Goal: Task Accomplishment & Management: Manage account settings

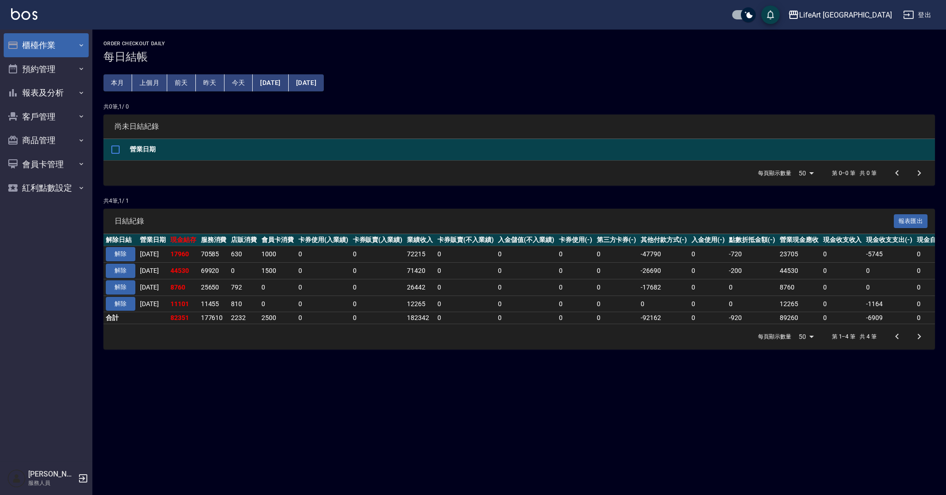
click at [74, 50] on button "櫃檯作業" at bounding box center [46, 45] width 85 height 24
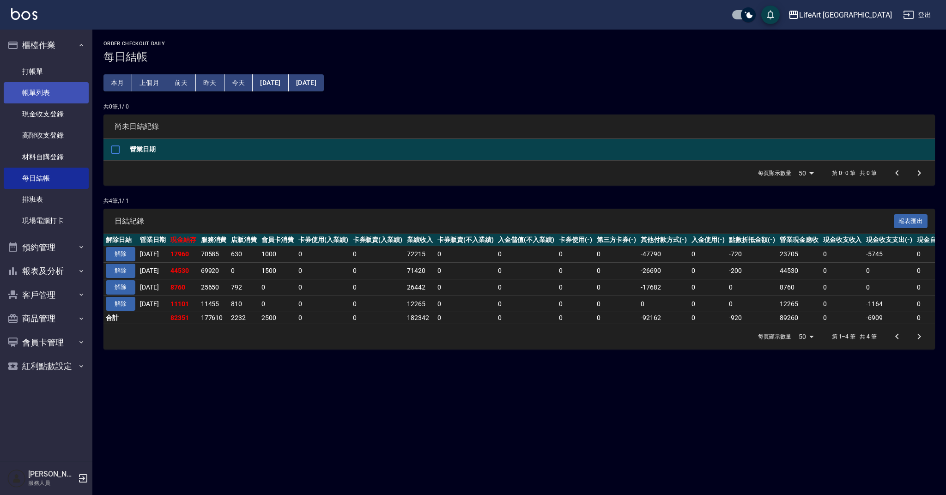
click at [71, 88] on link "帳單列表" at bounding box center [46, 92] width 85 height 21
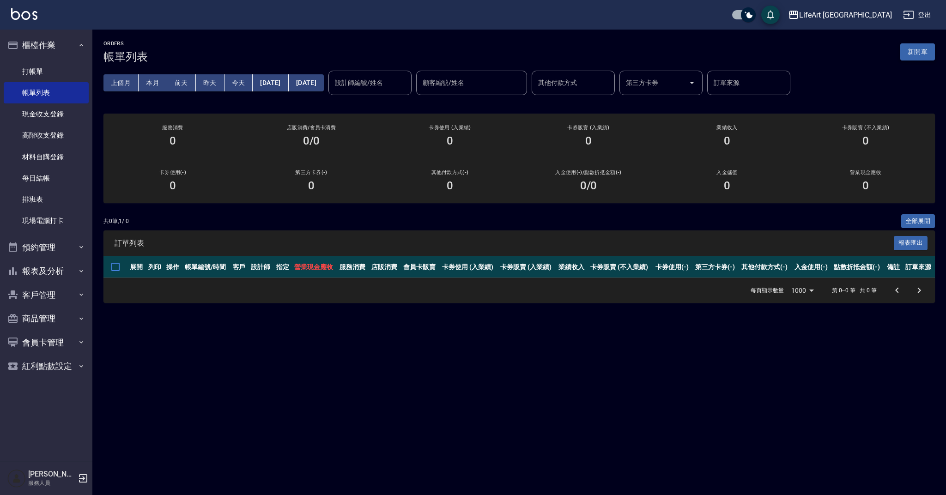
click at [932, 50] on button "新開單" at bounding box center [918, 51] width 35 height 17
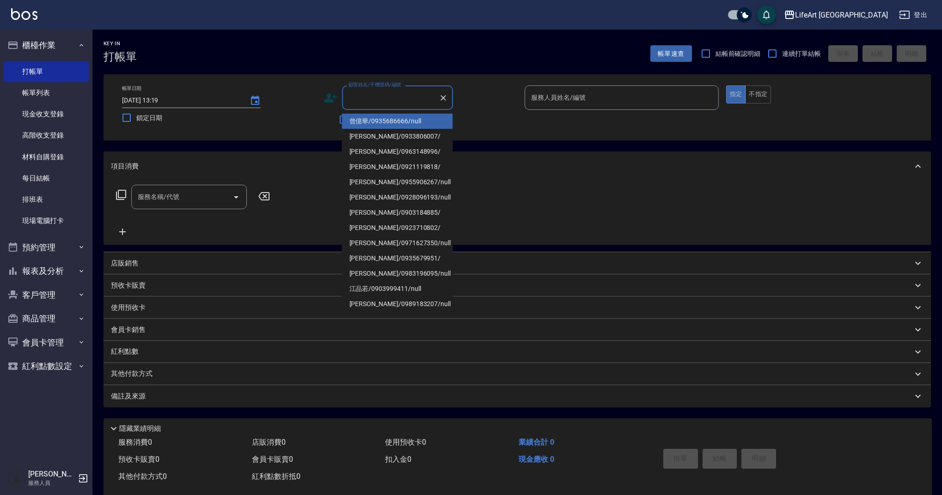
click at [392, 104] on input "顧客姓名/手機號碼/編號" at bounding box center [390, 98] width 89 height 16
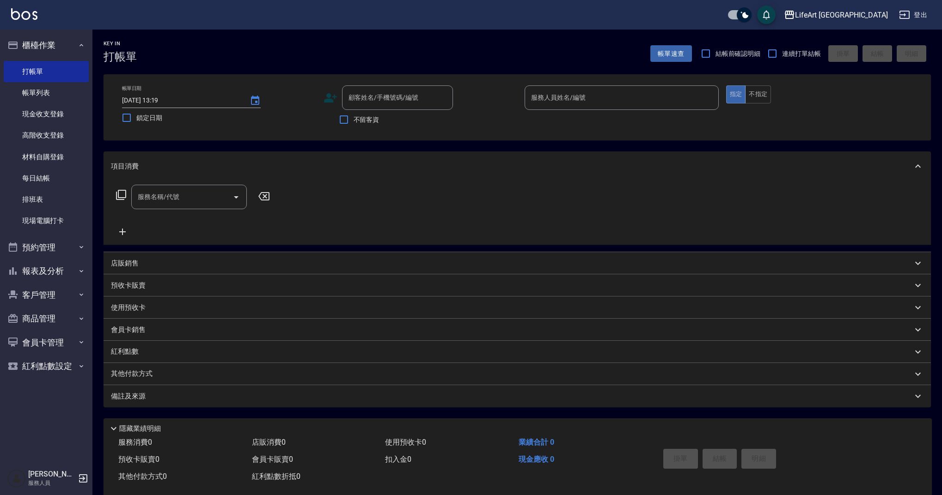
click at [700, 193] on div "服務名稱/代號 服務名稱/代號" at bounding box center [517, 213] width 827 height 64
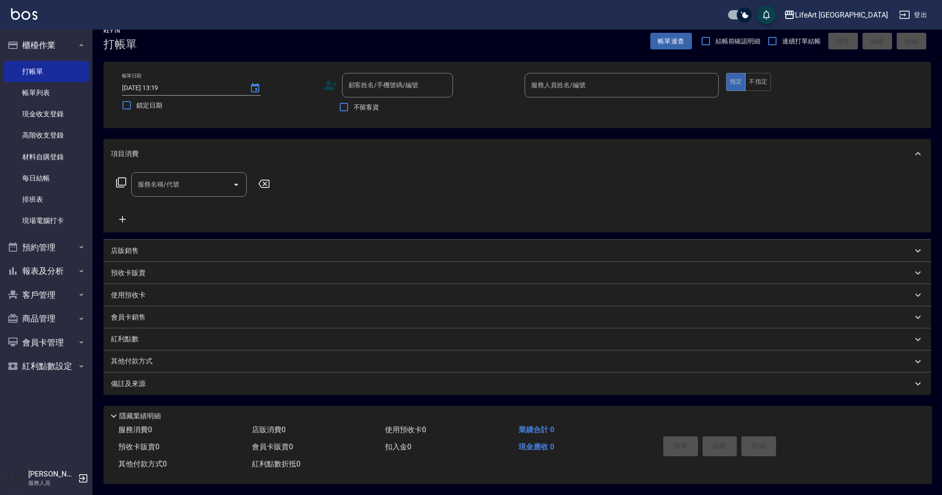
scroll to position [17, 0]
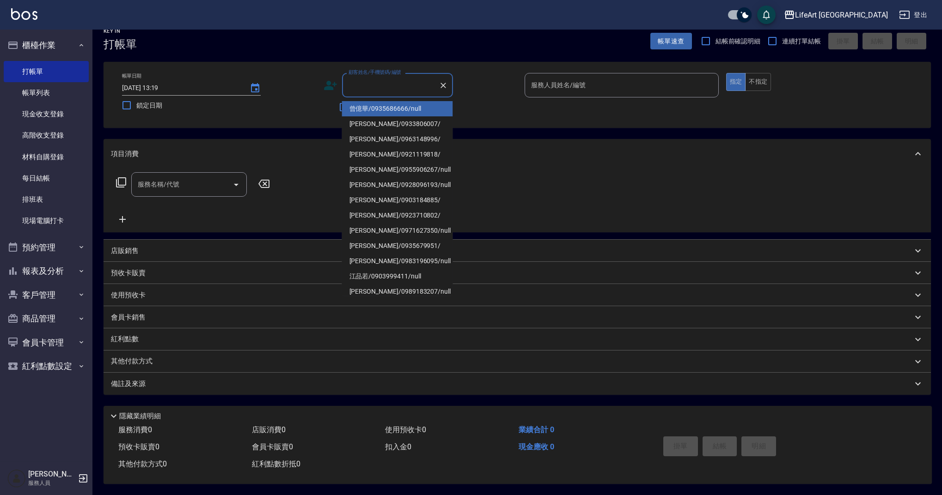
click at [409, 81] on input "顧客姓名/手機號碼/編號" at bounding box center [390, 85] width 89 height 16
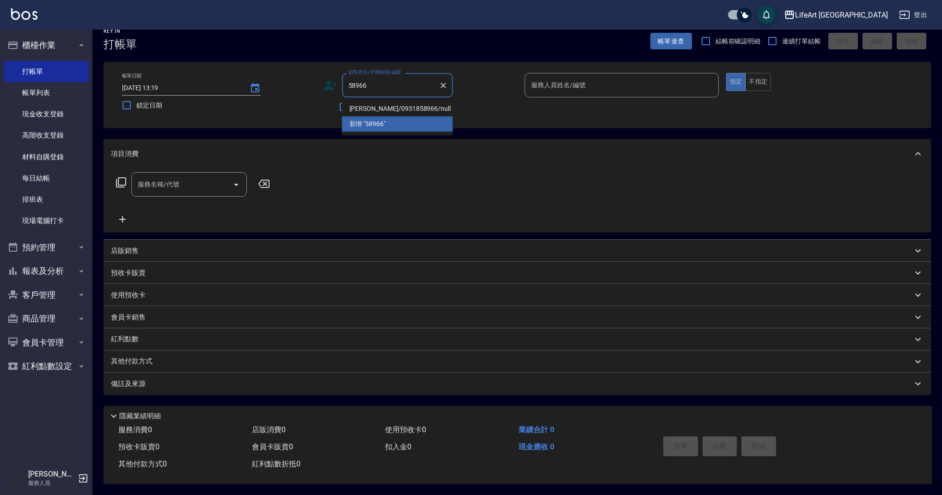
click at [410, 105] on li "[PERSON_NAME]/0931858966/null" at bounding box center [397, 108] width 111 height 15
type input "[PERSON_NAME]/0931858966/null"
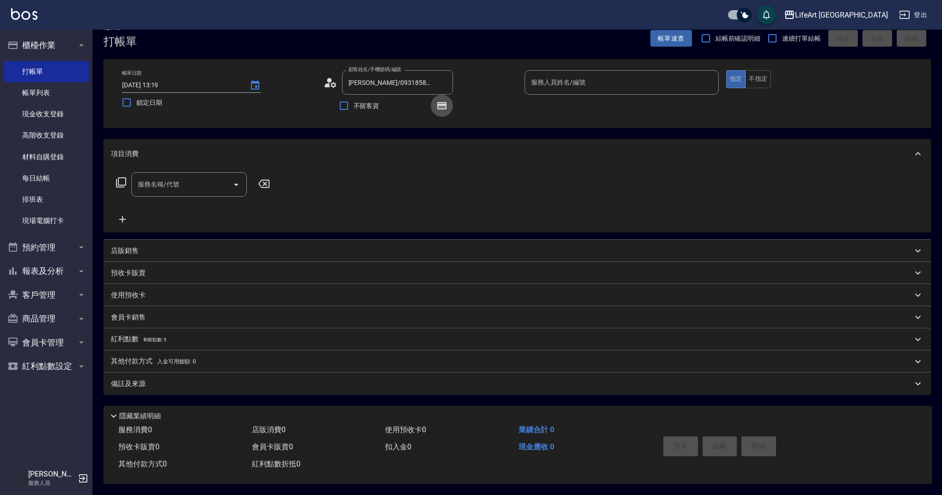
click at [437, 104] on icon "button" at bounding box center [441, 105] width 11 height 11
click at [443, 105] on icon "button" at bounding box center [441, 106] width 7 height 6
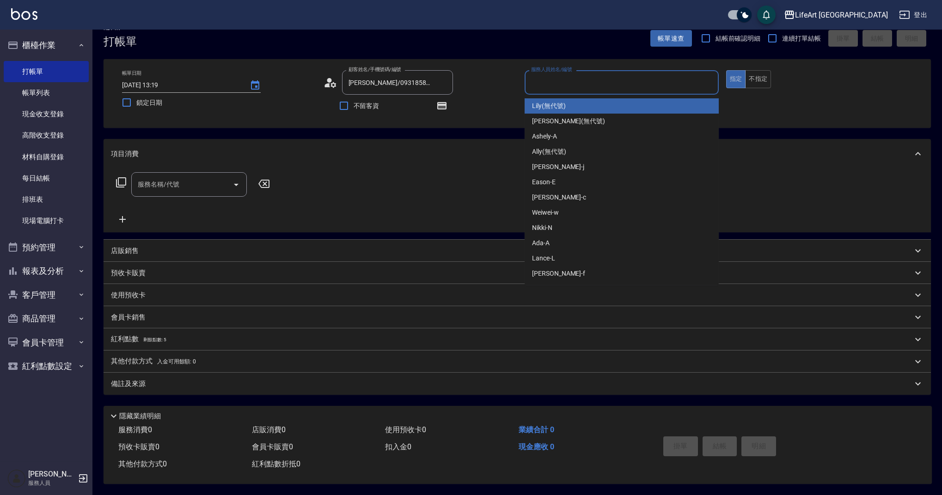
click at [551, 86] on input "服務人員姓名/編號" at bounding box center [622, 82] width 186 height 16
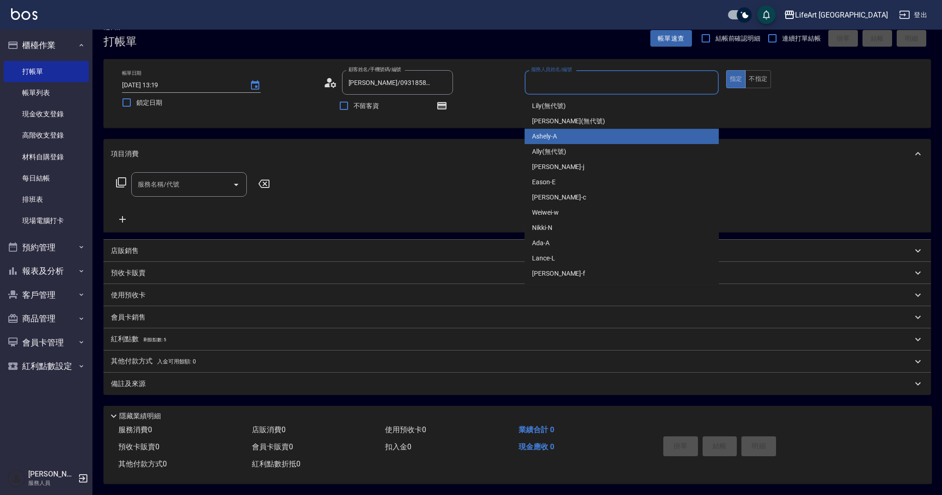
click at [561, 134] on div "Ashely -A" at bounding box center [621, 136] width 194 height 15
type input "Ashely-A"
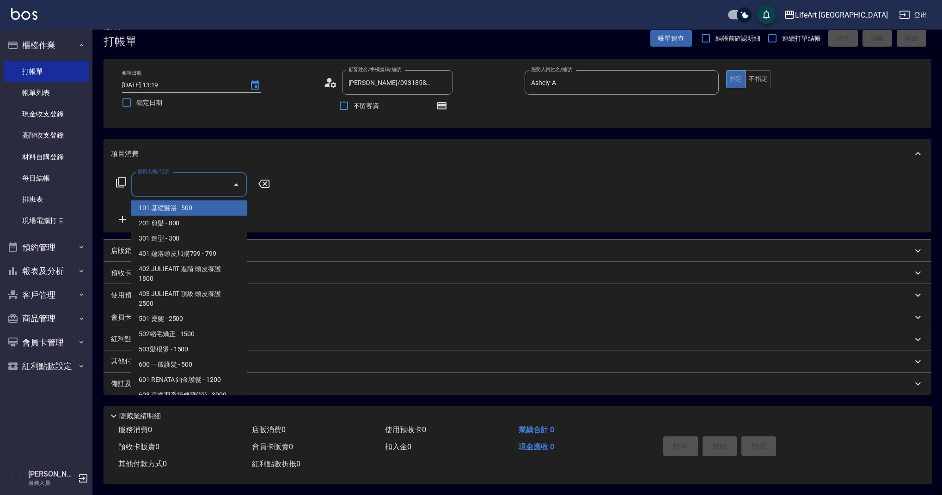
click at [201, 191] on input "服務名稱/代號" at bounding box center [181, 185] width 93 height 16
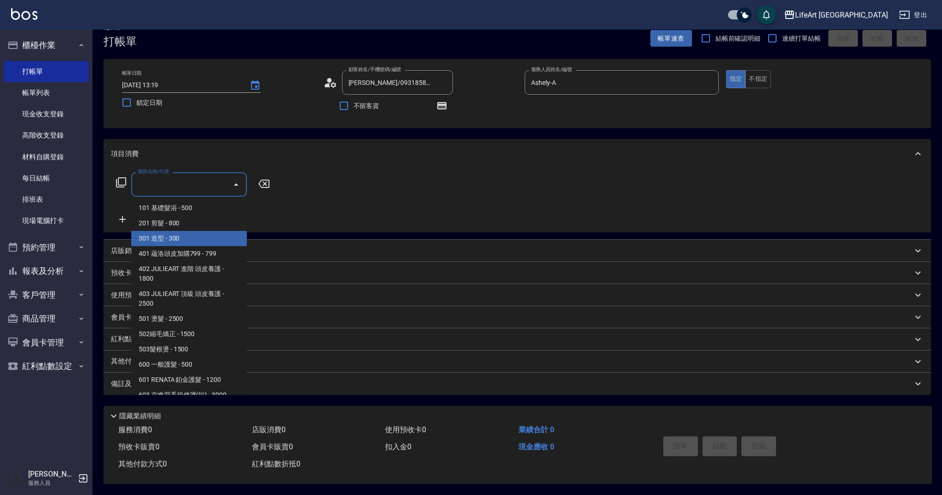
click at [200, 231] on span "301 造型 - 300" at bounding box center [189, 238] width 116 height 15
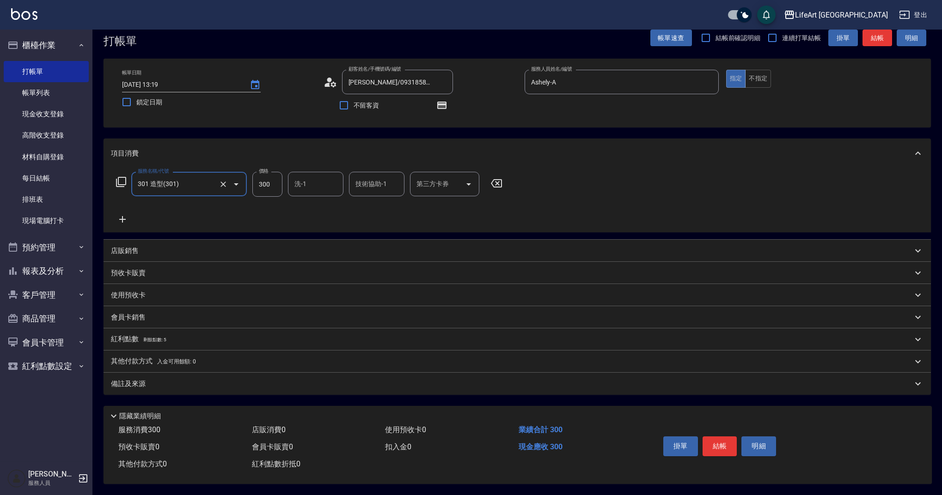
click at [204, 188] on input "301 造型(301)" at bounding box center [175, 184] width 81 height 16
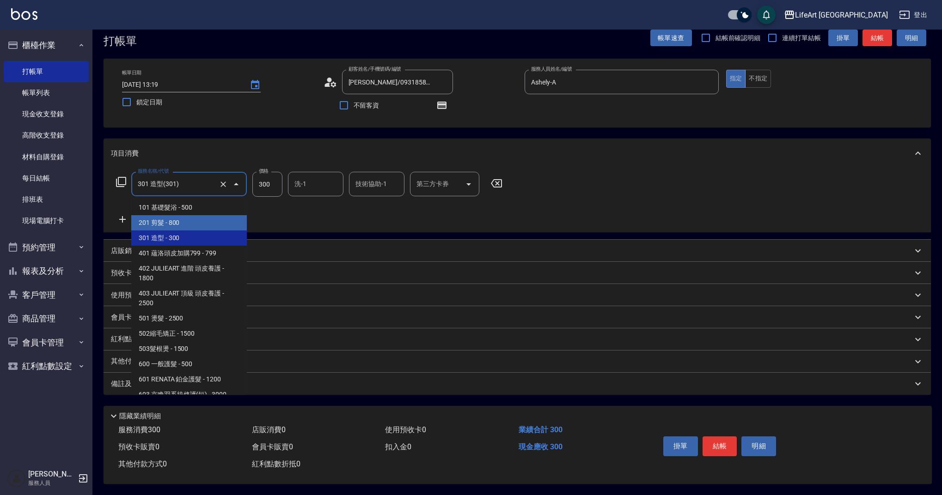
click at [201, 224] on span "201 剪髮 - 800" at bounding box center [189, 222] width 116 height 15
type input "201 剪髮(201)"
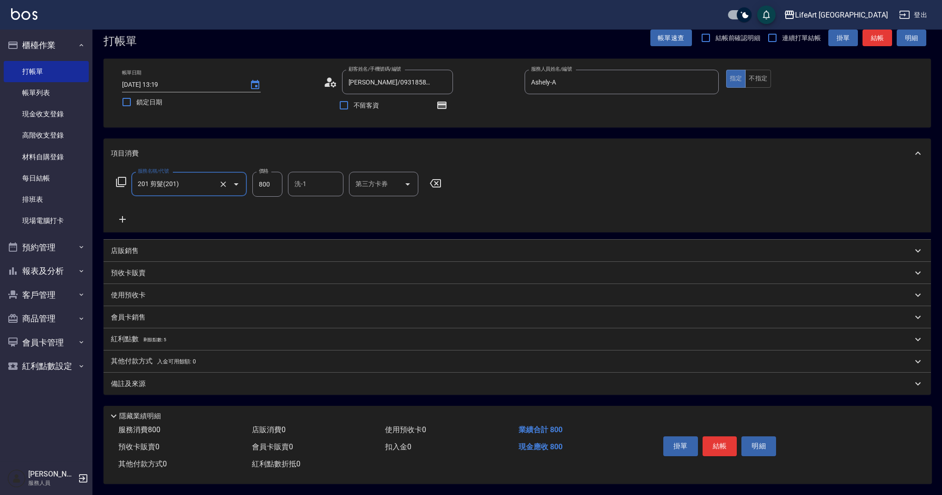
click at [261, 189] on input "800" at bounding box center [267, 184] width 30 height 25
click at [322, 194] on div "洗-1" at bounding box center [315, 184] width 55 height 24
type input "1000"
click at [329, 210] on div "Lily (無代號)" at bounding box center [315, 207] width 55 height 15
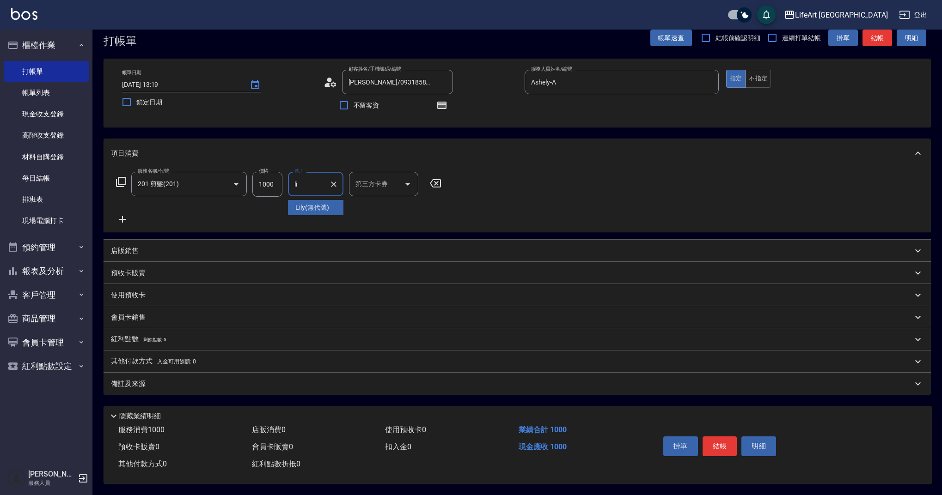
type input "Lily(無代號)"
click at [445, 104] on icon "button" at bounding box center [441, 105] width 9 height 7
click at [226, 384] on div "備註及來源" at bounding box center [511, 384] width 801 height 10
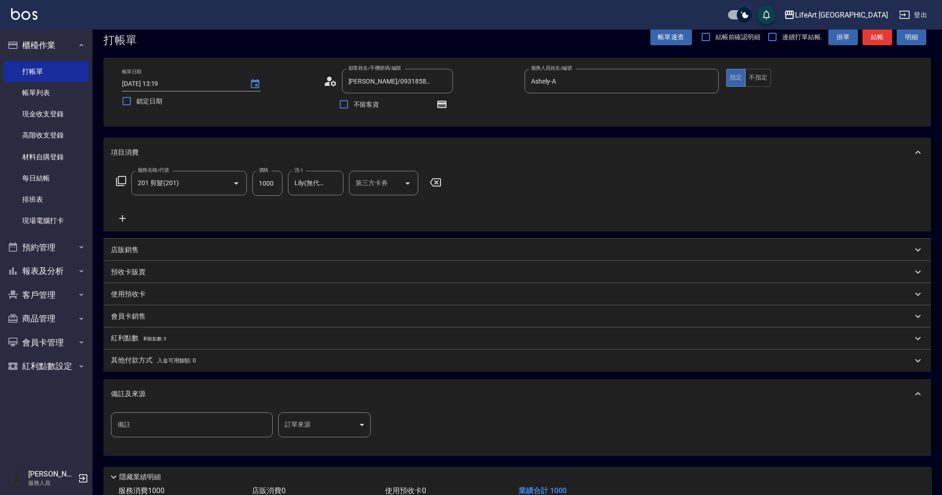
click at [294, 422] on body "LifeArt 蘆洲 登出 櫃檯作業 打帳單 帳單列表 現金收支登錄 高階收支登錄 材料自購登錄 每日結帳 排班表 現場電腦打卡 預約管理 預約管理 單日預約…" at bounding box center [471, 269] width 942 height 573
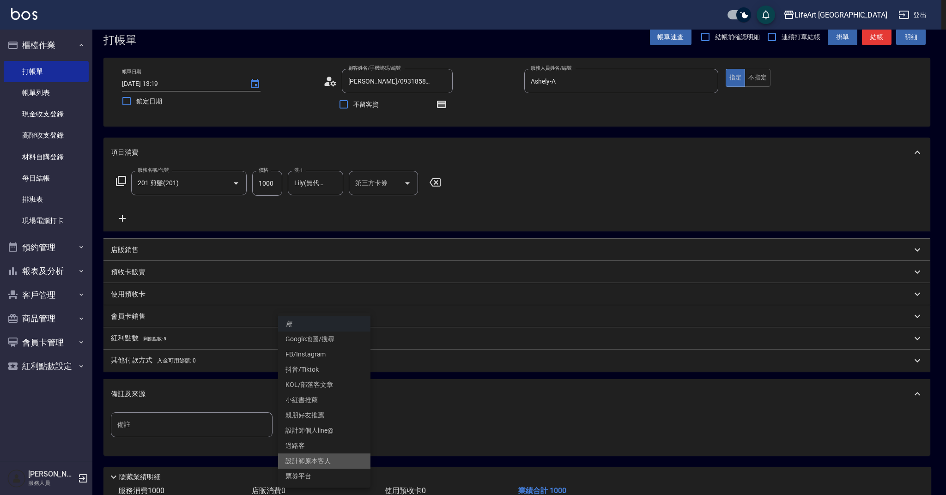
click at [333, 461] on li "設計師原本客人" at bounding box center [324, 461] width 92 height 15
type input "設計師原本客人"
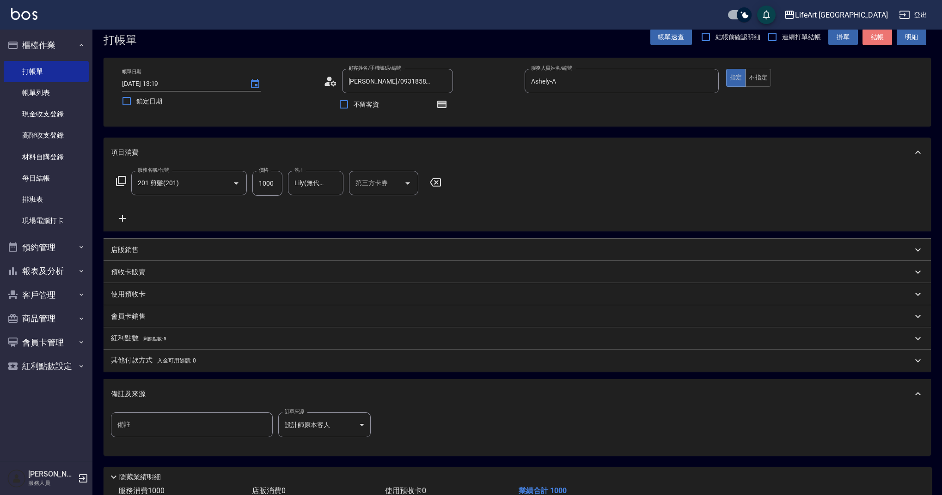
click at [872, 39] on button "結帳" at bounding box center [877, 37] width 30 height 17
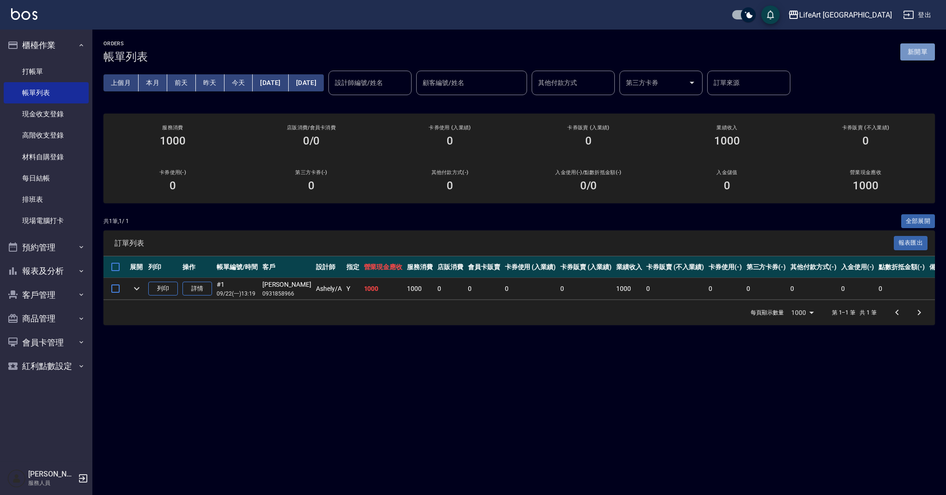
click at [903, 57] on button "新開單" at bounding box center [918, 51] width 35 height 17
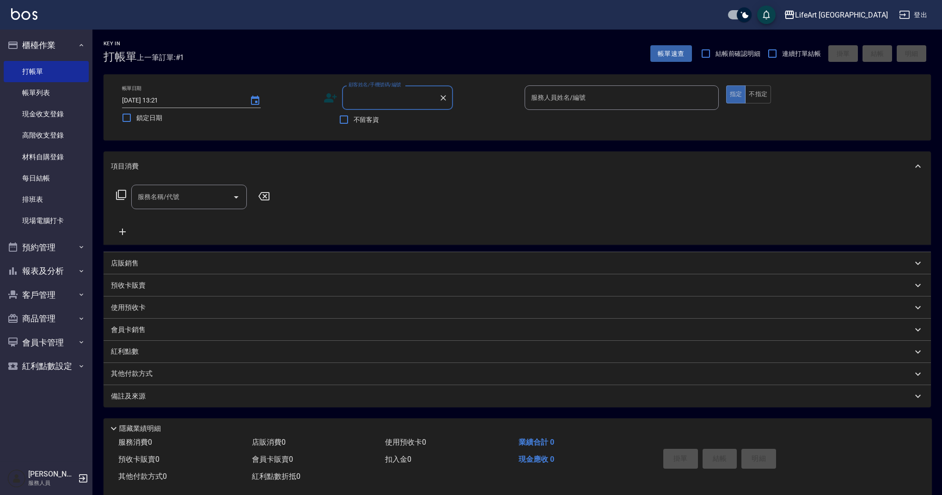
click at [389, 101] on input "顧客姓名/手機號碼/編號" at bounding box center [390, 98] width 89 height 16
click at [408, 119] on li "[PERSON_NAME]/0936966926/" at bounding box center [397, 121] width 111 height 15
type input "[PERSON_NAME]/0936966926/"
type input "Ashely-A"
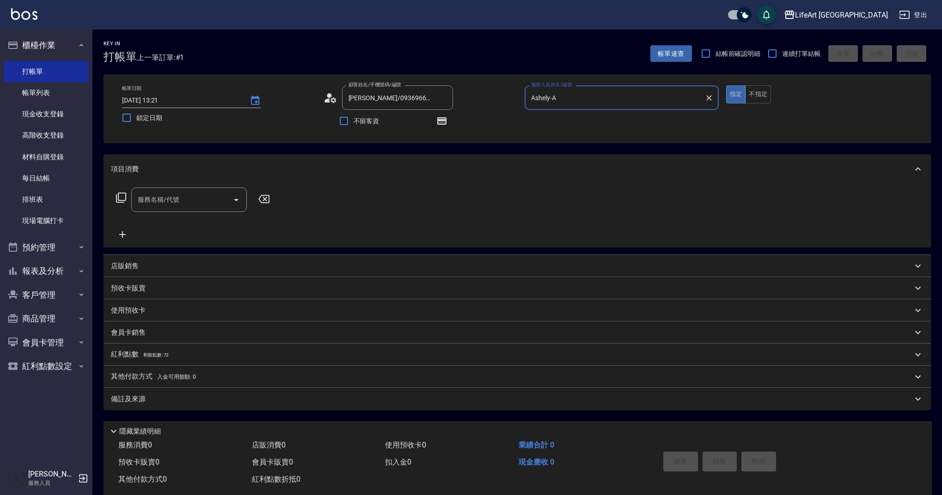
click at [441, 128] on button "button" at bounding box center [442, 121] width 22 height 22
click at [441, 127] on button "button" at bounding box center [442, 121] width 22 height 22
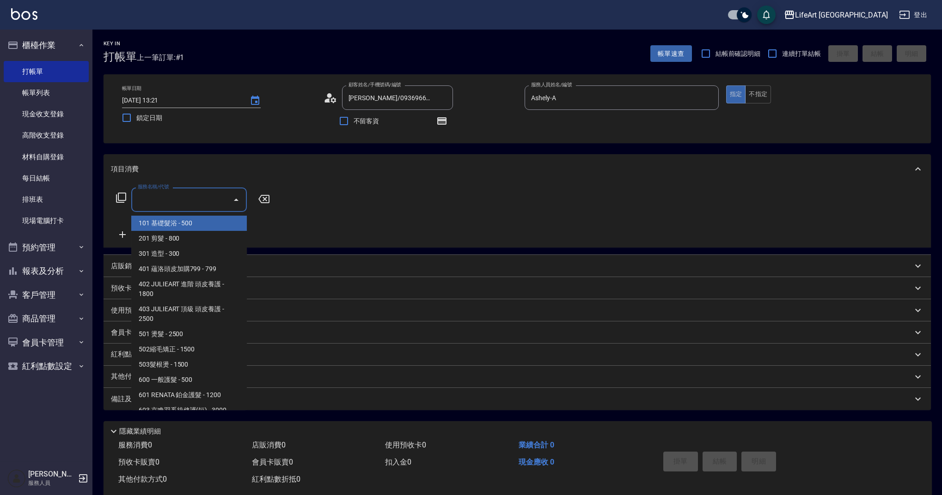
drag, startPoint x: 187, startPoint y: 204, endPoint x: 189, endPoint y: 218, distance: 13.5
click at [187, 204] on input "服務名稱/代號" at bounding box center [181, 200] width 93 height 16
click at [186, 243] on span "201 剪髮 - 800" at bounding box center [189, 238] width 116 height 15
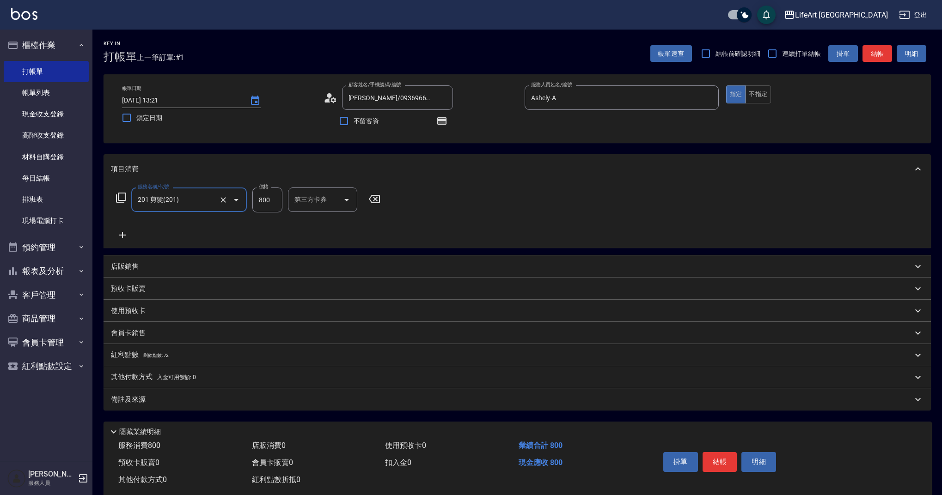
type input "201 剪髮(201)"
click at [120, 235] on icon at bounding box center [122, 235] width 6 height 6
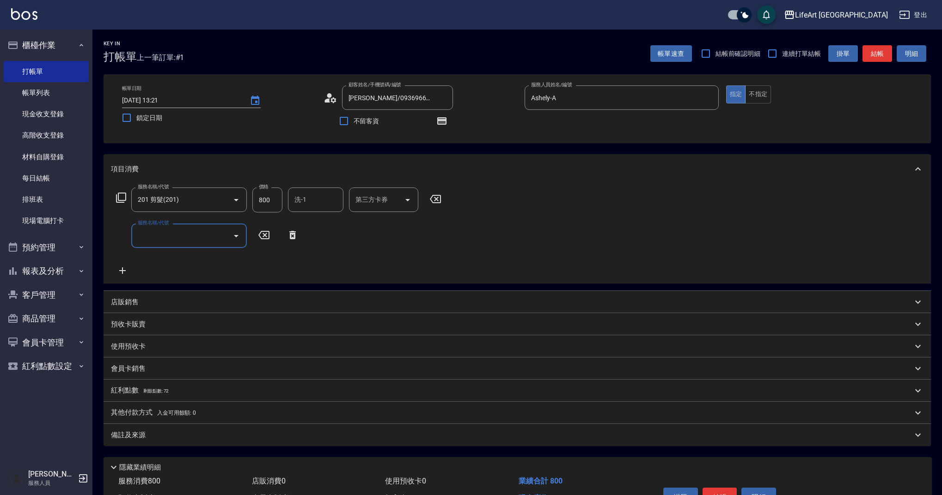
click at [159, 239] on input "服務名稱/代號" at bounding box center [181, 236] width 93 height 16
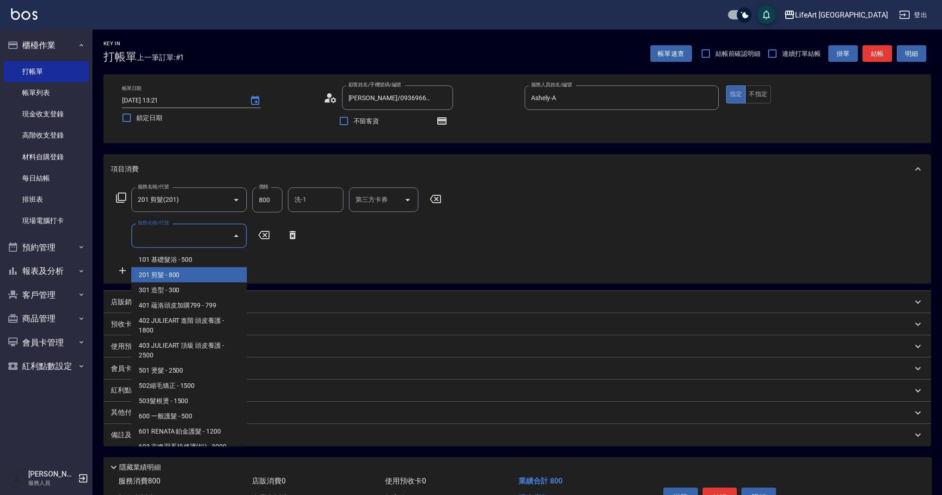
click at [174, 274] on span "201 剪髮 - 800" at bounding box center [189, 275] width 116 height 15
type input "201 剪髮(201)"
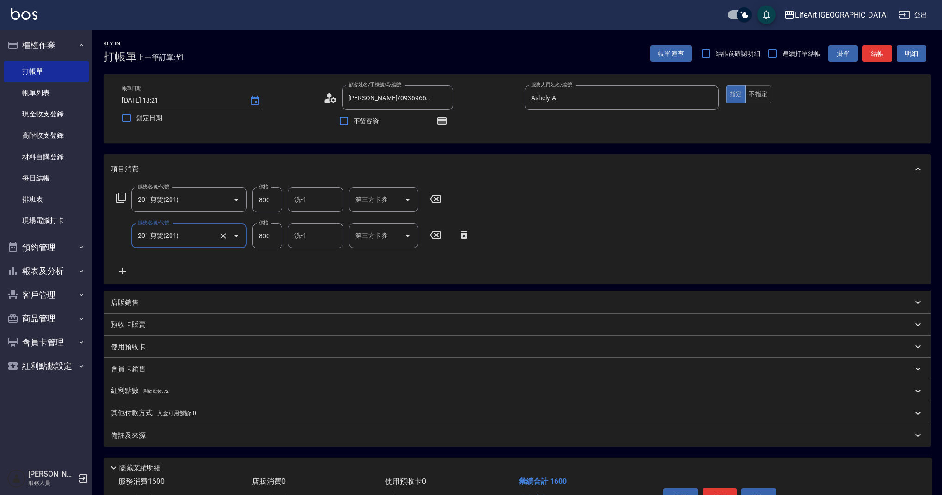
click at [125, 270] on icon at bounding box center [122, 271] width 23 height 11
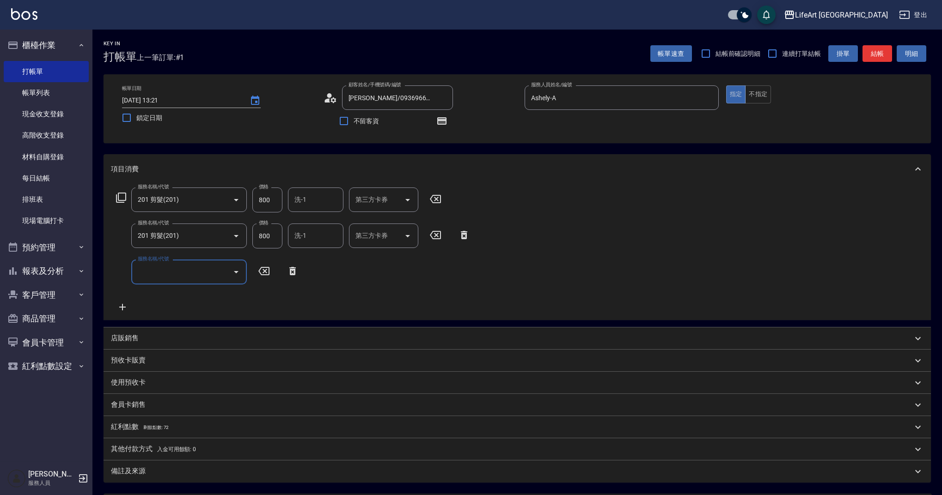
click at [167, 268] on input "服務名稱/代號" at bounding box center [181, 272] width 93 height 16
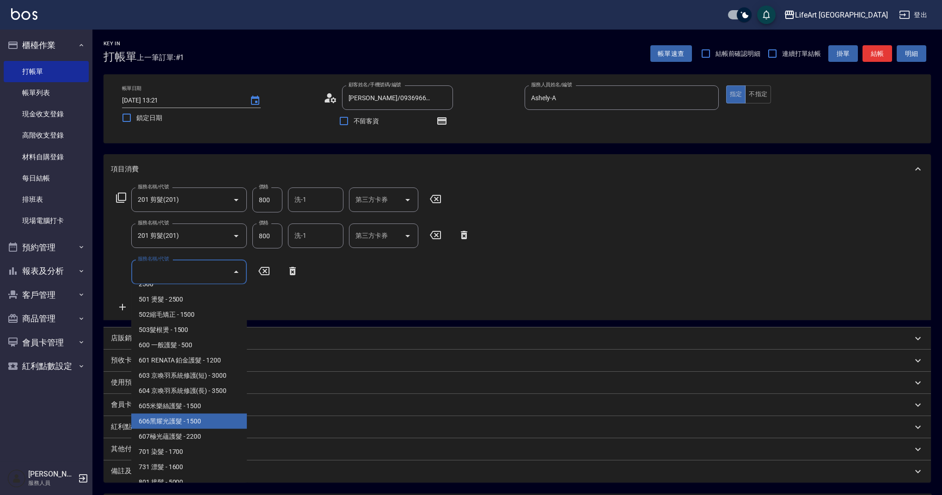
scroll to position [105, 0]
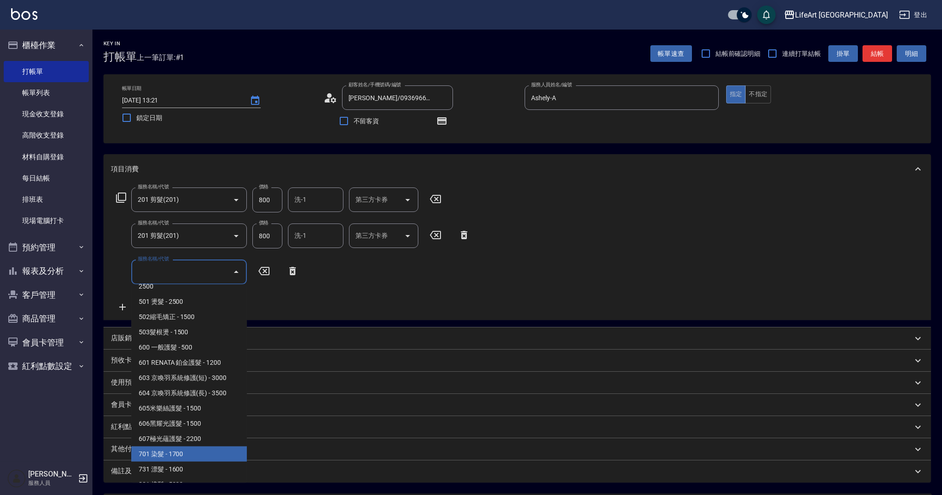
click at [202, 453] on span "701 染髮 - 1700" at bounding box center [189, 454] width 116 height 15
type input "701 染髮(701)"
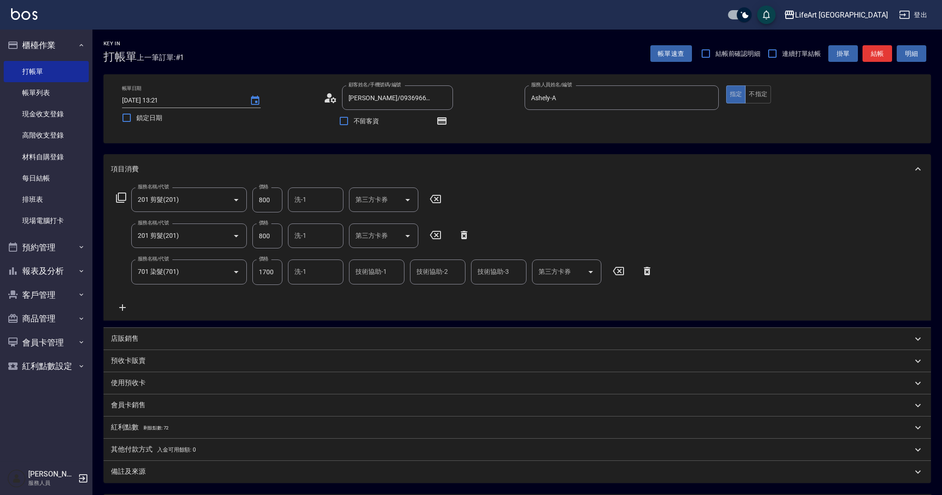
click at [122, 310] on icon at bounding box center [122, 307] width 23 height 11
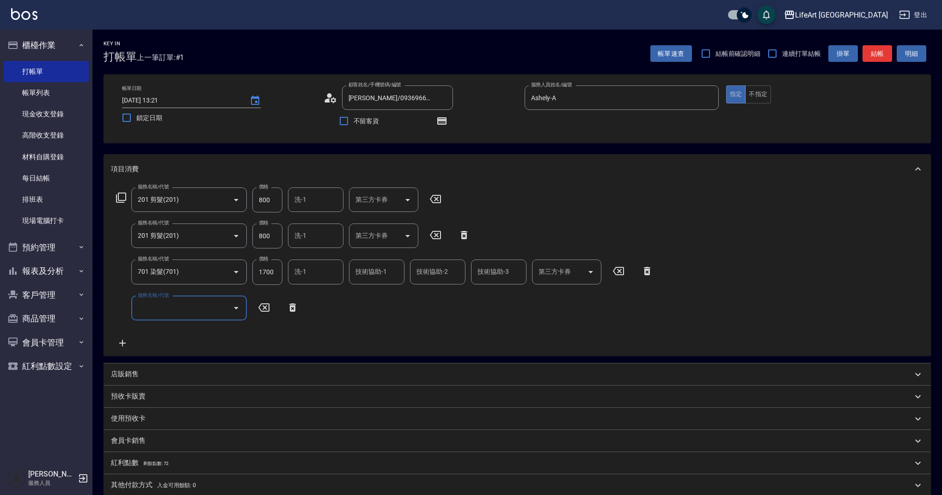
click at [168, 308] on input "服務名稱/代號" at bounding box center [181, 308] width 93 height 16
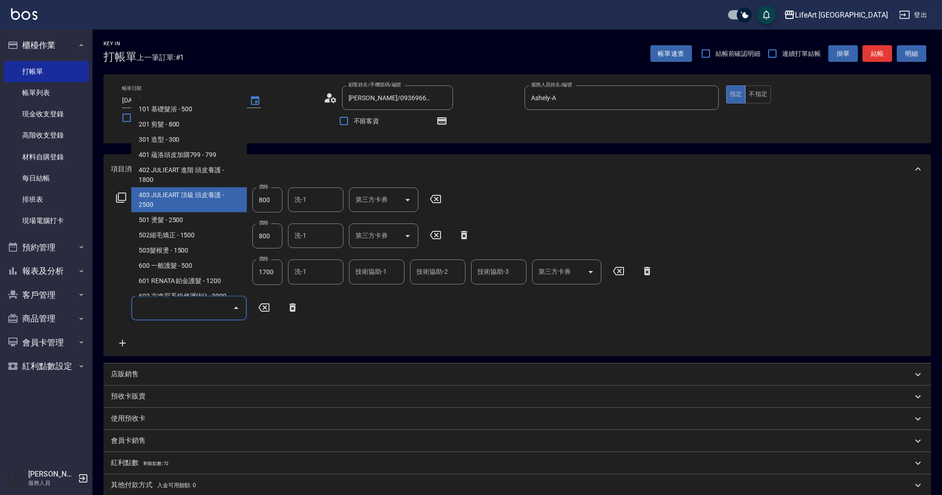
scroll to position [118, 0]
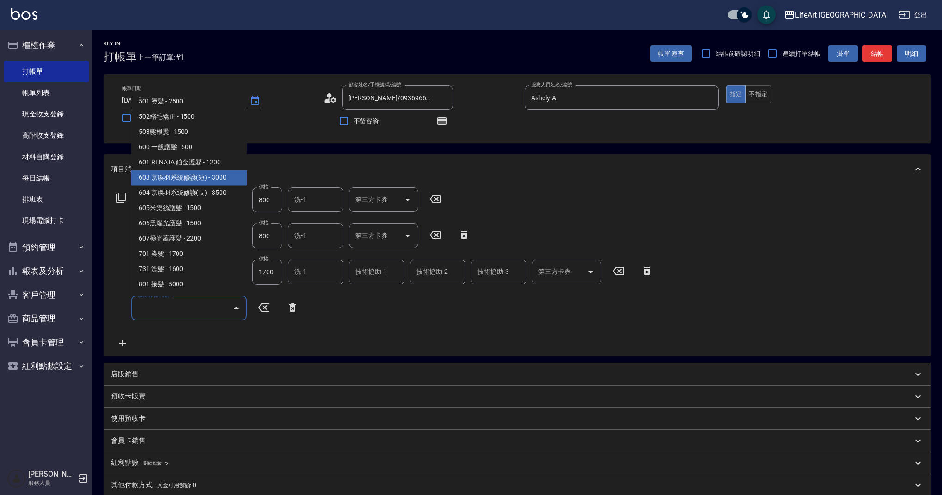
click at [230, 178] on span "603 京喚羽系統修護(短) - 3000" at bounding box center [189, 178] width 116 height 15
type input "603 京喚羽系統修護(短)(603)"
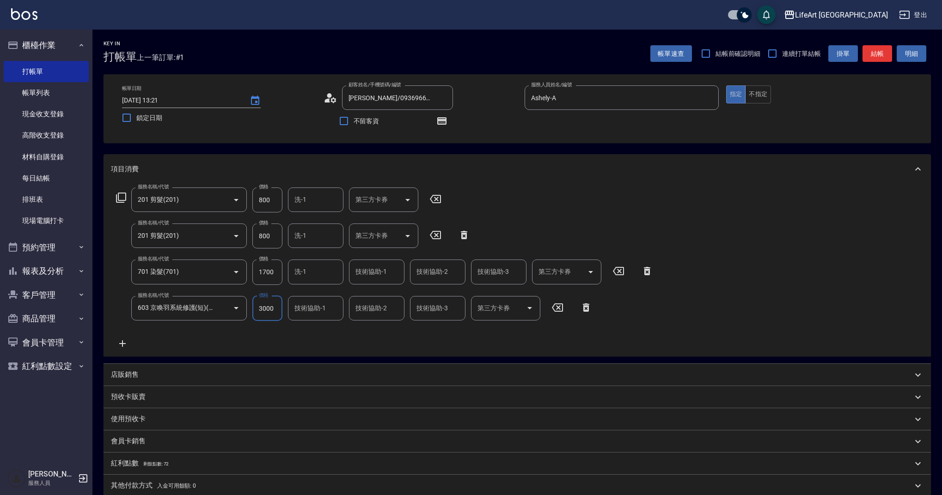
click at [267, 304] on input "3000" at bounding box center [267, 308] width 30 height 25
click at [267, 300] on input "3000" at bounding box center [267, 308] width 30 height 25
type input "2500"
click at [271, 270] on input "1700" at bounding box center [267, 272] width 30 height 25
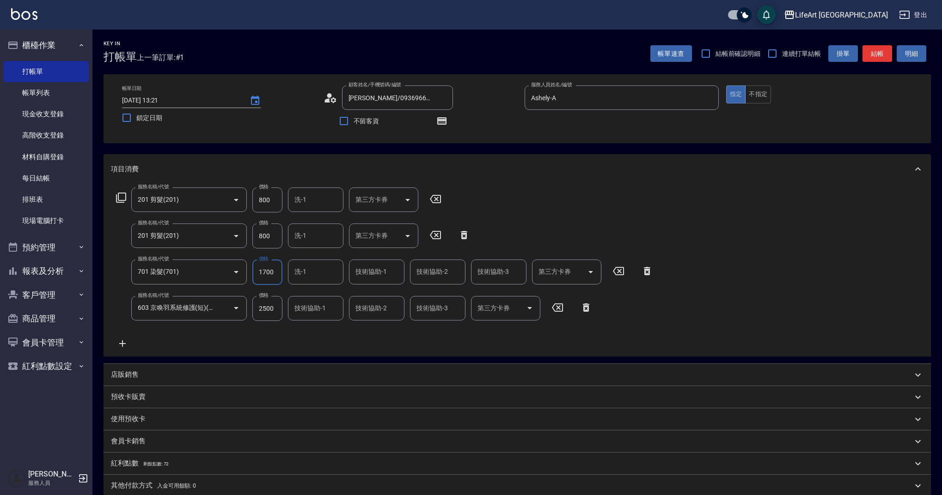
click at [271, 270] on input "1700" at bounding box center [267, 272] width 30 height 25
type input "4340"
click at [270, 335] on div "服務名稱/代號 201 剪髮(201) 服務名稱/代號 價格 800 價格 洗-1 洗-1 第三方卡券 第三方卡券 服務名稱/代號 201 剪髮(201) 服…" at bounding box center [385, 269] width 548 height 162
click at [270, 245] on input "800" at bounding box center [267, 236] width 30 height 25
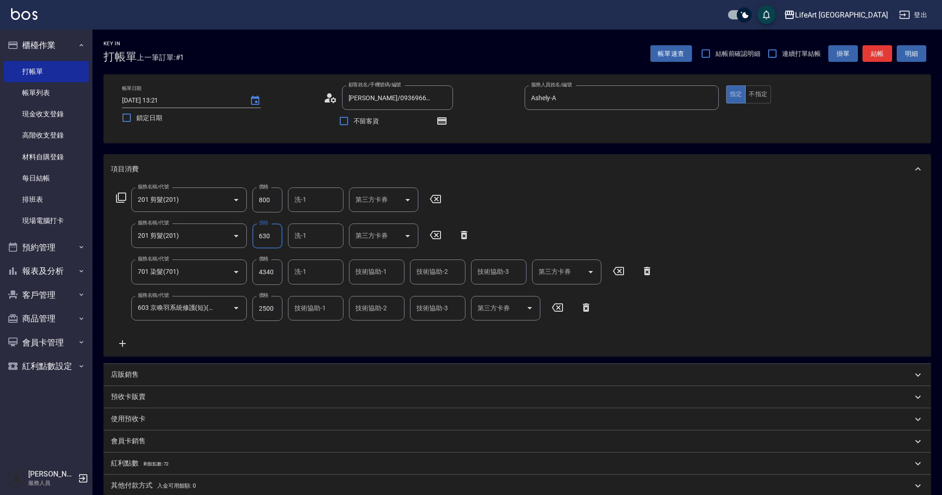
type input "630"
click at [271, 206] on input "800" at bounding box center [267, 200] width 30 height 25
type input "945"
click at [307, 331] on div "服務名稱/代號 201 剪髮(201) 服務名稱/代號 價格 945 價格 洗-1 洗-1 第三方卡券 第三方卡券 服務名稱/代號 201 剪髮(201) 服…" at bounding box center [385, 269] width 548 height 162
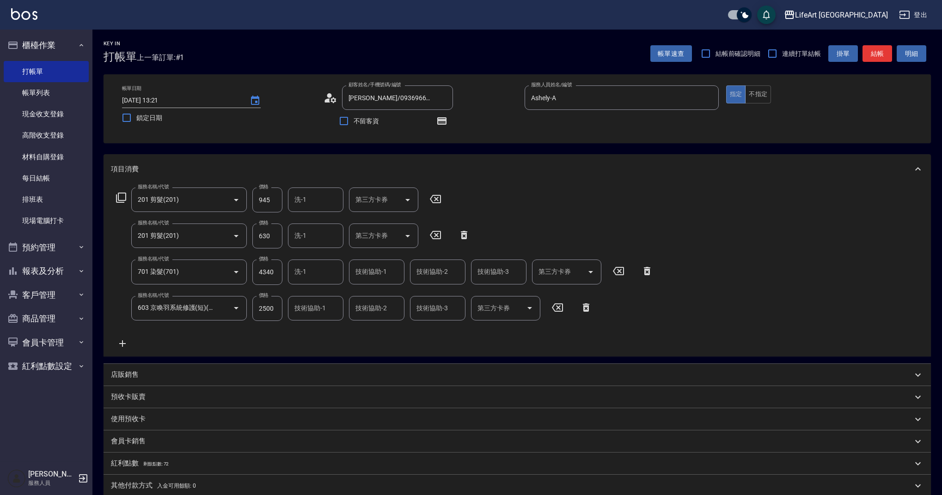
scroll to position [128, 0]
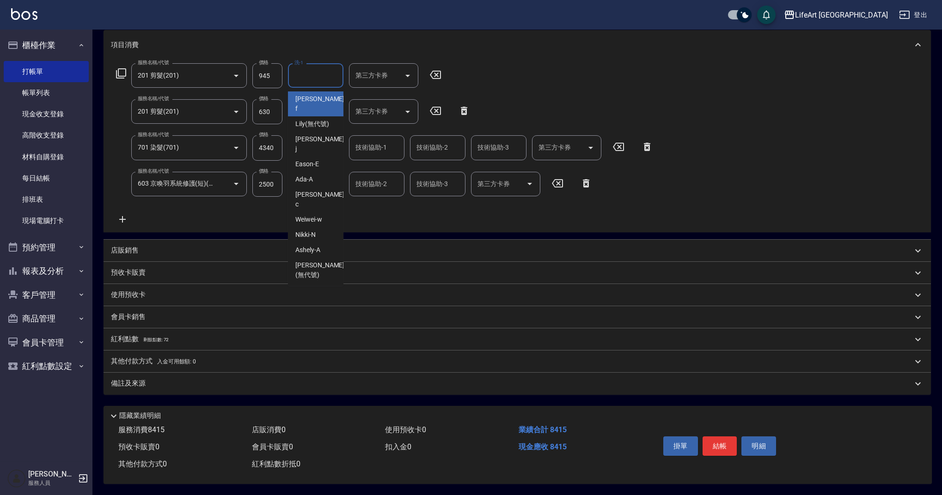
click at [316, 73] on input "洗-1" at bounding box center [315, 75] width 47 height 16
click at [321, 94] on div "Casey -c" at bounding box center [315, 103] width 55 height 25
type input "Casey-c"
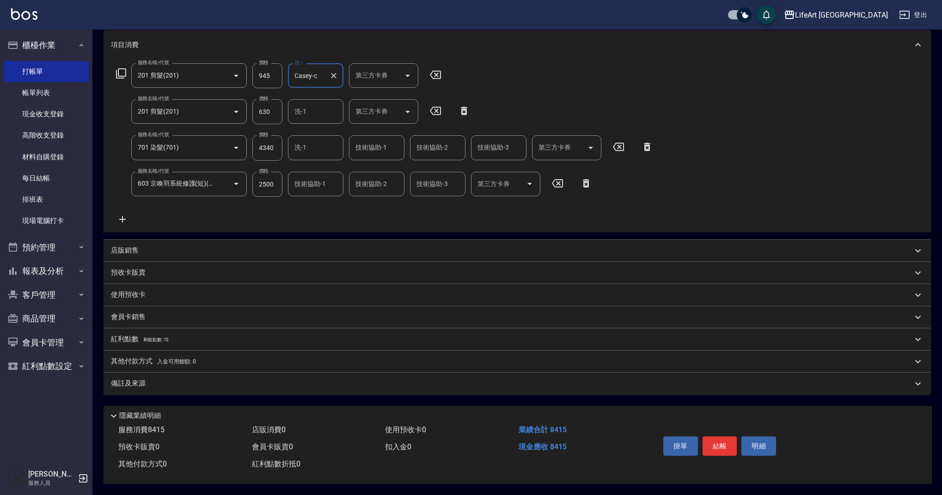
click at [364, 148] on input "技術協助-1" at bounding box center [376, 148] width 47 height 16
click at [370, 169] on span "Lance -L" at bounding box center [367, 172] width 23 height 10
click at [372, 146] on input "Lance-L" at bounding box center [369, 148] width 33 height 16
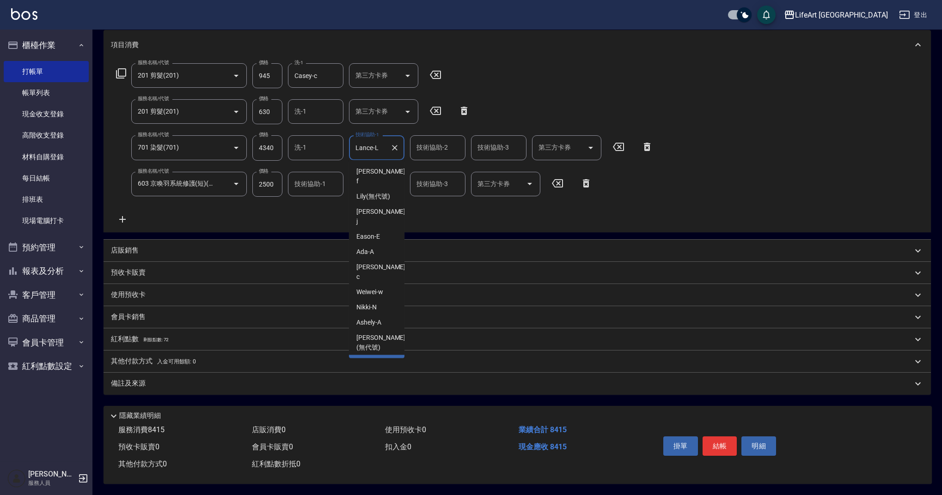
click at [372, 146] on input "Lance-L" at bounding box center [369, 148] width 33 height 16
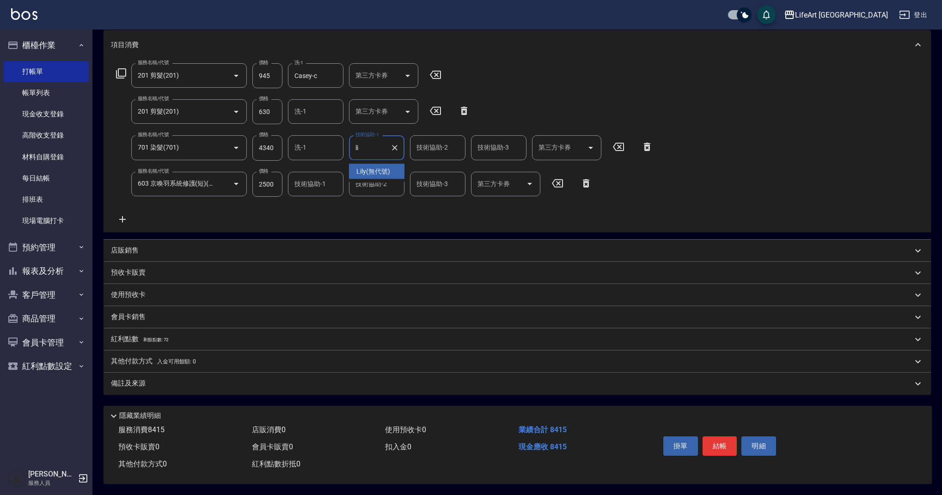
click at [378, 167] on span "Lily (無代號)" at bounding box center [373, 172] width 34 height 10
type input "Lily(無代號)"
click at [430, 146] on input "技術協助-2" at bounding box center [437, 148] width 47 height 16
click at [434, 167] on span "Lily (無代號)" at bounding box center [434, 172] width 34 height 10
type input "Lily(無代號)"
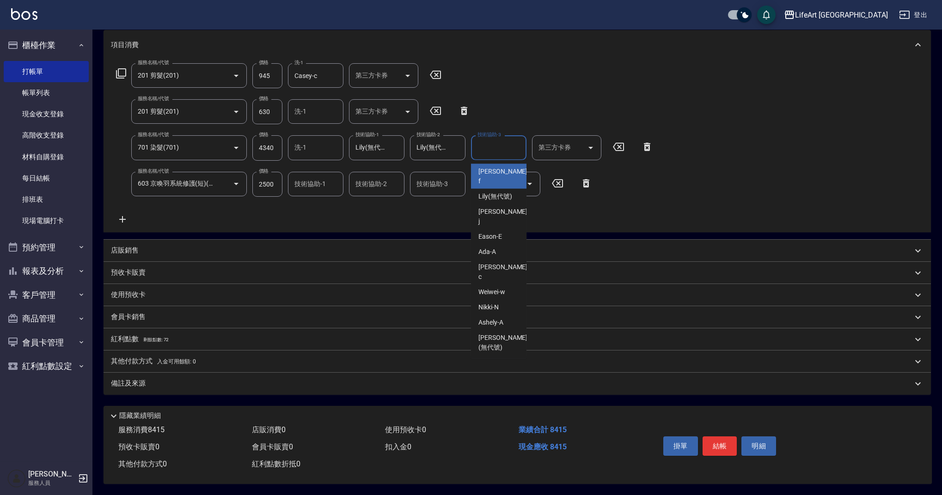
click at [486, 140] on div "技術協助-3 技術協助-3" at bounding box center [498, 147] width 55 height 24
click at [484, 167] on span "Lily (無代號)" at bounding box center [495, 172] width 34 height 10
type input "Lily(無代號)"
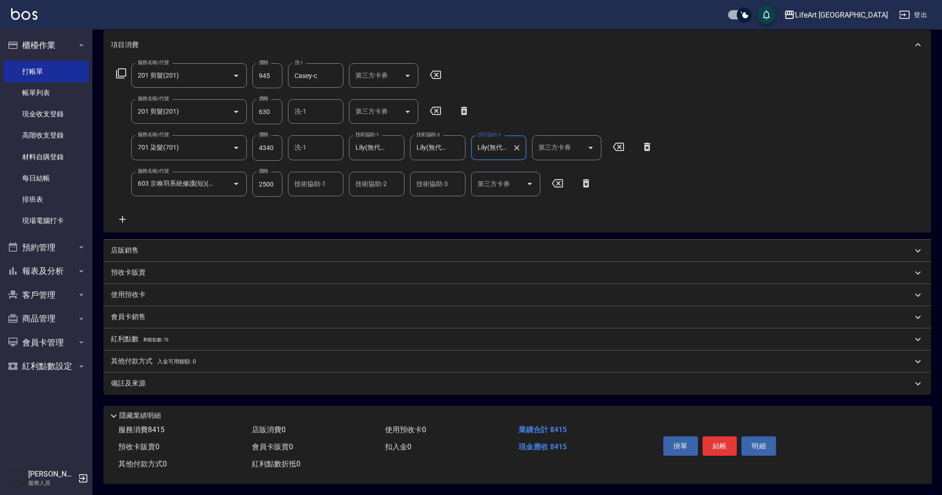
click at [303, 189] on div "技術協助-1" at bounding box center [315, 184] width 55 height 24
click at [320, 205] on span "Ally (無代號)" at bounding box center [312, 208] width 34 height 10
type input "Ally(無代號)"
click at [492, 142] on input "Lily(無代號)" at bounding box center [491, 148] width 33 height 16
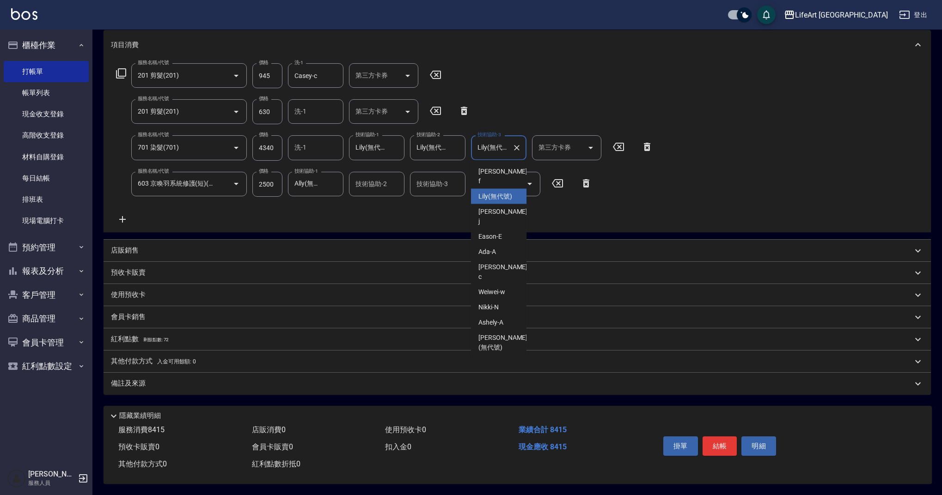
click at [492, 142] on input "Lily(無代號)" at bounding box center [491, 148] width 33 height 16
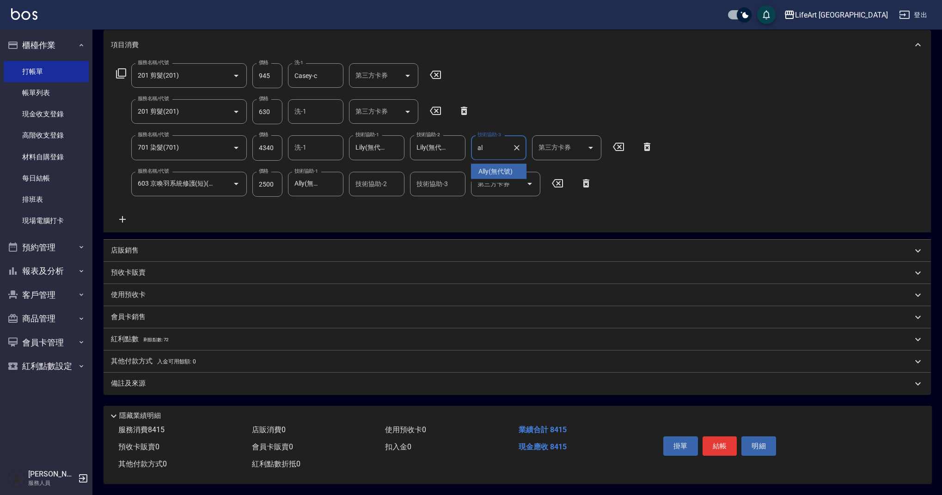
click at [491, 170] on span "Ally (無代號)" at bounding box center [495, 172] width 34 height 10
type input "Ally(無代號)"
click at [487, 206] on div "服務名稱/代號 201 剪髮(201) 服務名稱/代號 價格 945 價格 洗-1 Casey-c 洗-1 第三方卡券 第三方卡券 服務名稱/代號 201 剪…" at bounding box center [385, 144] width 548 height 162
click at [209, 382] on div "備註及來源" at bounding box center [511, 384] width 801 height 10
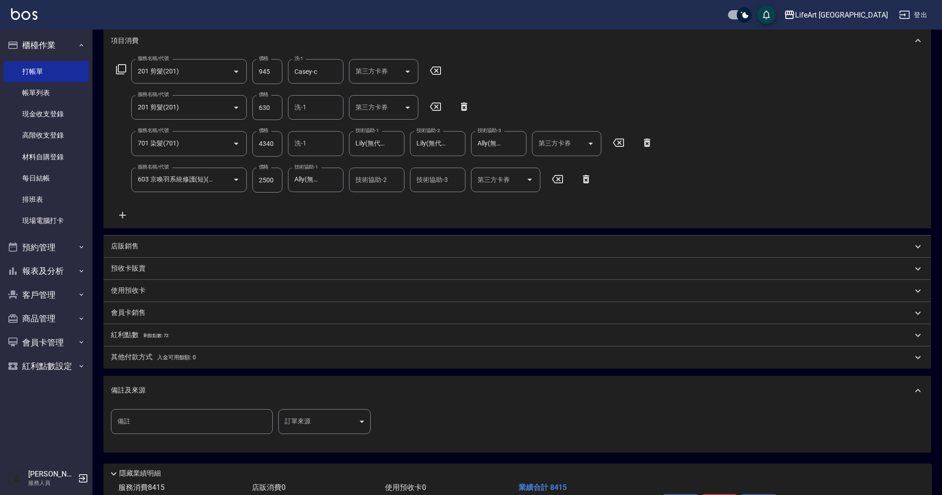
click at [331, 420] on body "LifeArt 蘆洲 登出 櫃檯作業 打帳單 帳單列表 現金收支登錄 高階收支登錄 材料自購登錄 每日結帳 排班表 現場電腦打卡 預約管理 預約管理 單日預約…" at bounding box center [471, 213] width 942 height 682
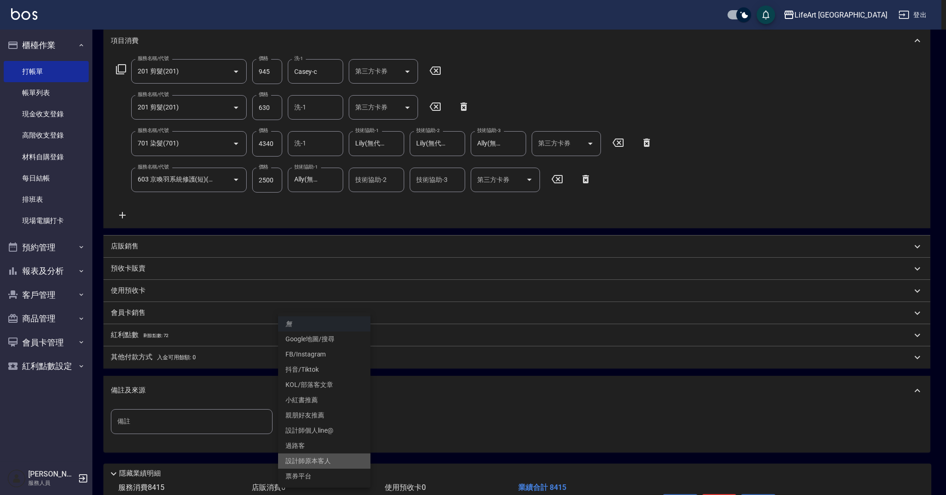
click at [340, 465] on li "設計師原本客人" at bounding box center [324, 461] width 92 height 15
type input "設計師原本客人"
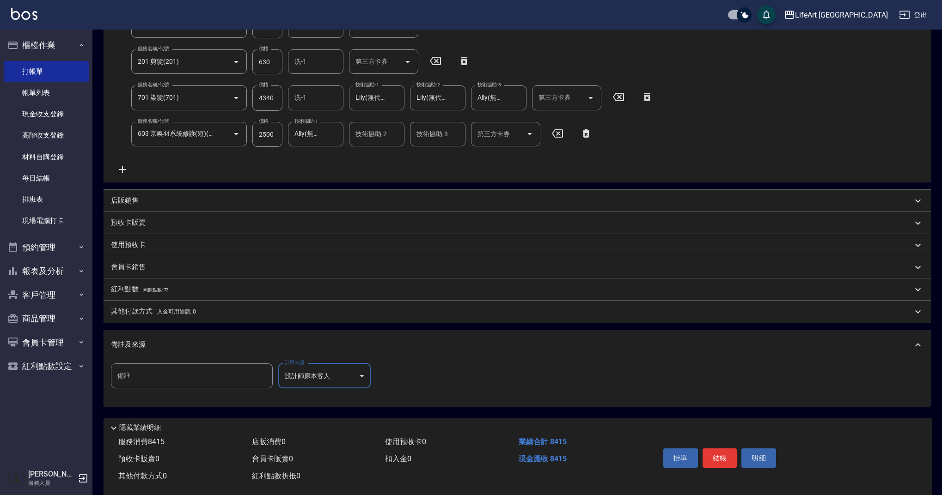
scroll to position [186, 0]
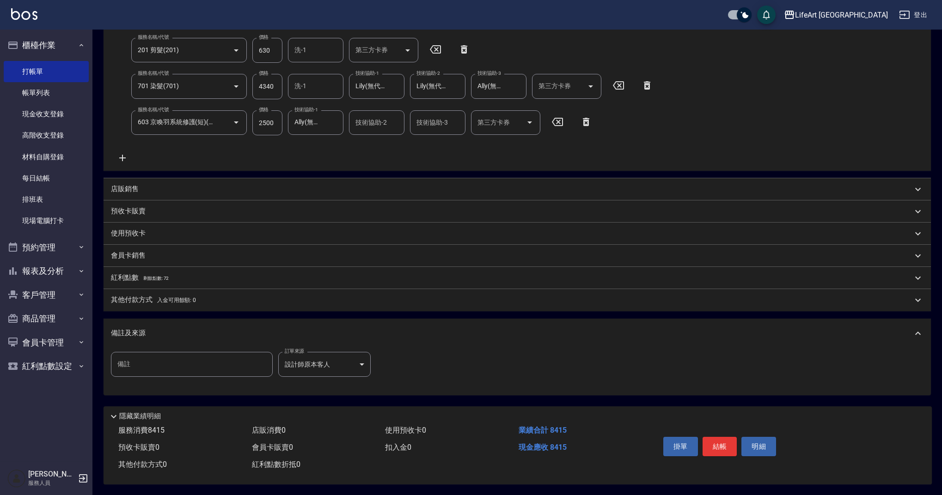
click at [166, 275] on p "紅利點數 剩餘點數: 72" at bounding box center [140, 278] width 58 height 10
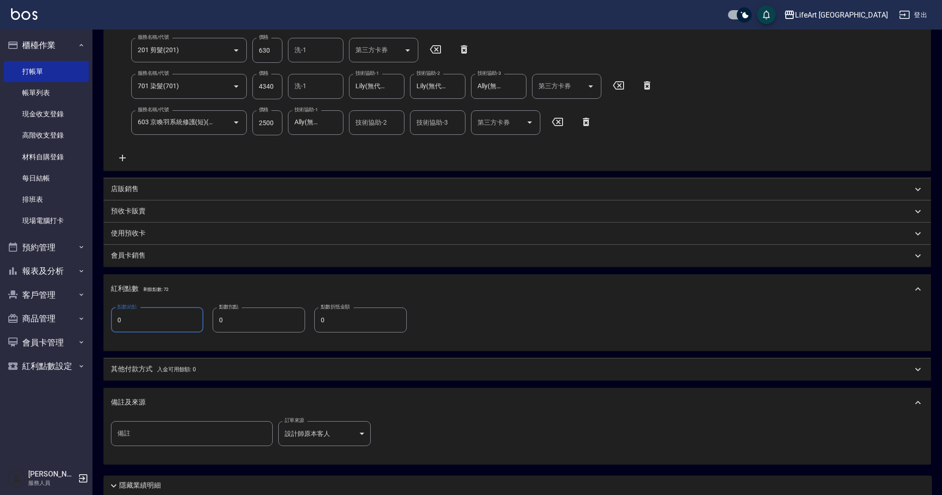
click at [140, 319] on input "0" at bounding box center [157, 320] width 92 height 25
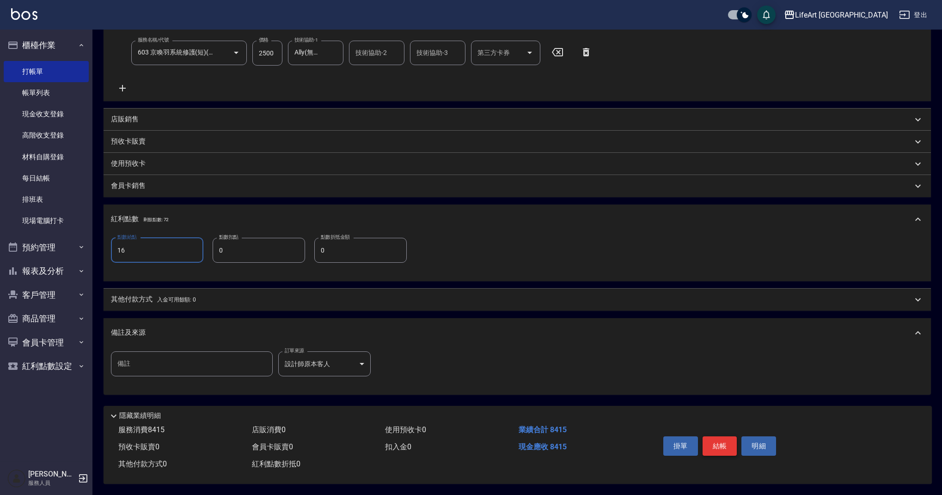
type input "16"
click at [729, 445] on button "結帳" at bounding box center [719, 446] width 35 height 19
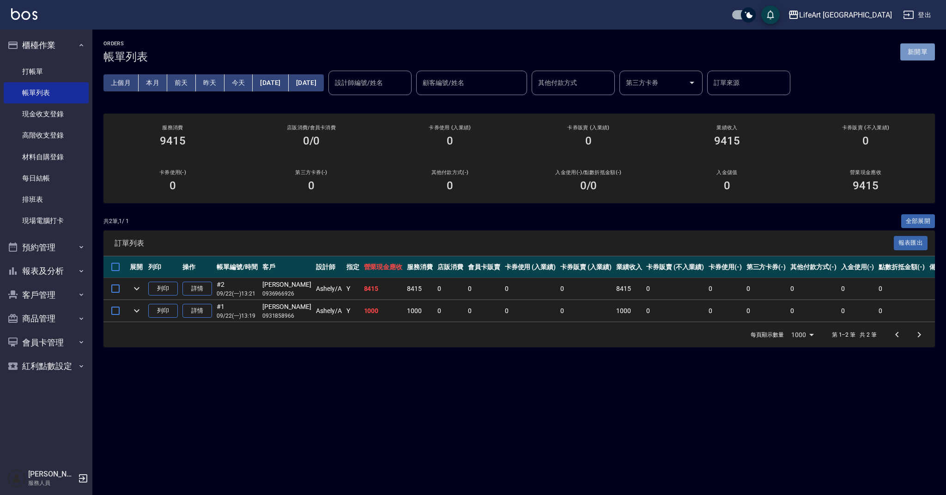
click at [924, 57] on button "新開單" at bounding box center [918, 51] width 35 height 17
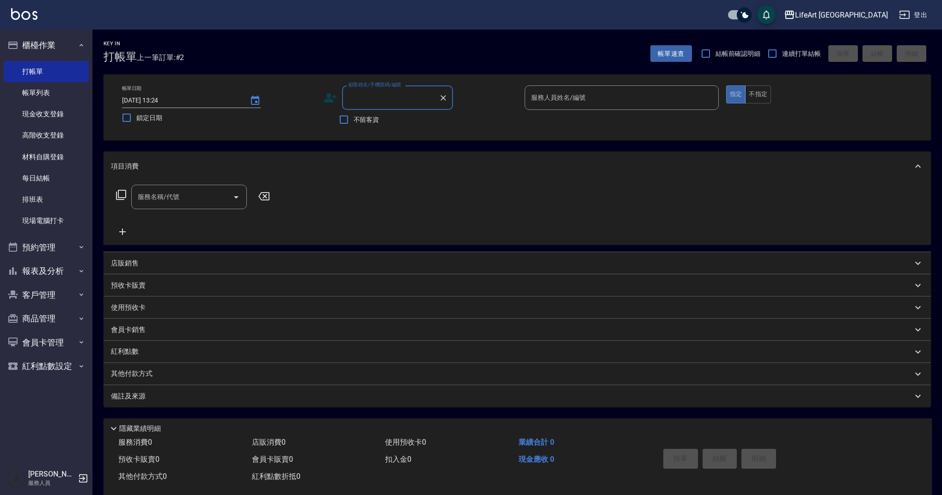
click at [382, 99] on input "顧客姓名/手機號碼/編號" at bounding box center [390, 98] width 89 height 16
click at [402, 139] on li "[PERSON_NAME]/0933880611/" at bounding box center [397, 136] width 111 height 15
type input "[PERSON_NAME]/0933880611/"
type input "Weiwei-w"
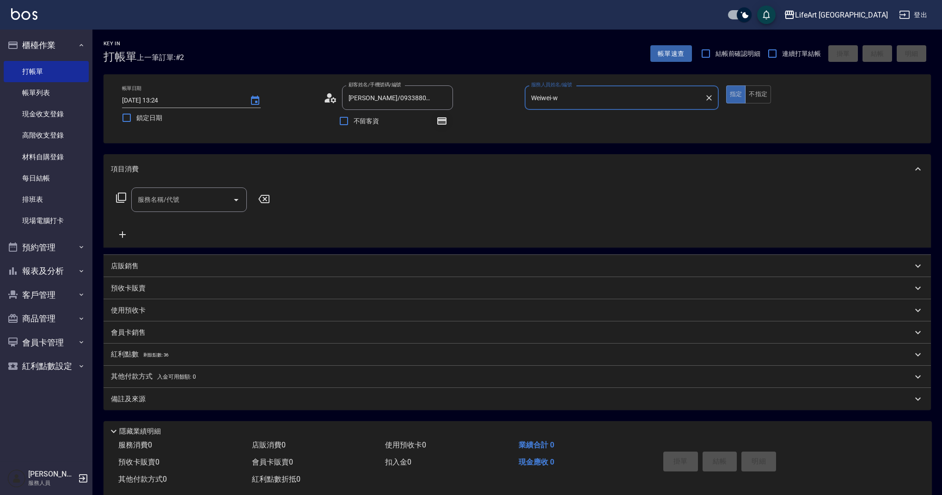
click at [442, 125] on icon "button" at bounding box center [441, 121] width 11 height 11
click at [444, 123] on icon "button" at bounding box center [441, 121] width 7 height 6
click at [173, 194] on div "服務名稱/代號 服務名稱/代號" at bounding box center [189, 200] width 116 height 24
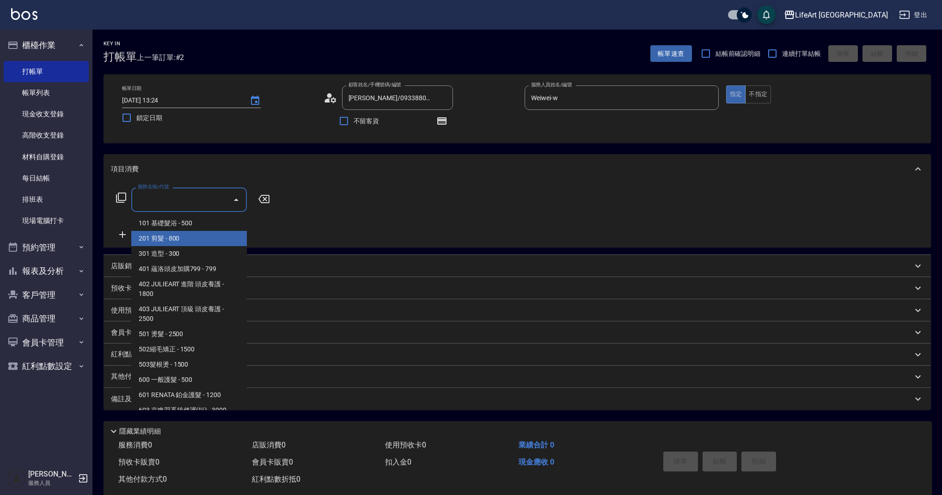
click at [185, 241] on span "201 剪髮 - 800" at bounding box center [189, 238] width 116 height 15
type input "201 剪髮(201)"
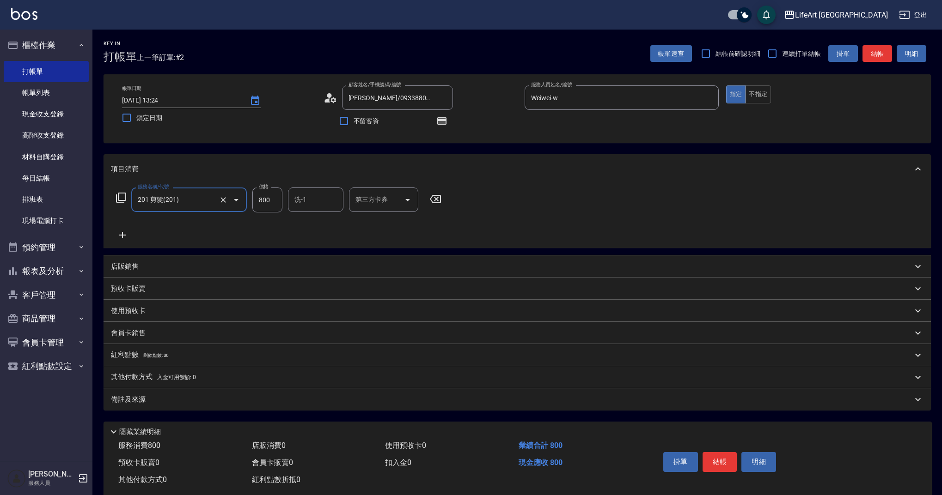
click at [263, 205] on input "800" at bounding box center [267, 200] width 30 height 25
type input "1000"
click at [323, 204] on input "洗-1" at bounding box center [315, 200] width 47 height 16
click at [321, 223] on span "Ally (無代號)" at bounding box center [312, 224] width 34 height 10
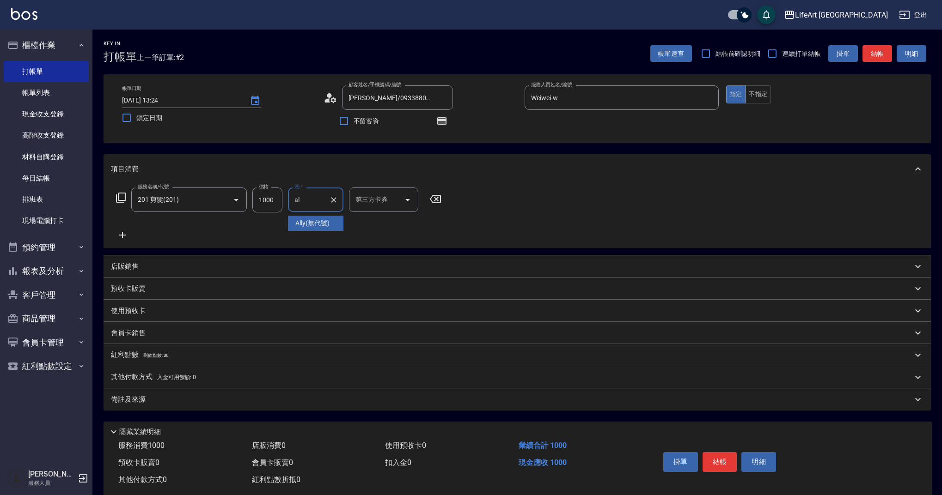
type input "Ally(無代號)"
click at [320, 229] on div "服務名稱/代號 201 剪髮(201) 服務名稱/代號 價格 1000 價格 洗-1 Ally(無代號) 洗-1 第三方卡券 第三方卡券" at bounding box center [279, 214] width 336 height 53
click at [443, 127] on button "button" at bounding box center [442, 121] width 22 height 22
click at [218, 400] on div "備註及來源" at bounding box center [511, 400] width 801 height 10
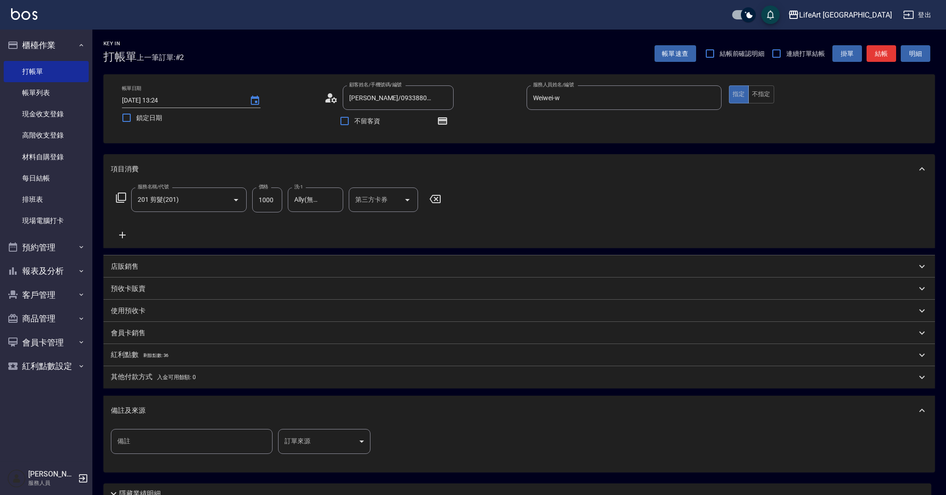
click at [323, 430] on body "LifeArt 蘆洲 登出 櫃檯作業 打帳單 帳單列表 現金收支登錄 高階收支登錄 材料自購登錄 每日結帳 排班表 現場電腦打卡 預約管理 預約管理 單日預約…" at bounding box center [473, 286] width 946 height 573
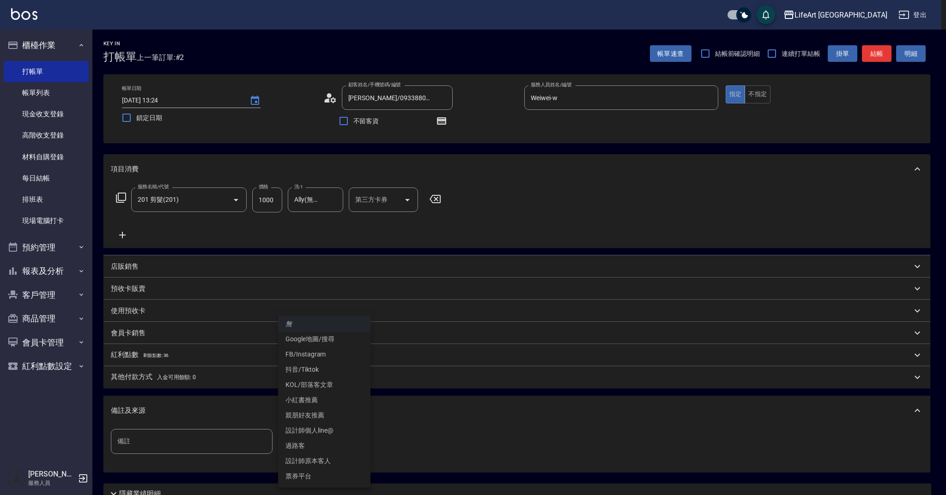
click at [329, 463] on li "設計師原本客人" at bounding box center [324, 461] width 92 height 15
type input "設計師原本客人"
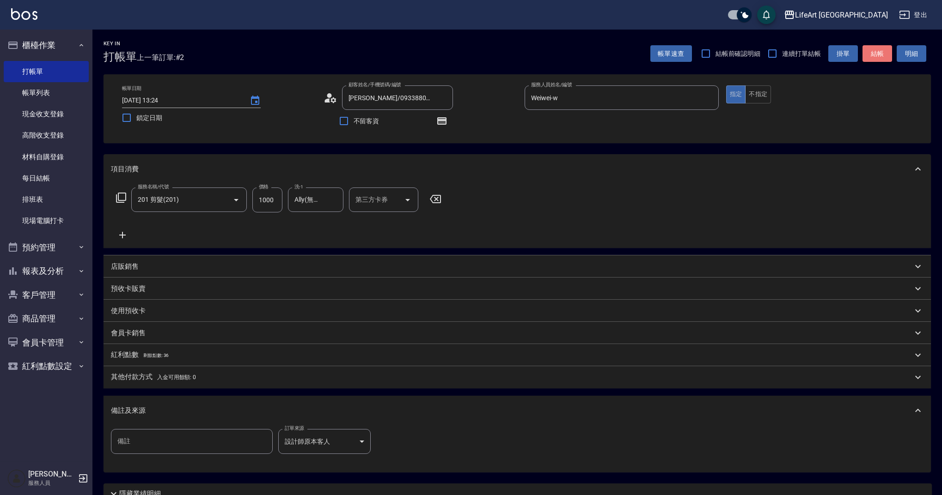
click at [879, 52] on button "結帳" at bounding box center [877, 53] width 30 height 17
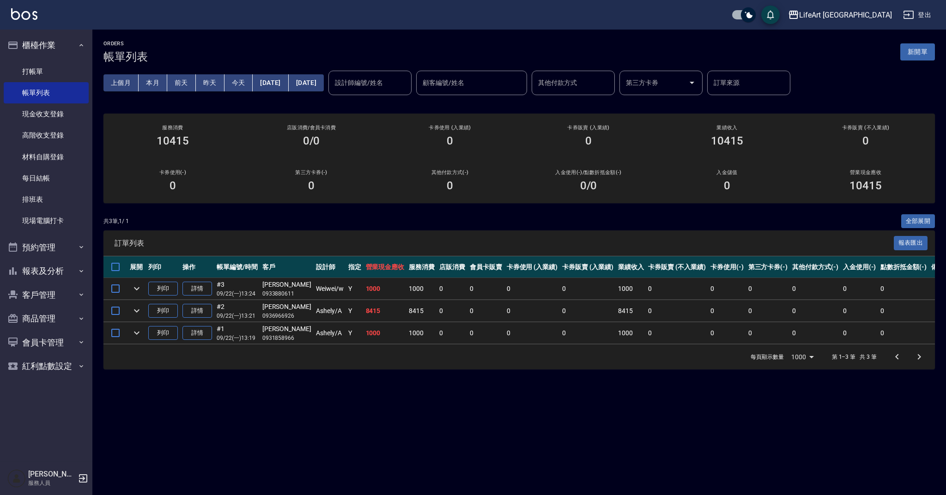
click at [660, 235] on div "訂單列表 報表匯出" at bounding box center [520, 243] width 832 height 25
click at [204, 330] on link "詳情" at bounding box center [198, 333] width 30 height 14
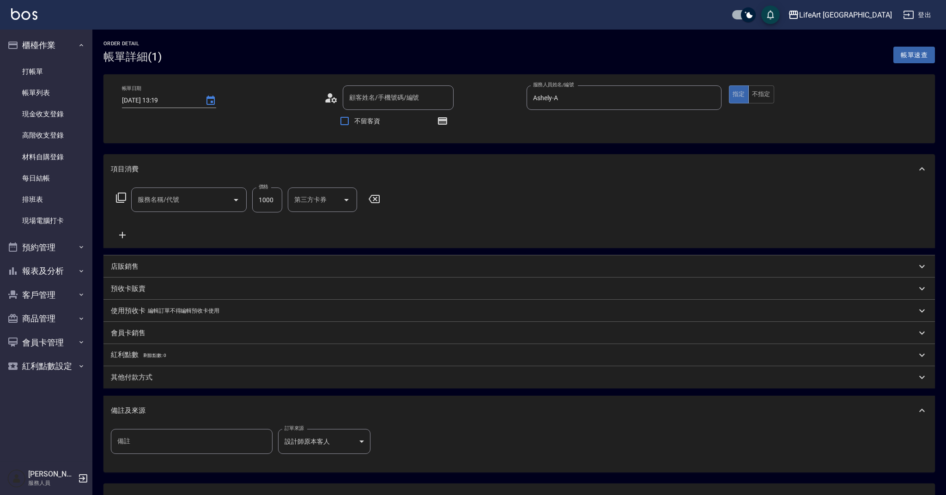
type input "[DATE] 13:19"
type input "Ashely-A"
type input "設計師原本客人"
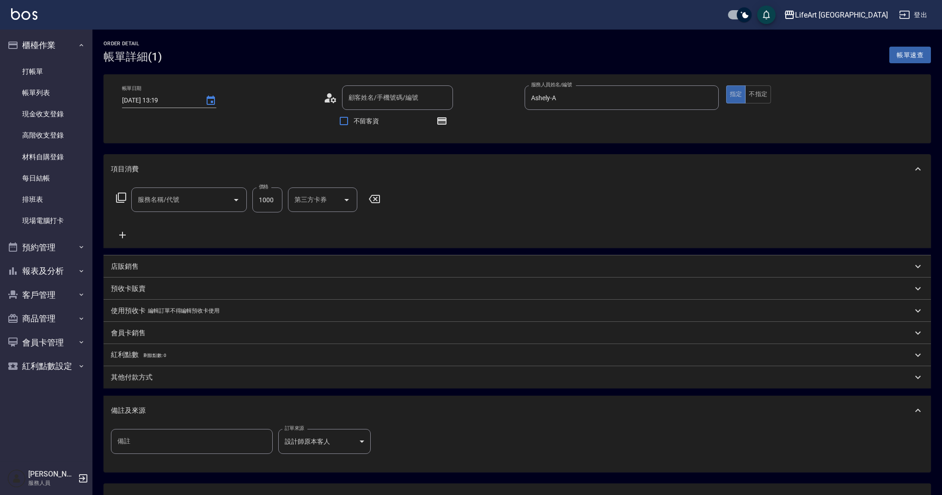
type input "[PERSON_NAME]/0931858966/null"
type input "201 剪髮(201)"
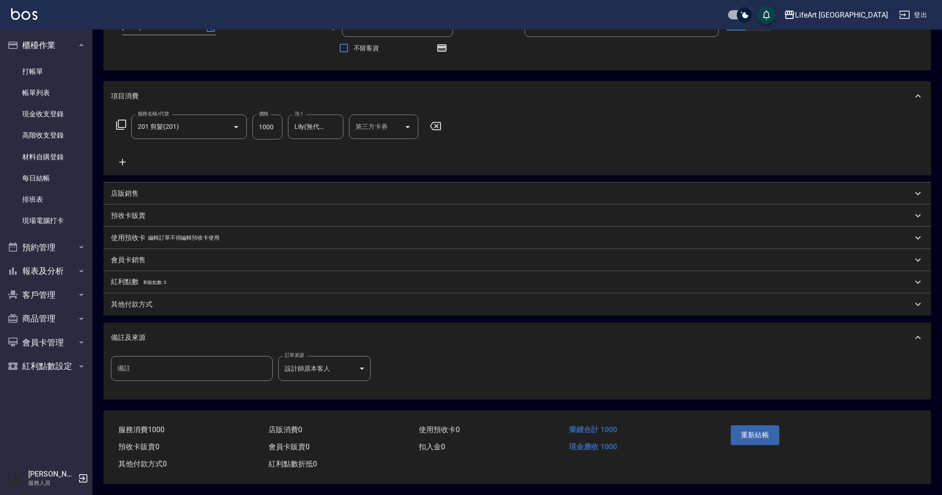
click at [141, 300] on p "其他付款方式" at bounding box center [132, 305] width 42 height 10
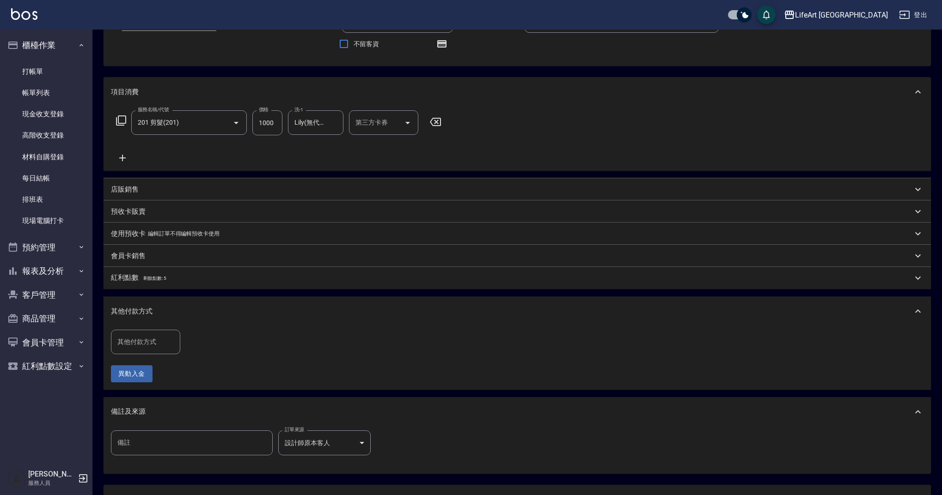
click at [149, 338] on div "其他付款方式 其他付款方式" at bounding box center [145, 342] width 69 height 24
click at [140, 366] on span "轉帳" at bounding box center [145, 366] width 69 height 15
type input "轉帳"
click at [226, 345] on input "0" at bounding box center [220, 342] width 69 height 25
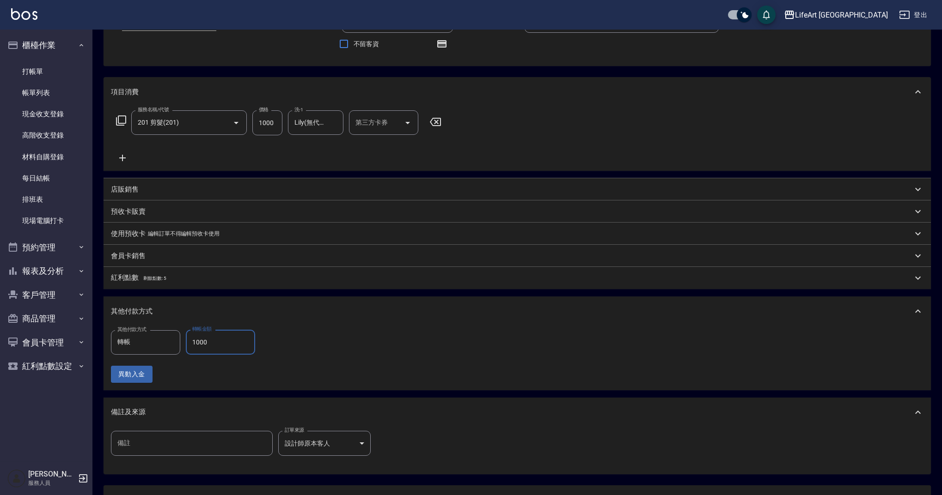
scroll to position [156, 0]
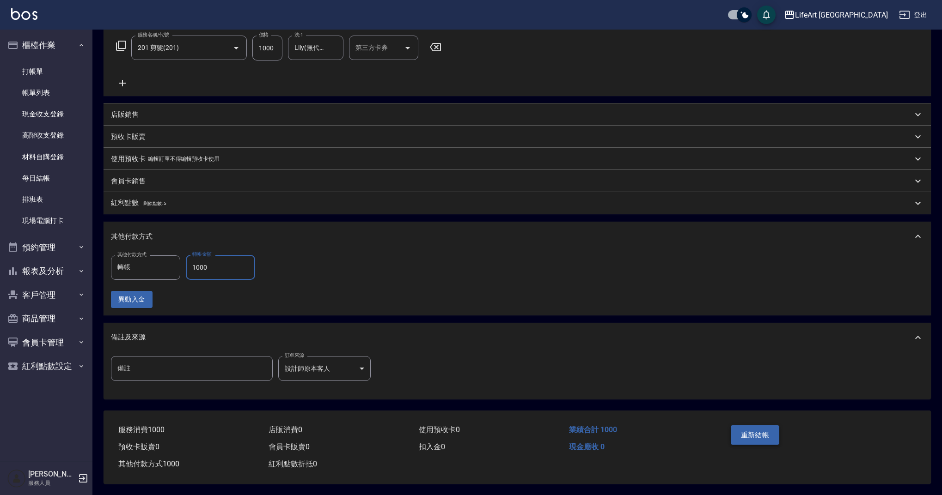
type input "1000"
click at [744, 438] on button "重新結帳" at bounding box center [755, 435] width 49 height 19
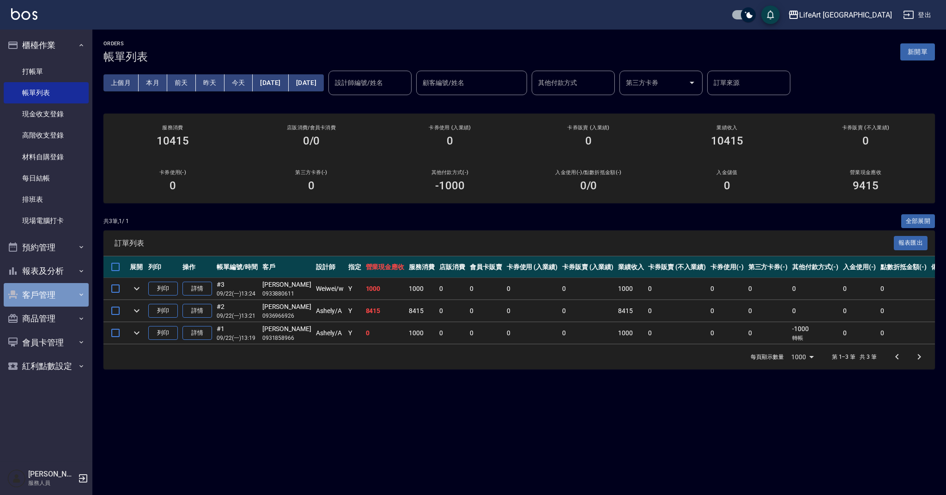
click at [83, 293] on icon "button" at bounding box center [81, 294] width 7 height 7
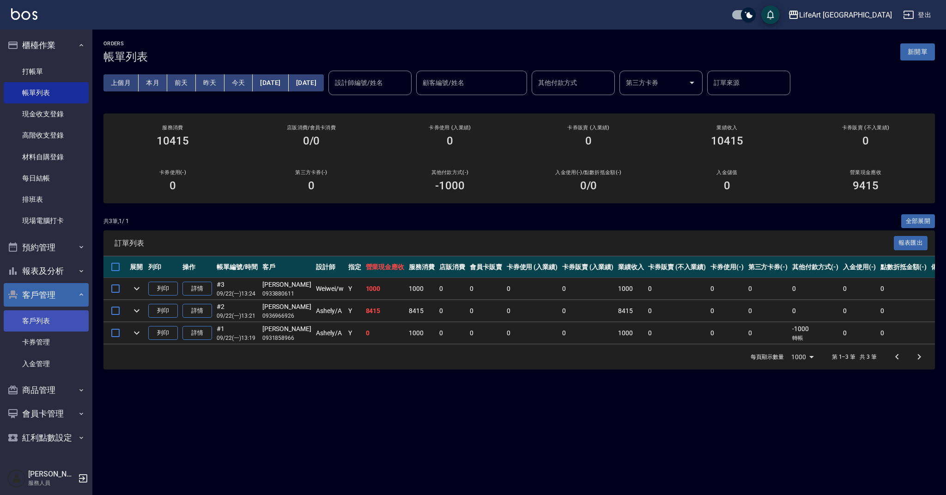
click at [67, 329] on link "客戶列表" at bounding box center [46, 321] width 85 height 21
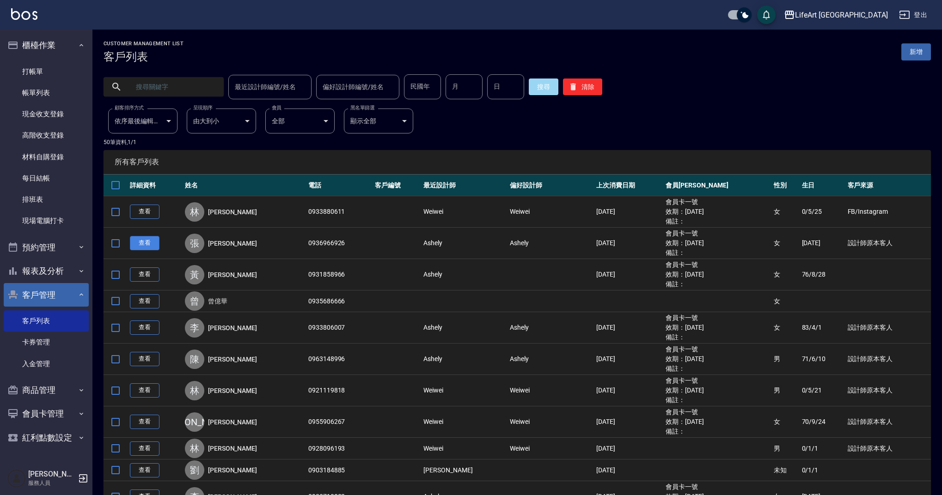
click at [150, 244] on link "查看" at bounding box center [145, 243] width 30 height 14
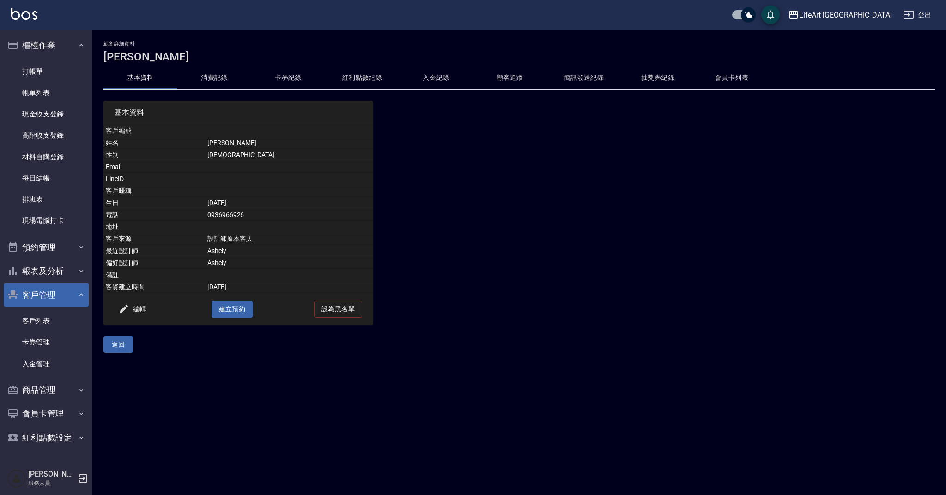
click at [218, 80] on button "消費記錄" at bounding box center [214, 78] width 74 height 22
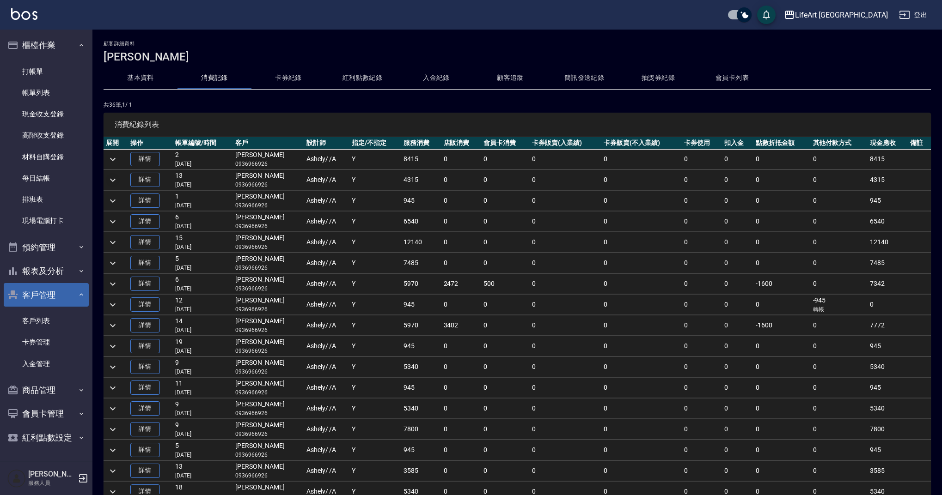
click at [113, 182] on icon "expand row" at bounding box center [113, 179] width 6 height 3
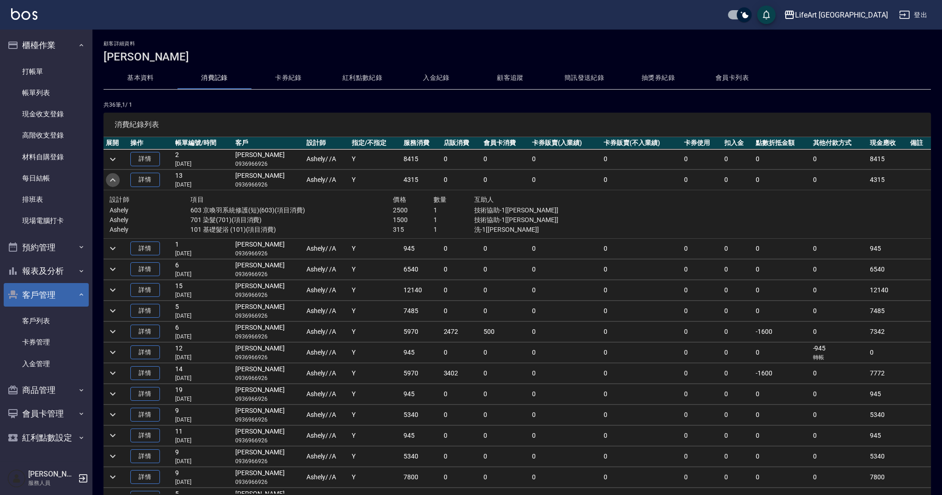
click at [113, 182] on icon "expand row" at bounding box center [112, 180] width 11 height 11
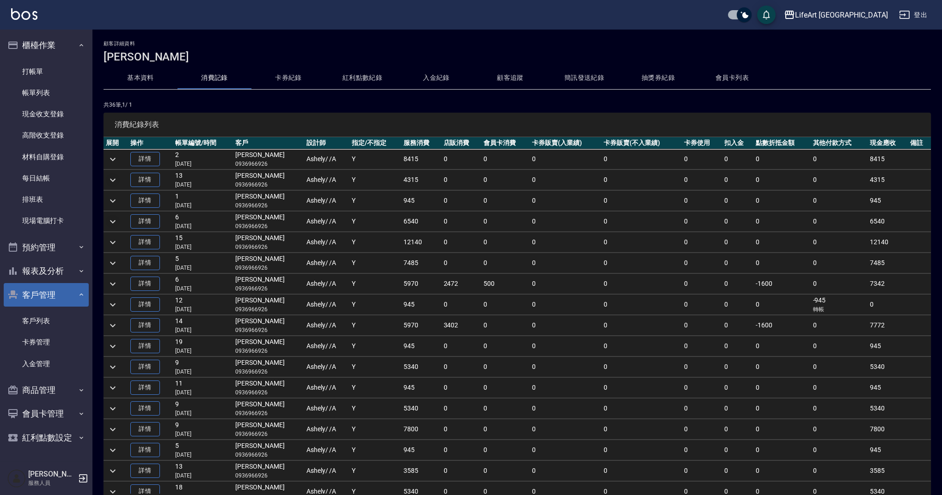
click at [119, 222] on button "expand row" at bounding box center [113, 222] width 14 height 14
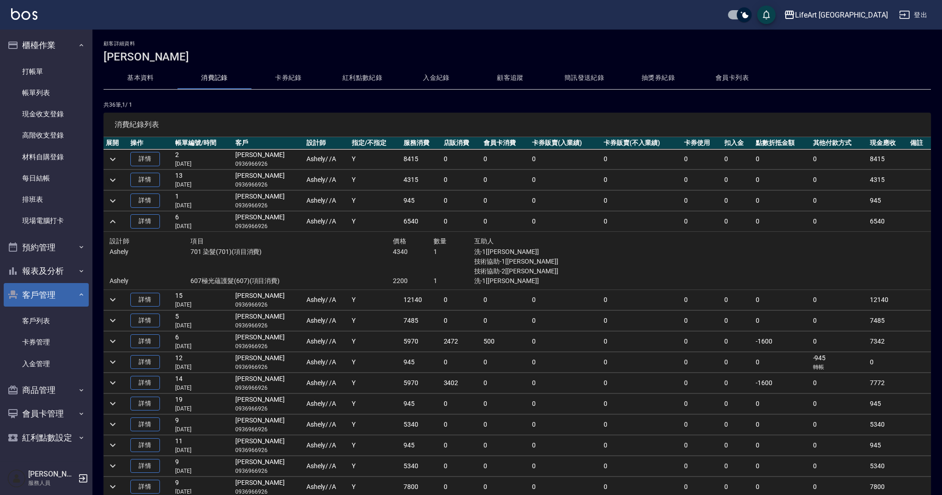
click at [120, 222] on td at bounding box center [116, 222] width 24 height 20
click at [116, 221] on icon "expand row" at bounding box center [112, 221] width 11 height 11
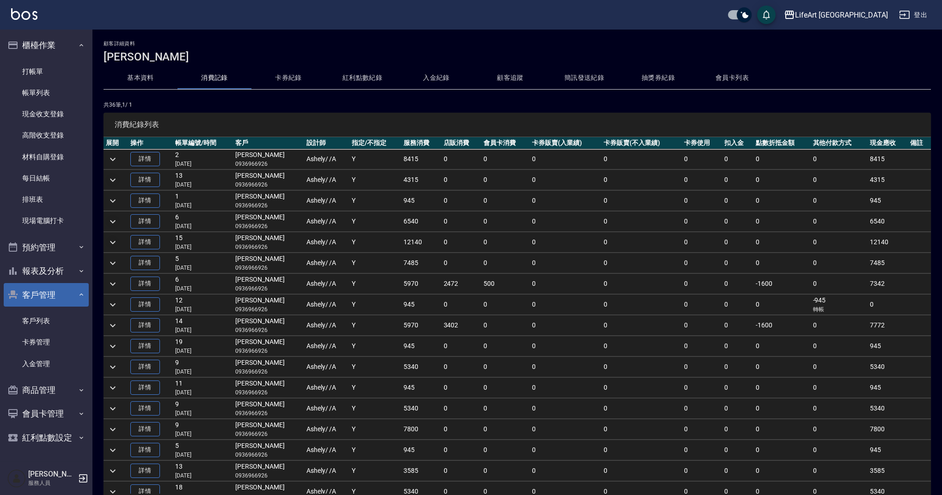
click at [114, 241] on icon "expand row" at bounding box center [112, 242] width 11 height 11
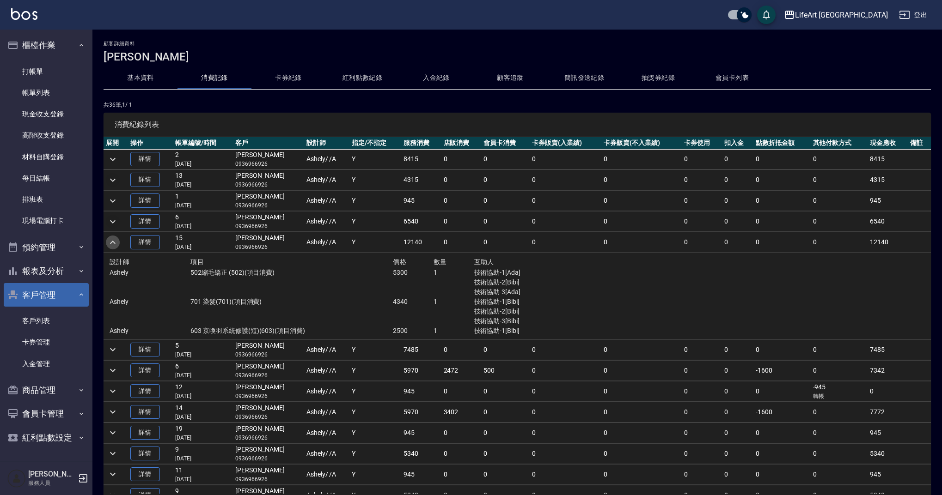
click at [114, 241] on icon "expand row" at bounding box center [112, 242] width 11 height 11
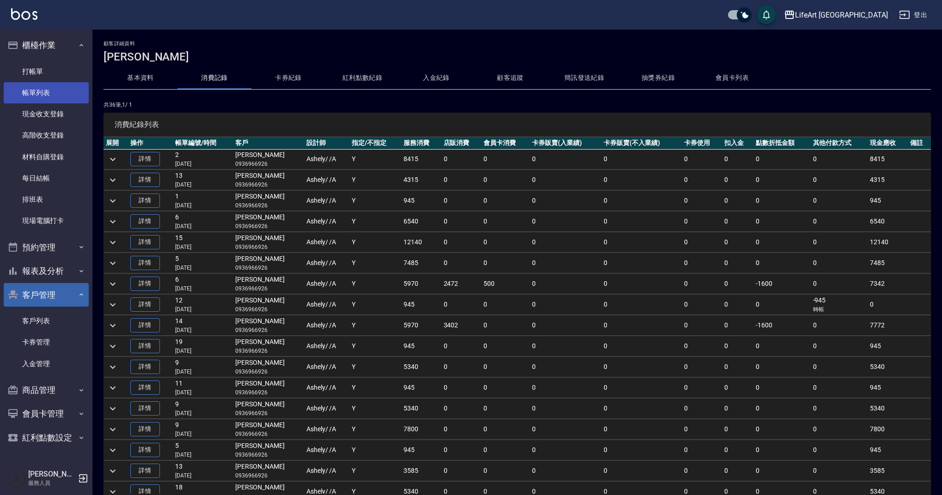
click at [67, 93] on link "帳單列表" at bounding box center [46, 92] width 85 height 21
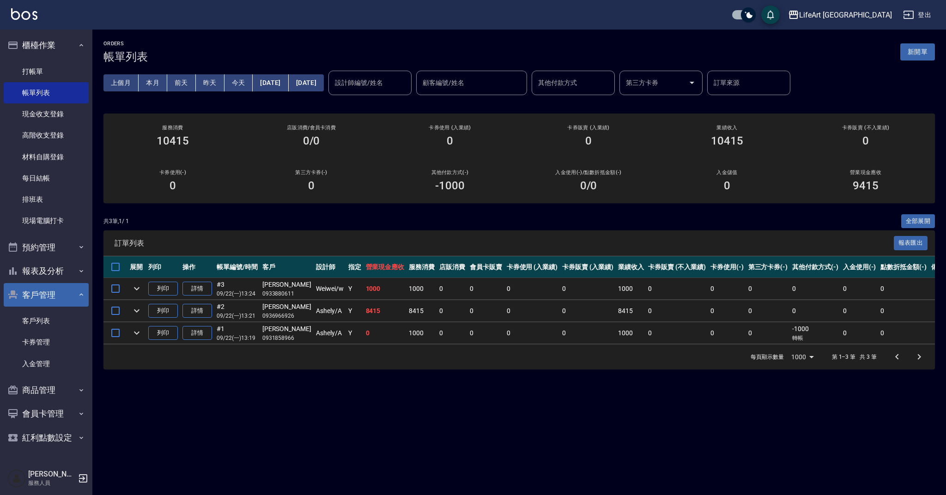
click at [383, 388] on div "ORDERS 帳單列表 新開單 上個月 本月 [DATE] [DATE] [DATE] [DATE] [DATE] 設計師編號/姓名 設計師編號/姓名 顧客編…" at bounding box center [473, 247] width 946 height 495
click at [917, 53] on button "新開單" at bounding box center [918, 51] width 35 height 17
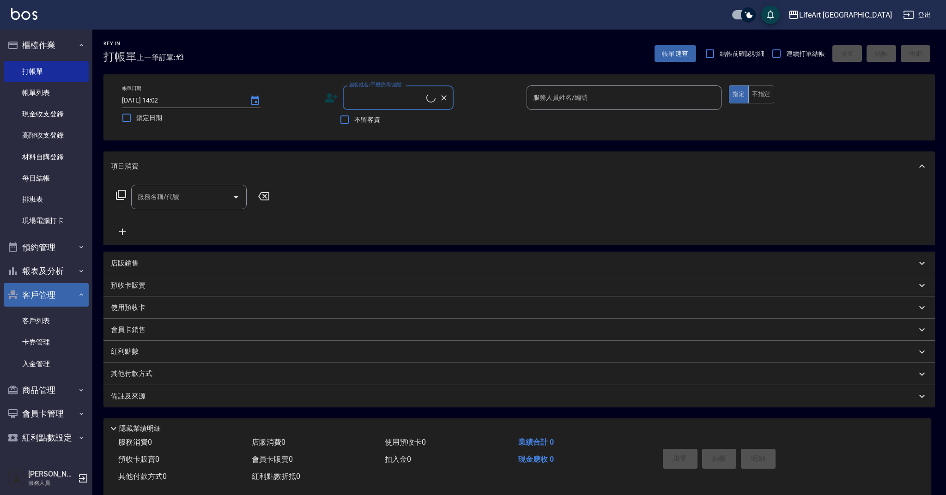
click at [386, 97] on input "顧客姓名/手機號碼/編號" at bounding box center [386, 98] width 79 height 16
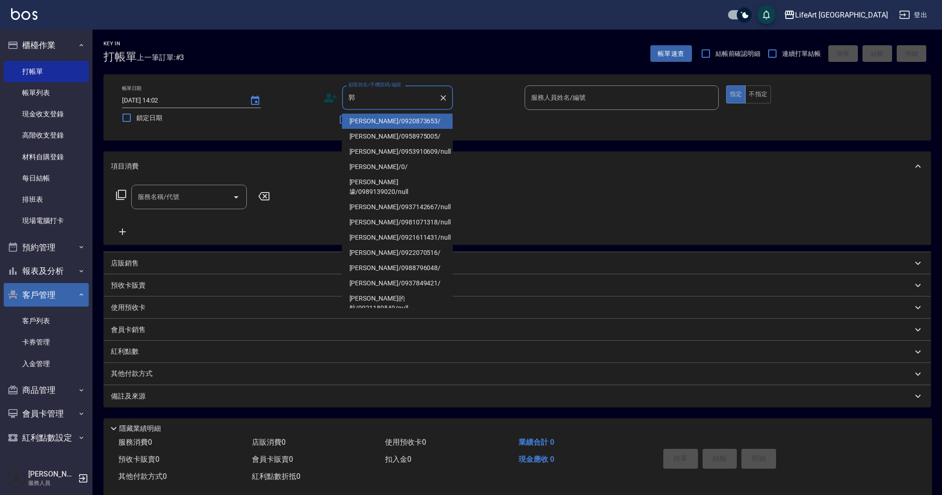
click at [420, 181] on li "[PERSON_NAME]壕/0989139020/null" at bounding box center [397, 187] width 111 height 25
type input "[PERSON_NAME]壕/0989139020/null"
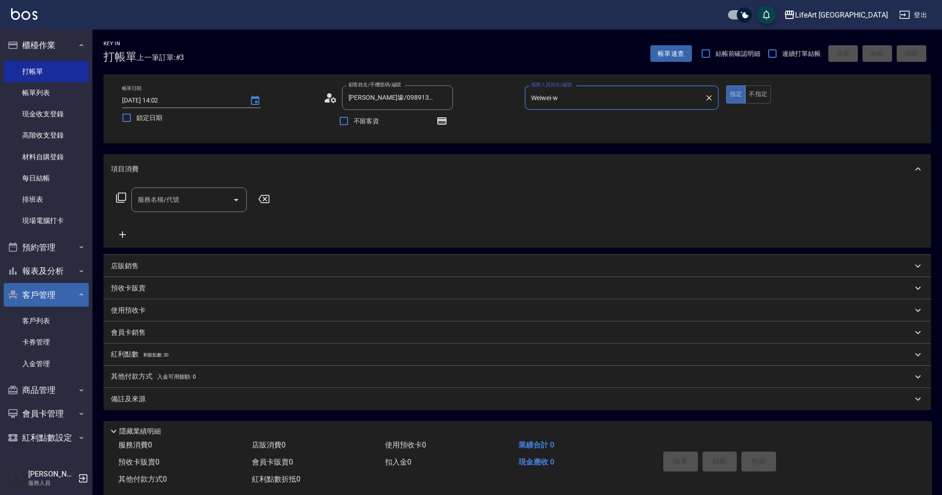
type input "Weiwei-w"
click at [436, 120] on icon "button" at bounding box center [441, 121] width 11 height 11
click at [181, 195] on input "服務名稱/代號" at bounding box center [181, 200] width 93 height 16
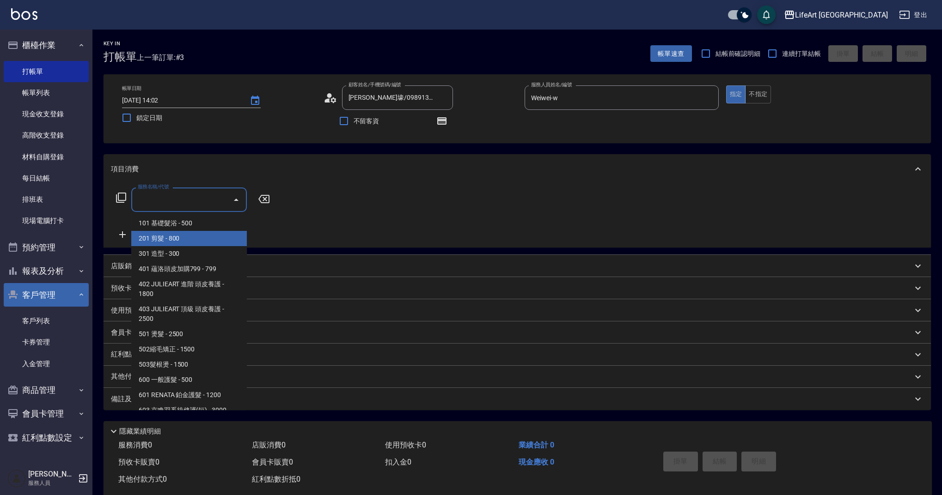
click at [190, 241] on span "201 剪髮 - 800" at bounding box center [189, 238] width 116 height 15
type input "201 剪髮(201)"
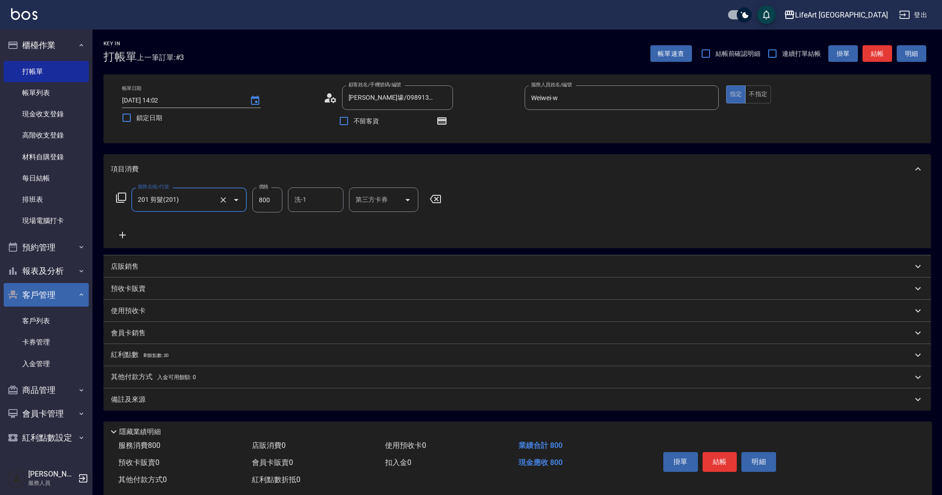
click at [278, 205] on input "800" at bounding box center [267, 200] width 30 height 25
type input "900"
click at [318, 200] on input "洗-1" at bounding box center [315, 200] width 47 height 16
type input "al"
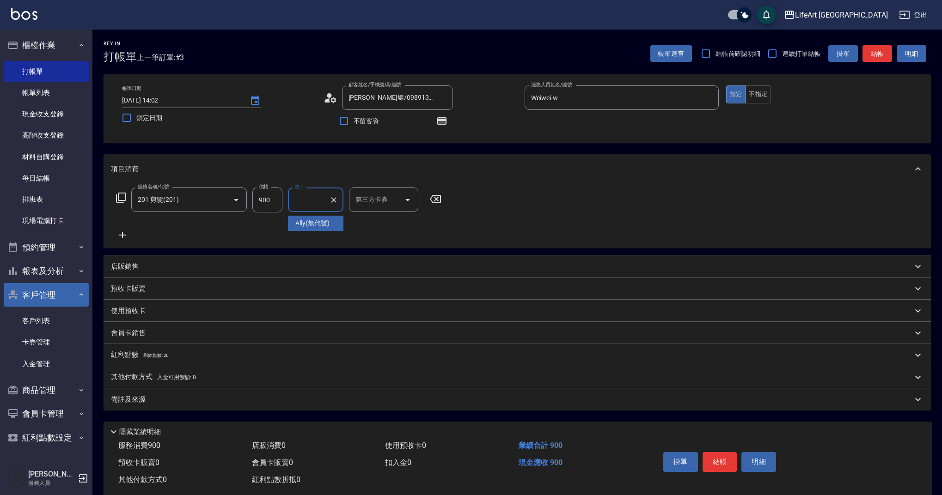
click at [352, 226] on div "服務名稱/代號 201 剪髮(201) 服務名稱/代號 價格 900 價格 洗-1 洗-1 第三方卡券 第三方卡券" at bounding box center [279, 214] width 336 height 53
click at [324, 207] on input "洗-1" at bounding box center [315, 200] width 47 height 16
click at [345, 233] on div "服務名稱/代號 201 剪髮(201) 服務名稱/代號 價格 900 價格 洗-1 洗-1 第三方卡券 第三方卡券" at bounding box center [279, 214] width 336 height 53
click at [221, 404] on div "備註及來源" at bounding box center [511, 400] width 801 height 10
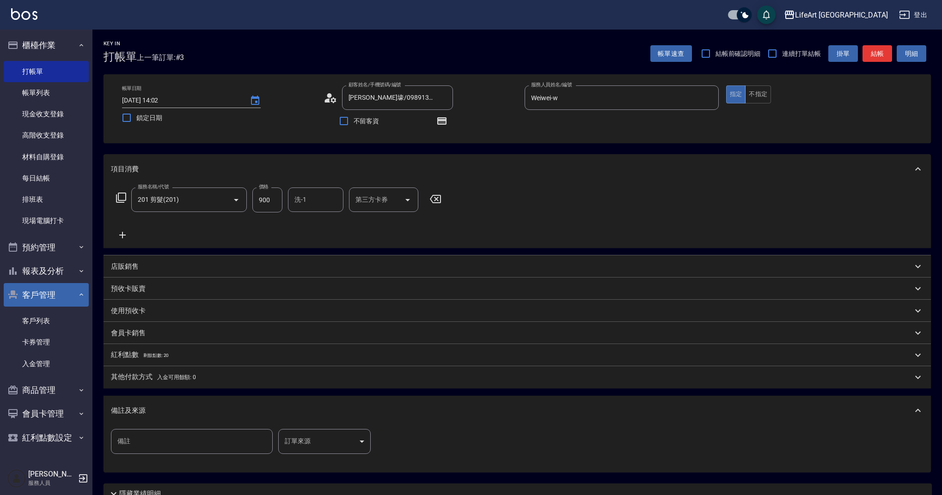
click at [310, 438] on body "LifeArt 蘆洲 登出 櫃檯作業 打帳單 帳單列表 現金收支登錄 高階收支登錄 材料自購登錄 每日結帳 排班表 現場電腦打卡 預約管理 預約管理 單日預約…" at bounding box center [471, 286] width 942 height 573
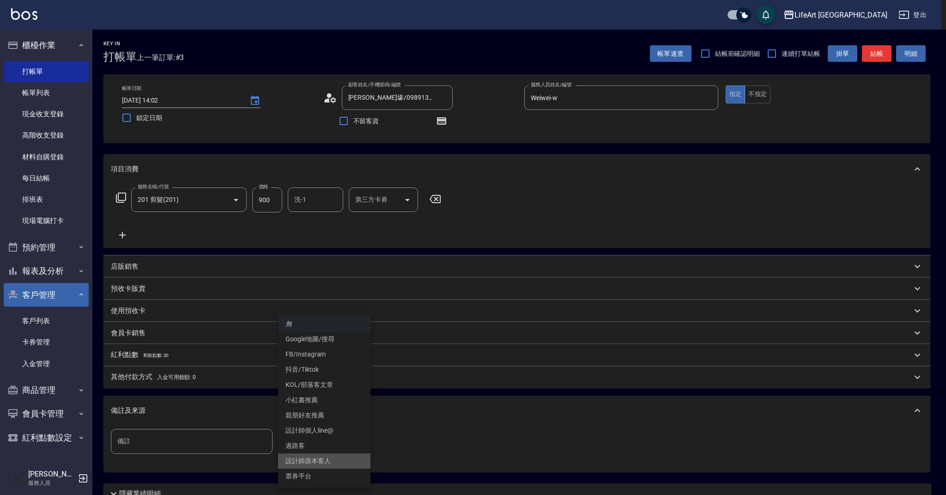
click at [335, 457] on li "設計師原本客人" at bounding box center [324, 461] width 92 height 15
type input "設計師原本客人"
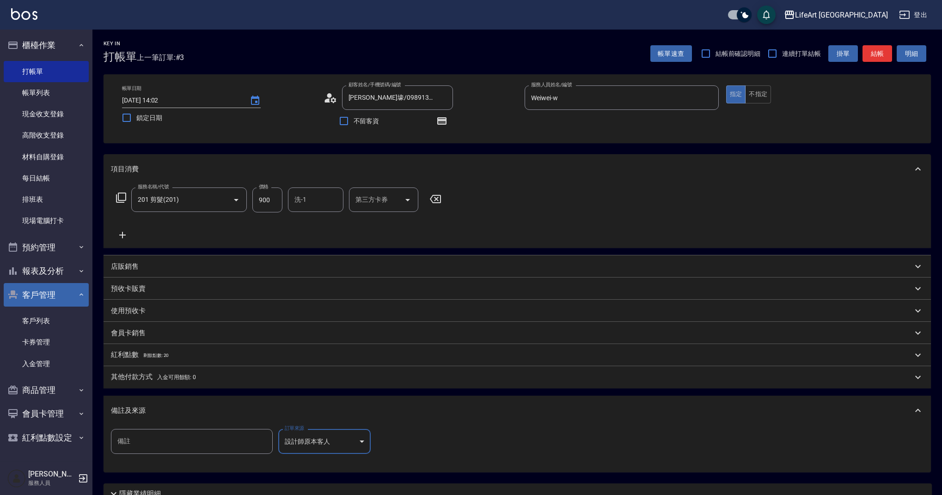
click at [870, 55] on button "結帳" at bounding box center [877, 53] width 30 height 17
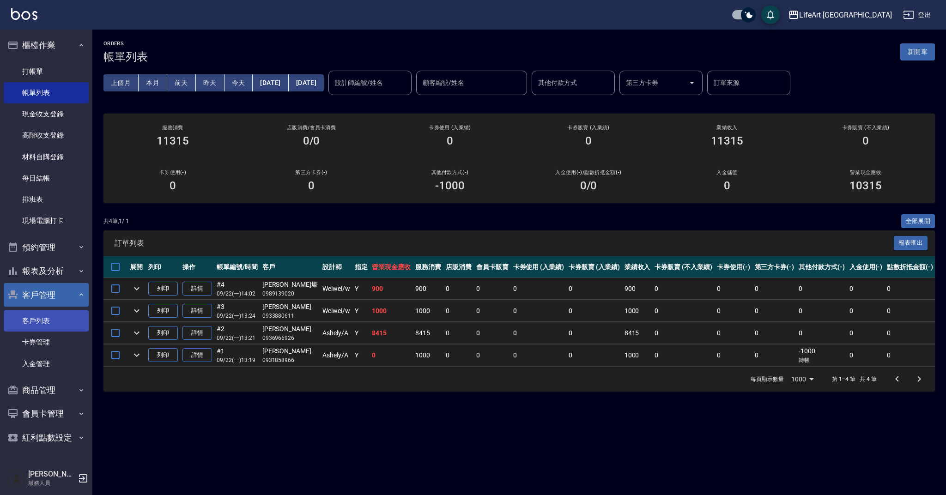
click at [66, 323] on link "客戶列表" at bounding box center [46, 321] width 85 height 21
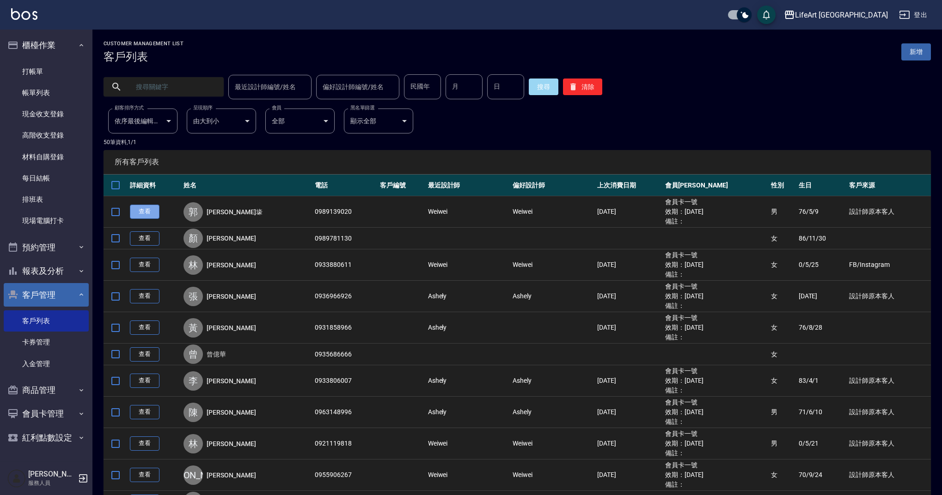
click at [145, 213] on link "查看" at bounding box center [145, 212] width 30 height 14
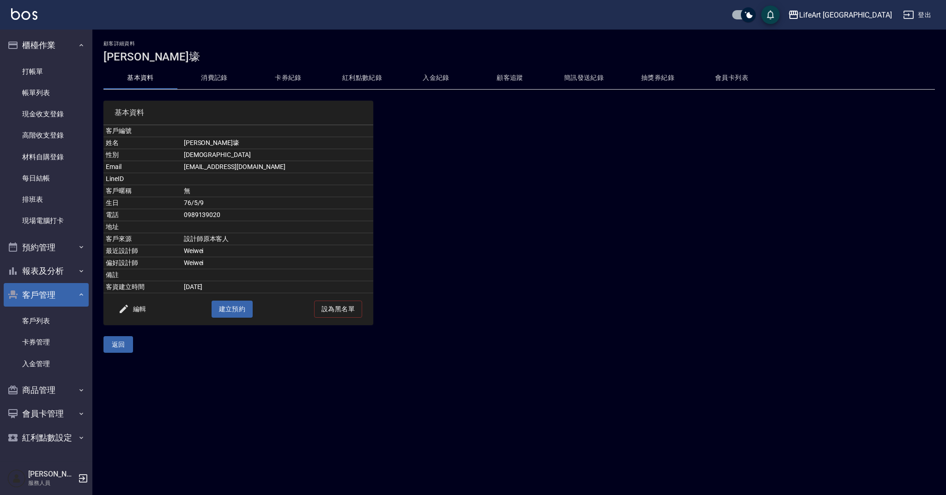
click at [228, 78] on button "消費記錄" at bounding box center [214, 78] width 74 height 22
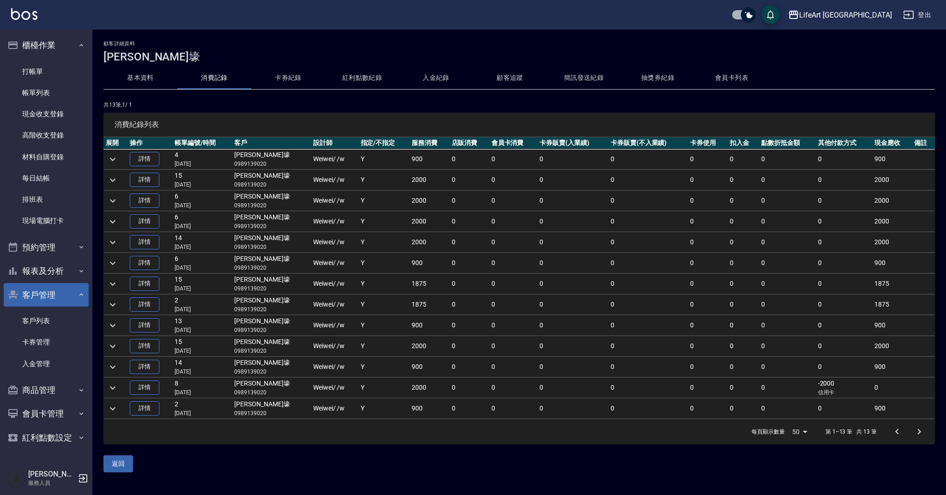
click at [372, 78] on button "紅利點數紀錄" at bounding box center [362, 78] width 74 height 22
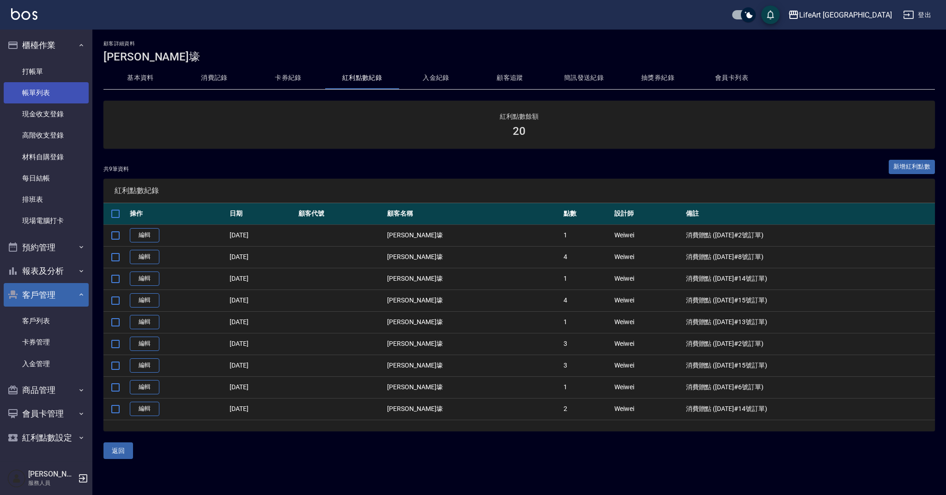
click at [35, 88] on link "帳單列表" at bounding box center [46, 92] width 85 height 21
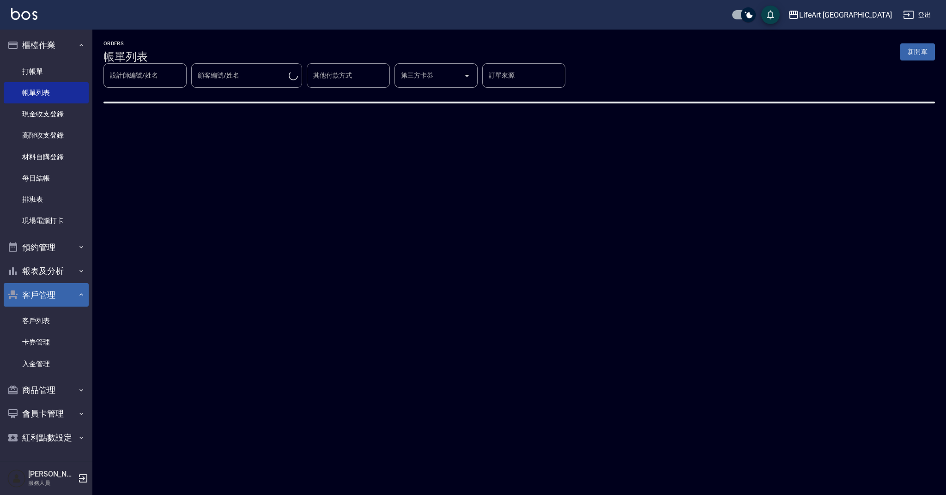
click at [83, 295] on icon "button" at bounding box center [81, 294] width 7 height 7
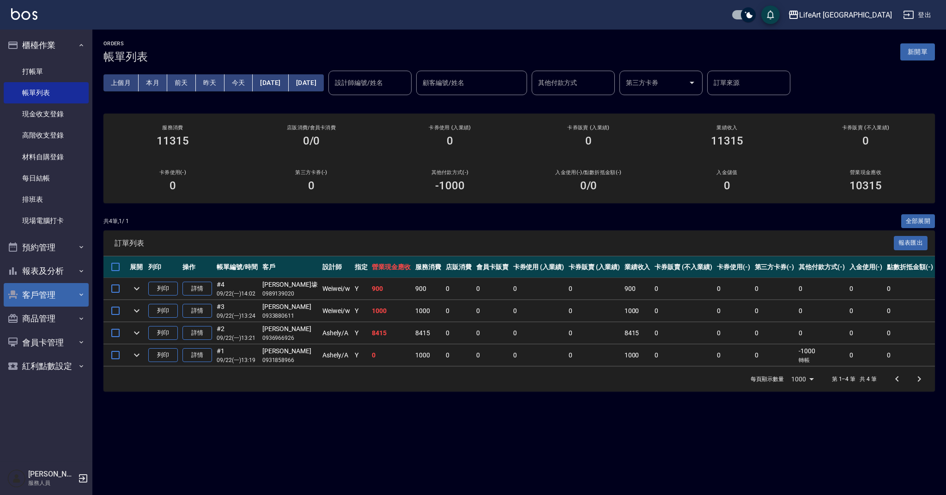
click at [43, 296] on button "客戶管理" at bounding box center [46, 295] width 85 height 24
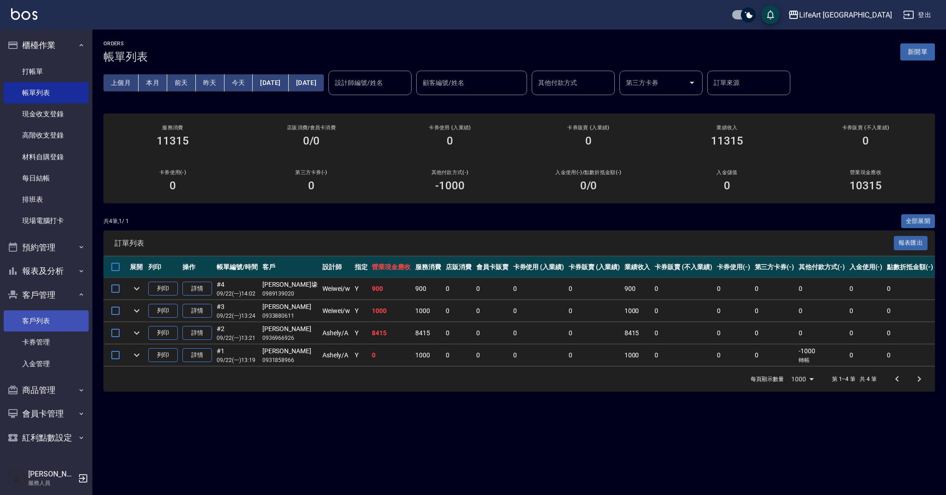
click at [65, 314] on link "客戶列表" at bounding box center [46, 321] width 85 height 21
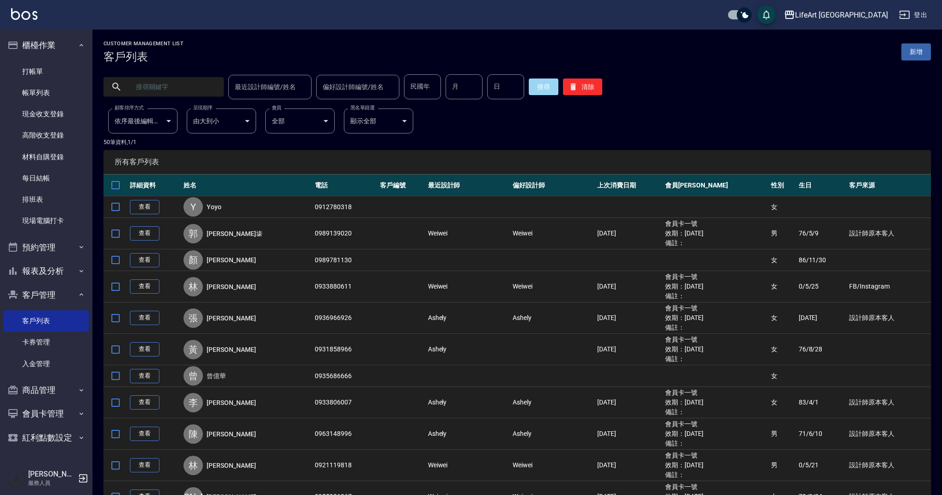
click at [171, 89] on input "text" at bounding box center [172, 86] width 87 height 25
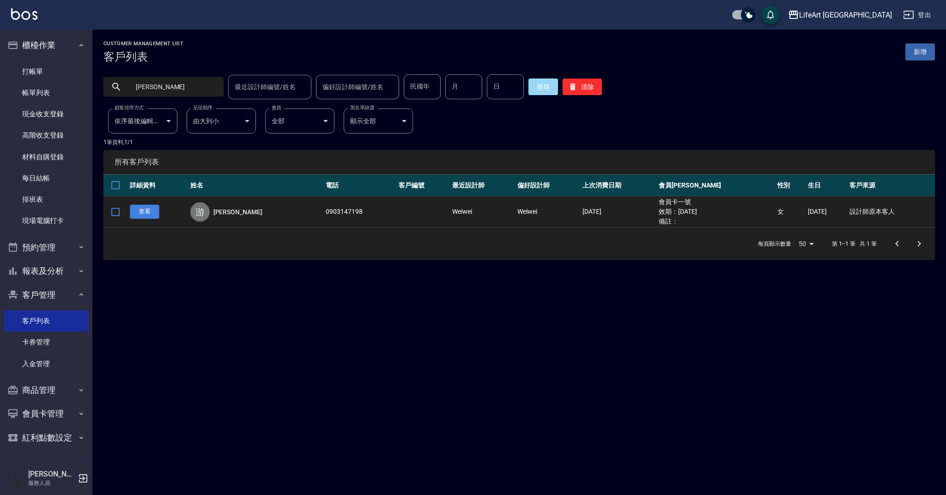
type input "[PERSON_NAME]"
click at [149, 213] on link "查看" at bounding box center [145, 212] width 30 height 14
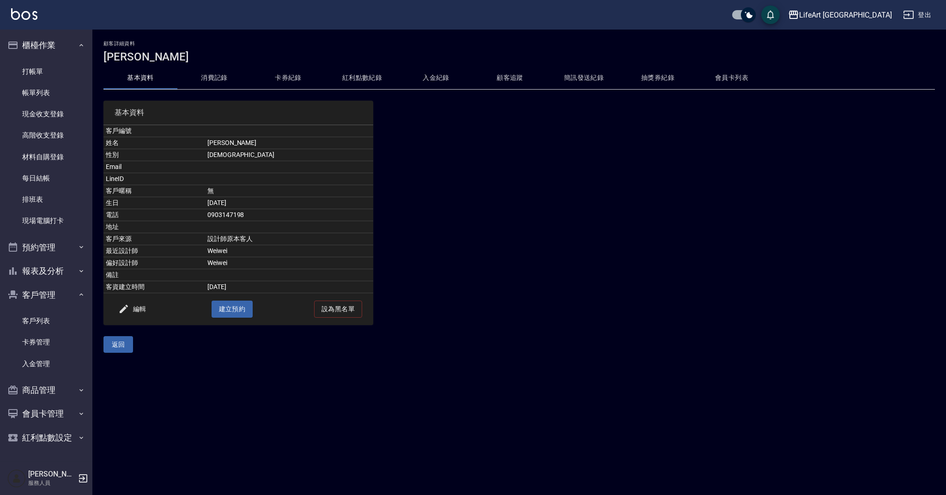
click at [223, 79] on button "消費記錄" at bounding box center [214, 78] width 74 height 22
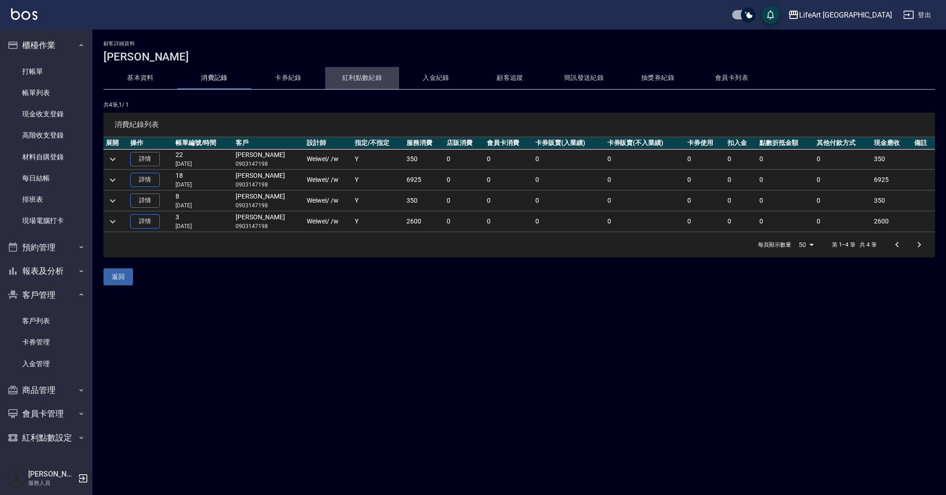
click at [351, 76] on button "紅利點數紀錄" at bounding box center [362, 78] width 74 height 22
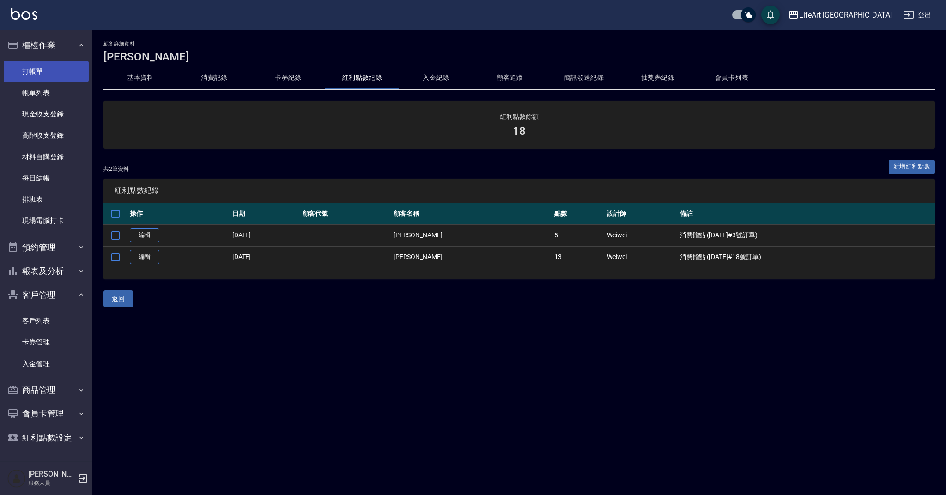
click at [36, 74] on link "打帳單" at bounding box center [46, 71] width 85 height 21
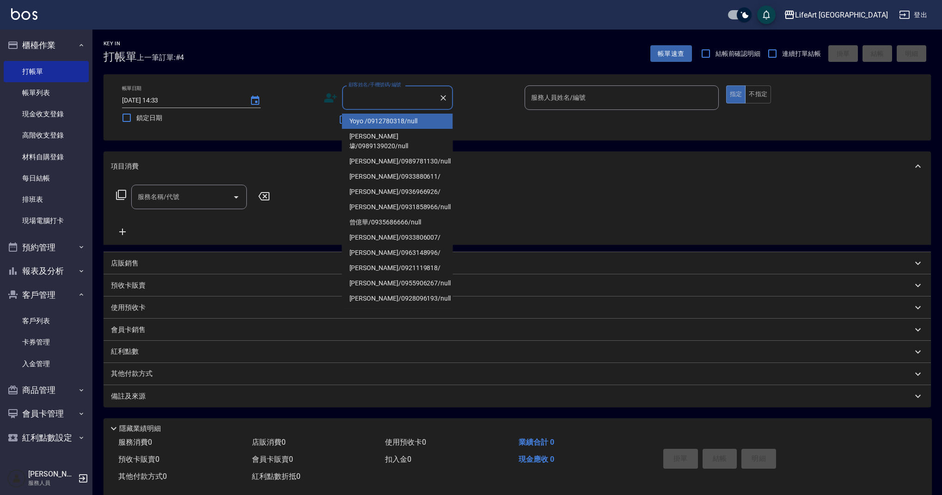
click at [368, 102] on input "顧客姓名/手機號碼/編號" at bounding box center [390, 98] width 89 height 16
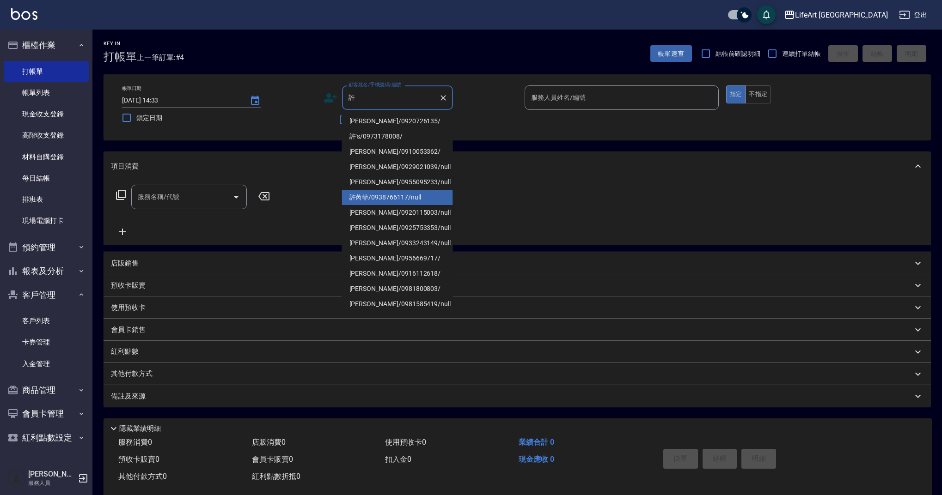
click at [390, 195] on li "許芮菲/0938766117/null" at bounding box center [397, 197] width 111 height 15
type input "許芮菲/0938766117/null"
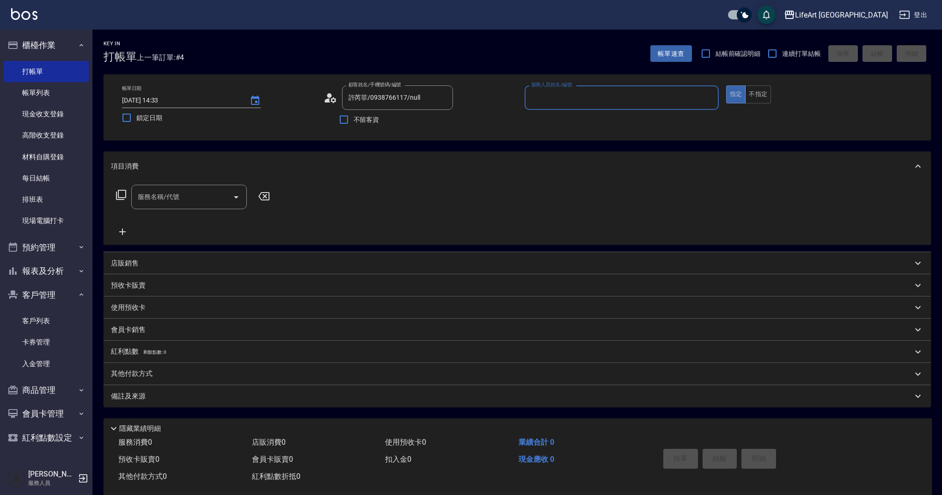
type input "Finney-f"
click at [144, 201] on input "服務名稱/代號" at bounding box center [181, 200] width 93 height 16
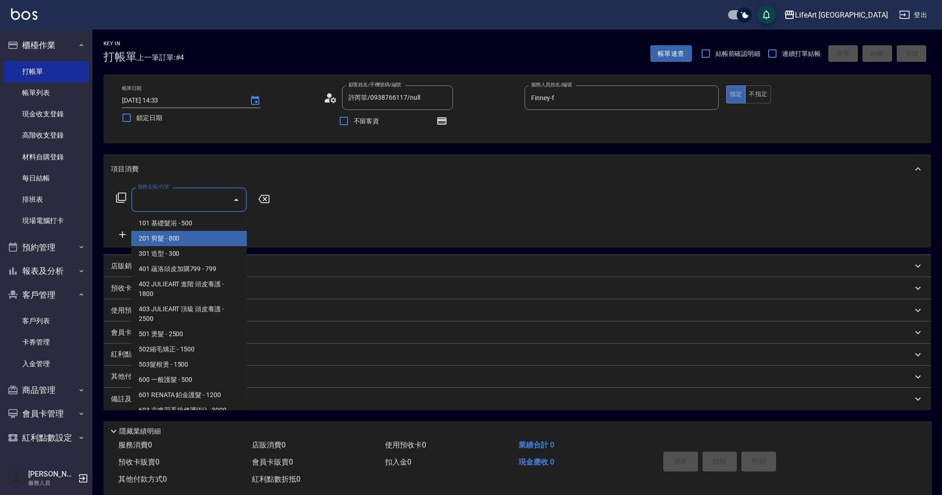
click at [198, 240] on span "201 剪髮 - 800" at bounding box center [189, 238] width 116 height 15
type input "201 剪髮(201)"
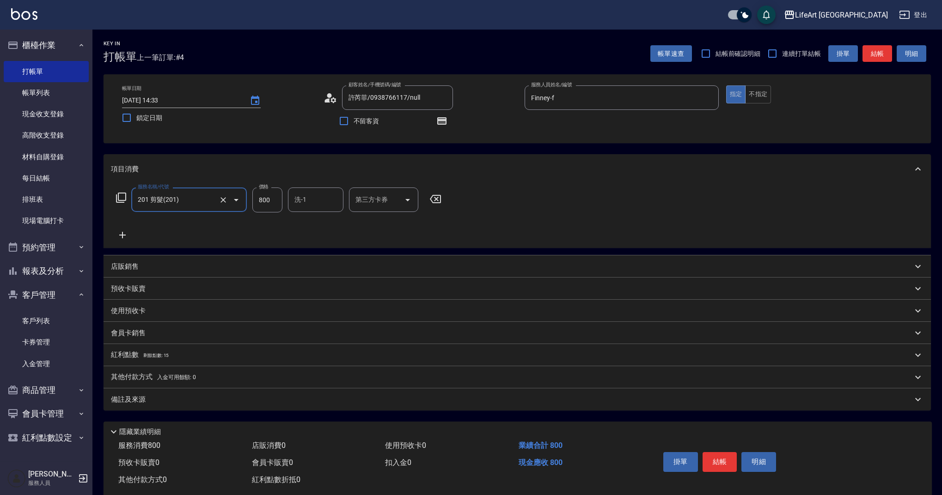
click at [127, 234] on icon at bounding box center [122, 235] width 23 height 11
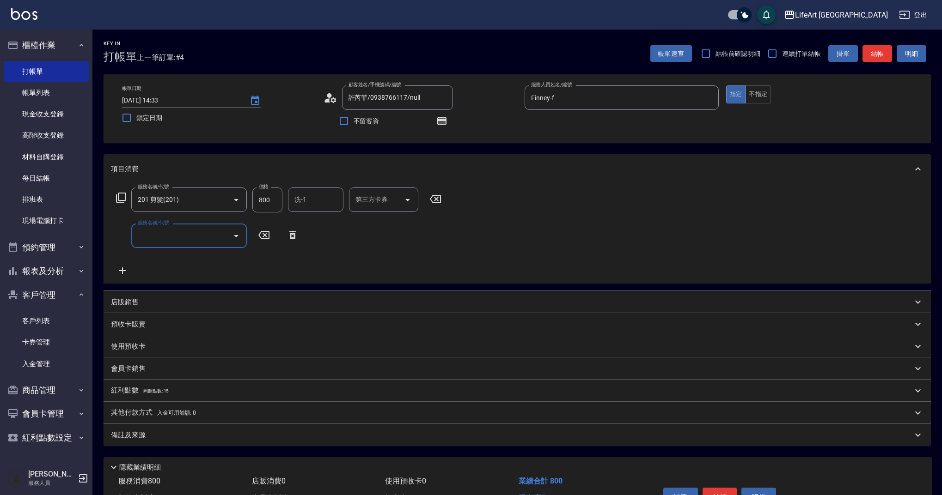
click at [181, 249] on body "LifeArt 蘆洲 登出 櫃檯作業 打帳單 帳單列表 現金收支登錄 高階收支登錄 材料自購登錄 每日結帳 排班表 現場電腦打卡 預約管理 預約管理 單日預約…" at bounding box center [471, 273] width 942 height 547
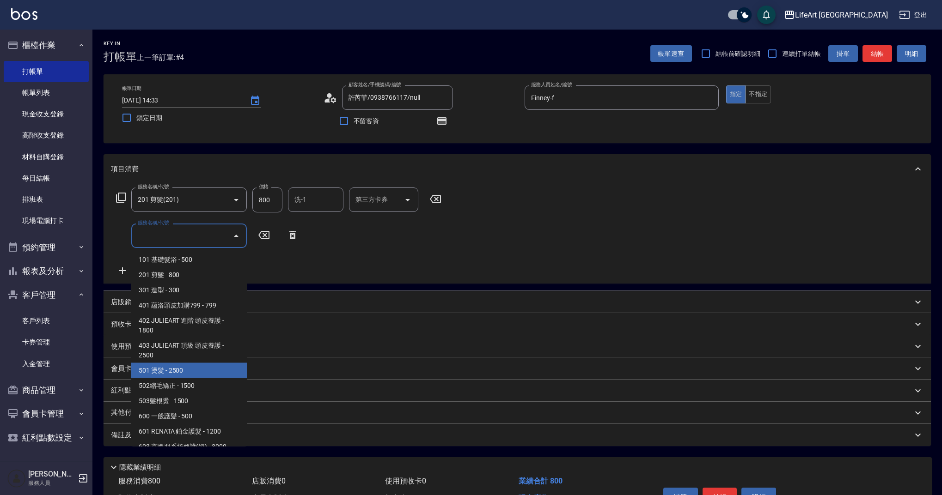
click at [185, 374] on span "501 燙髮 - 2500" at bounding box center [189, 370] width 116 height 15
type input "501 燙髮(501)"
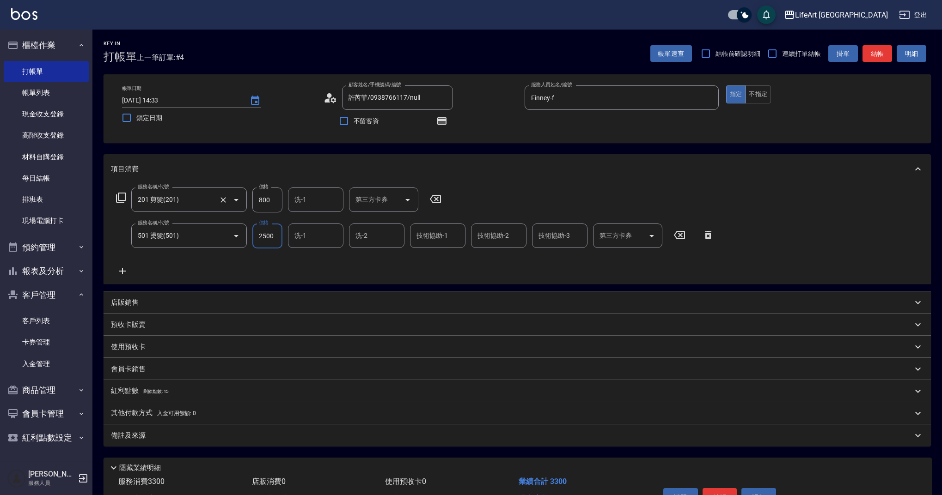
drag, startPoint x: 274, startPoint y: 201, endPoint x: 232, endPoint y: 210, distance: 43.1
click at [230, 205] on div "服務名稱/代號 201 剪髮(201) 服務名稱/代號 價格 800 價格 洗-1 洗-1 第三方卡券 第三方卡券" at bounding box center [279, 200] width 336 height 25
type input "800"
click at [443, 121] on icon "button" at bounding box center [441, 120] width 9 height 7
click at [444, 122] on icon "button" at bounding box center [441, 121] width 7 height 6
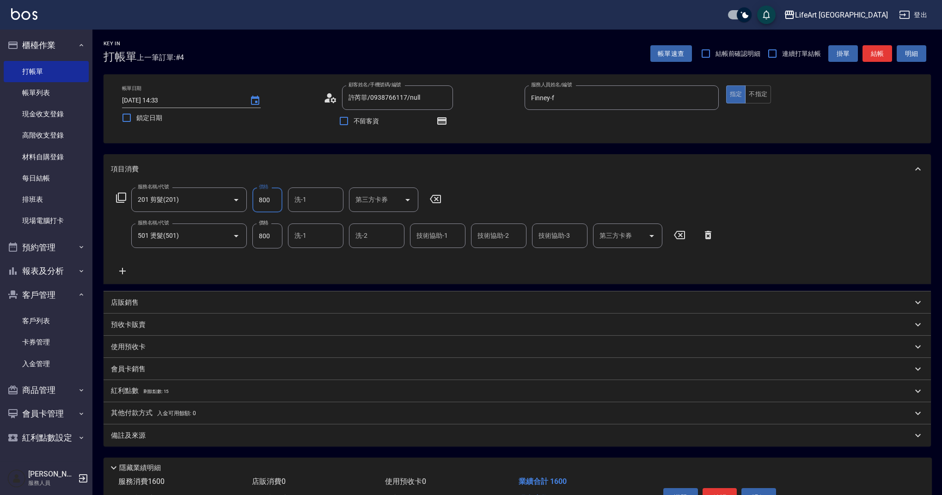
drag, startPoint x: 274, startPoint y: 204, endPoint x: 256, endPoint y: 204, distance: 18.0
click at [252, 205] on div "服務名稱/代號 201 剪髮(201) 服務名稱/代號 價格 800 價格 洗-1 洗-1 第三方卡券 第三方卡券" at bounding box center [279, 200] width 336 height 25
drag, startPoint x: 270, startPoint y: 203, endPoint x: 254, endPoint y: 203, distance: 16.2
click at [254, 203] on input "800" at bounding box center [267, 200] width 30 height 25
type input "630"
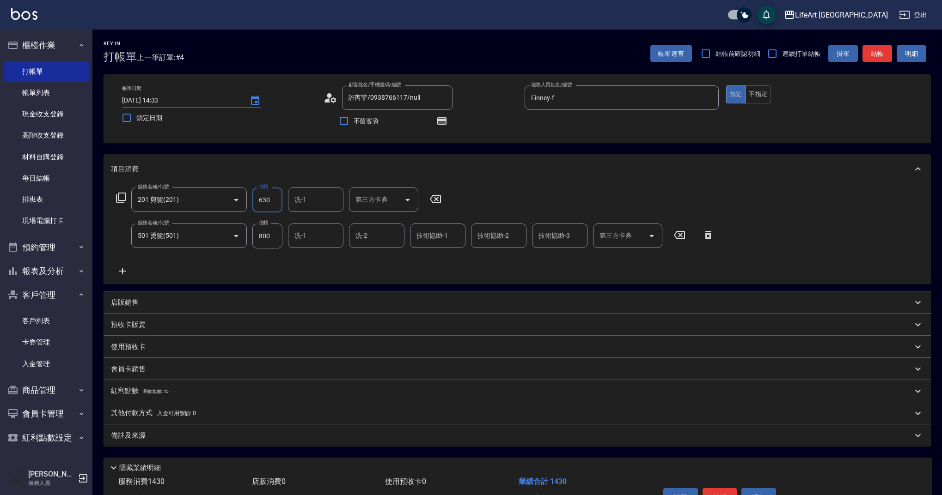
click at [280, 269] on div "服務名稱/代號 201 剪髮(201) 服務名稱/代號 價格 630 價格 洗-1 洗-1 第三方卡券 第三方卡券 服務名稱/代號 501 燙髮(501) 服…" at bounding box center [415, 232] width 609 height 89
click at [160, 436] on div "備註及來源" at bounding box center [511, 436] width 801 height 10
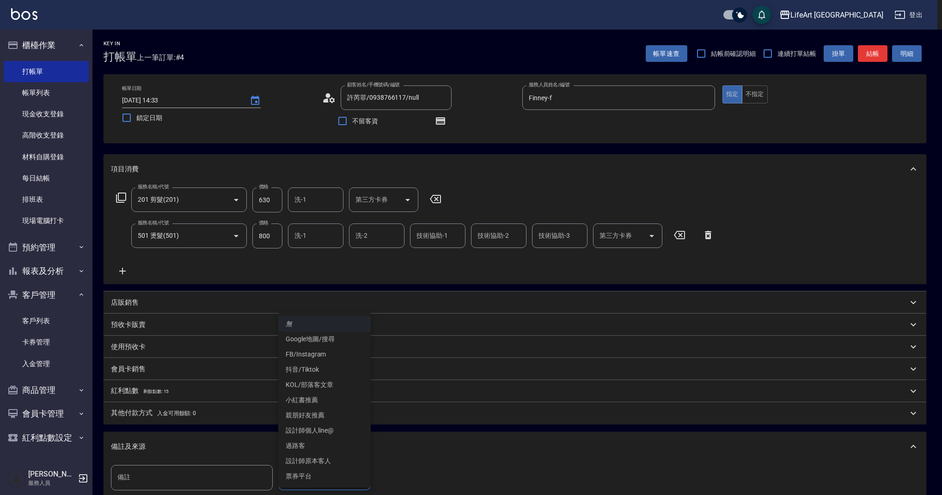
click at [328, 474] on body "LifeArt 蘆洲 登出 櫃檯作業 打帳單 帳單列表 現金收支登錄 高階收支登錄 材料自購登錄 每日結帳 排班表 現場電腦打卡 預約管理 預約管理 單日預約…" at bounding box center [471, 305] width 942 height 610
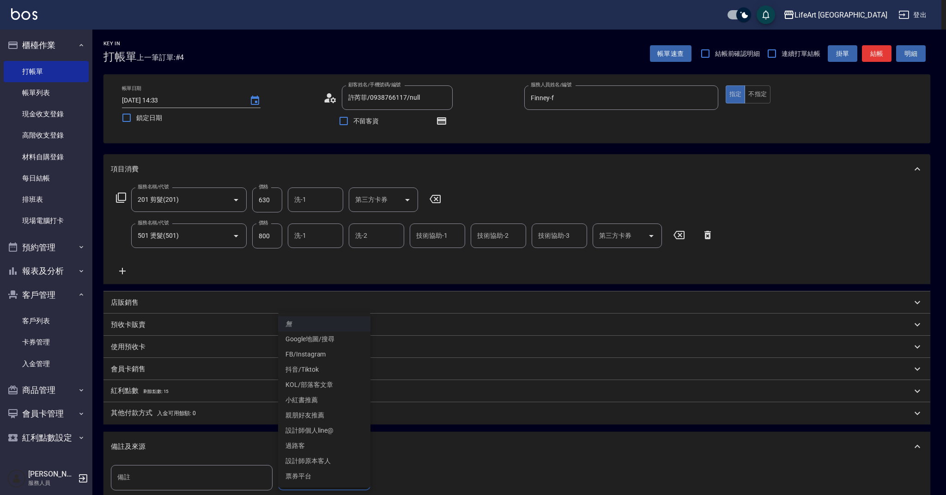
click at [319, 464] on li "設計師原本客人" at bounding box center [324, 461] width 92 height 15
type input "設計師原本客人"
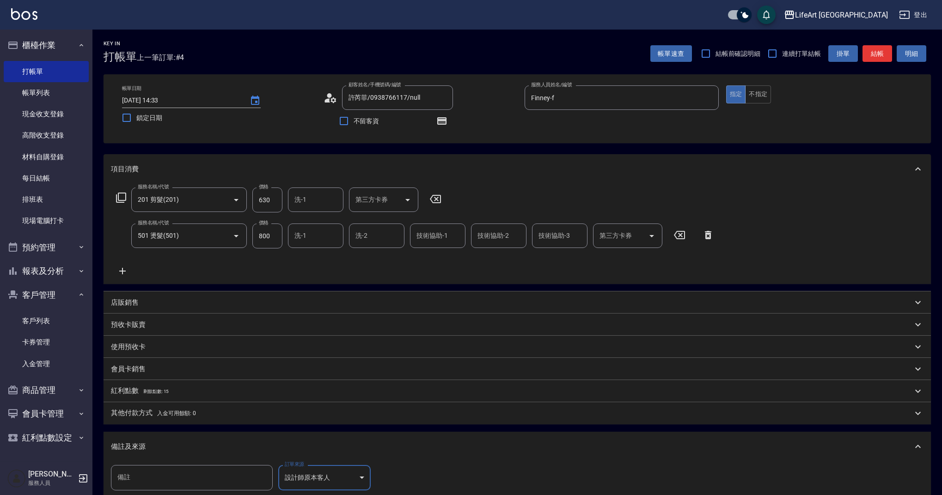
click at [216, 454] on div "備註及來源" at bounding box center [517, 447] width 827 height 30
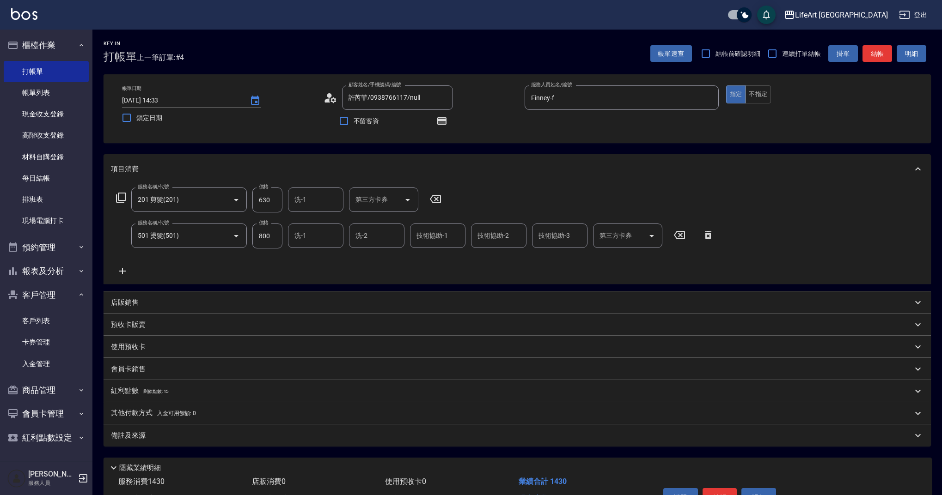
click at [133, 300] on p "店販銷售" at bounding box center [125, 303] width 28 height 10
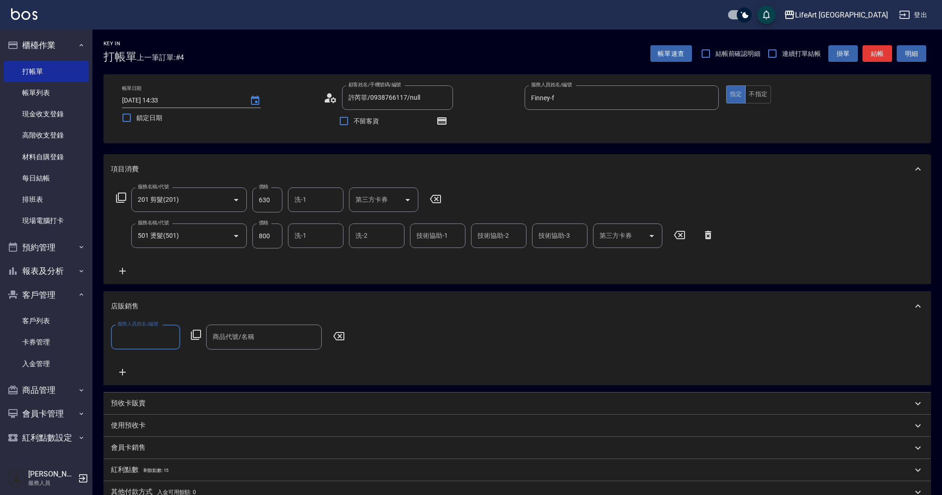
click at [323, 99] on icon at bounding box center [330, 98] width 14 height 14
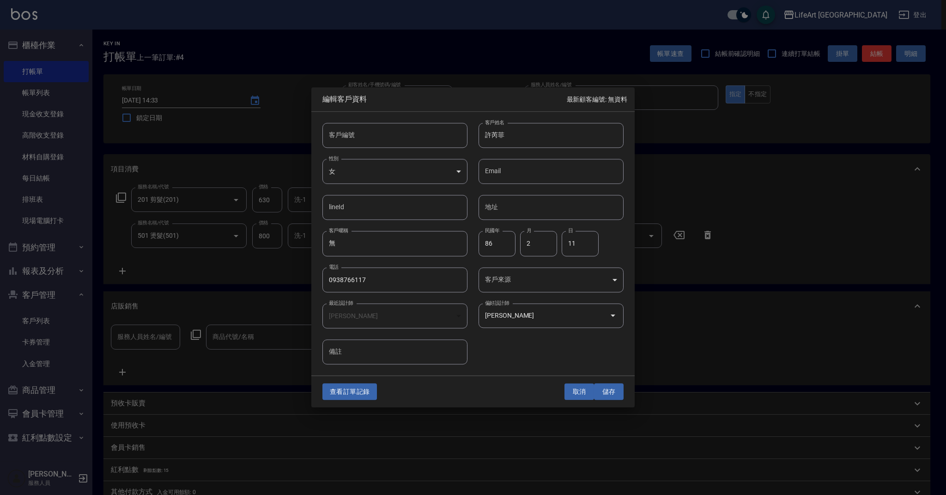
click at [581, 396] on button "取消" at bounding box center [580, 392] width 30 height 17
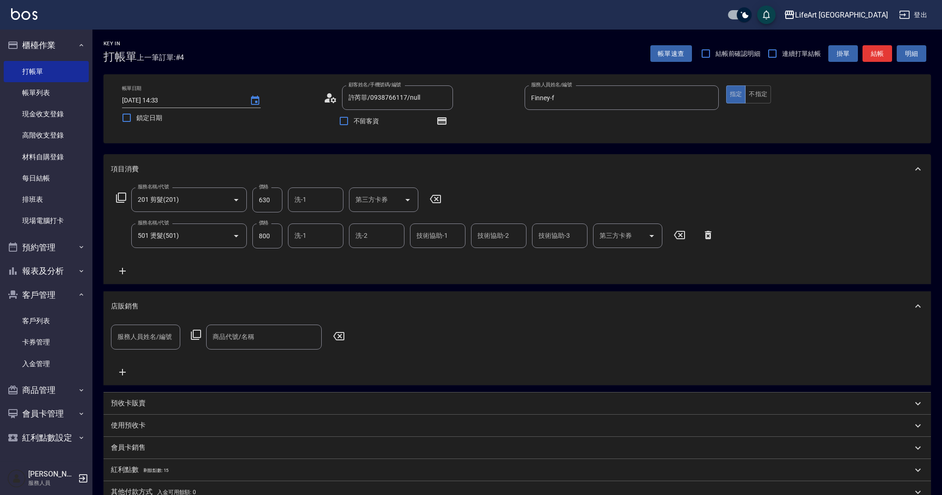
click at [903, 308] on div "店販銷售" at bounding box center [511, 307] width 801 height 10
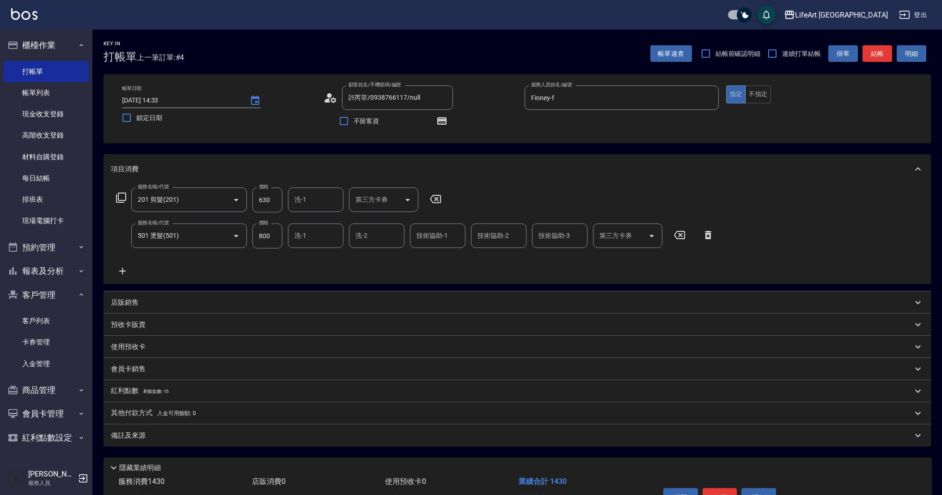
scroll to position [38, 0]
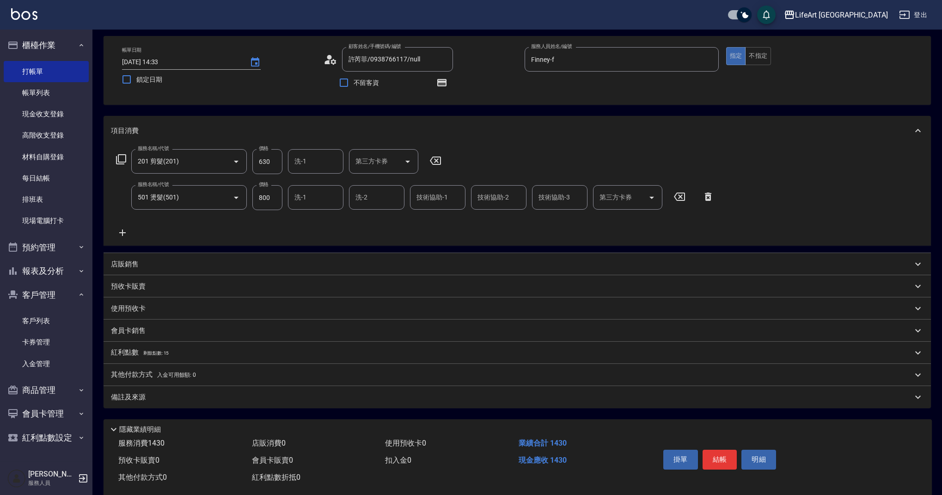
click at [303, 401] on div "備註及來源" at bounding box center [511, 398] width 801 height 10
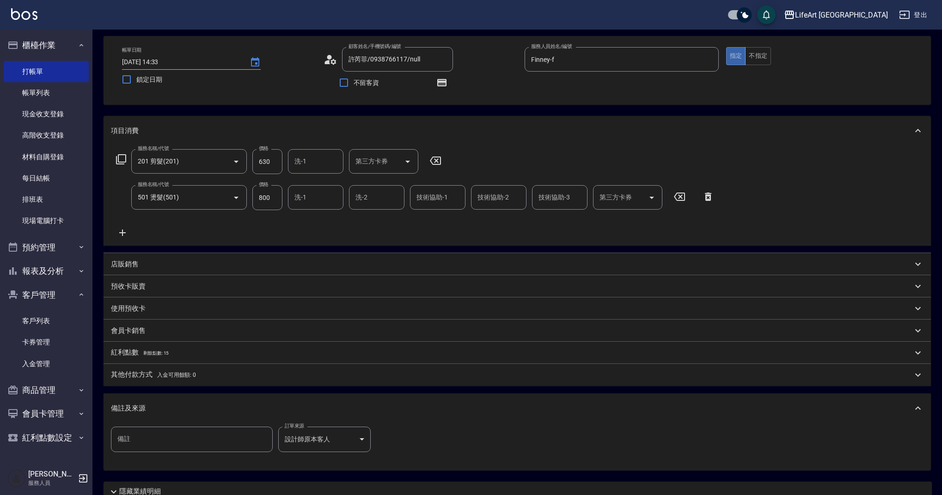
click at [307, 404] on div "備註及來源" at bounding box center [511, 409] width 801 height 10
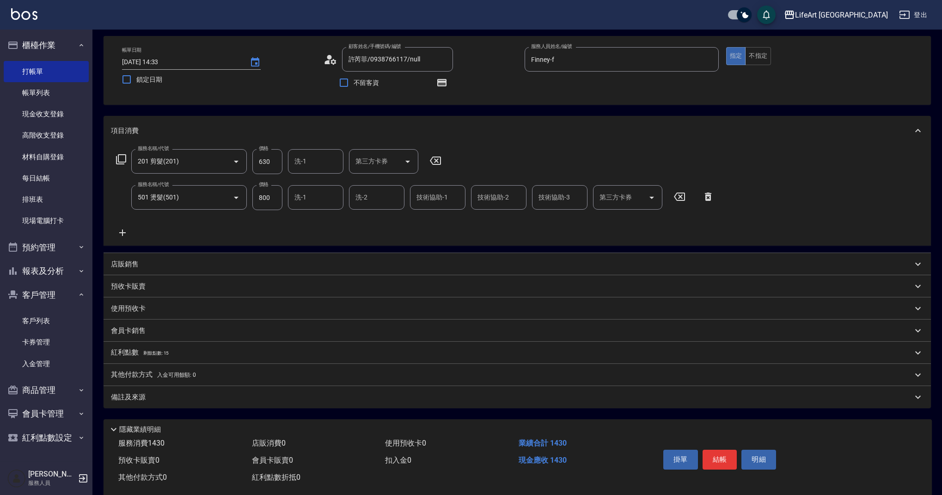
click at [731, 463] on button "結帳" at bounding box center [719, 459] width 35 height 19
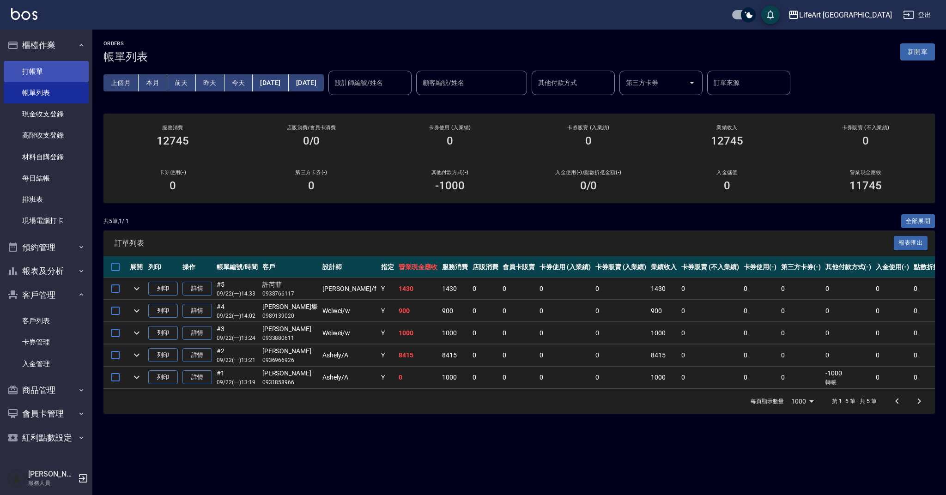
click at [61, 75] on link "打帳單" at bounding box center [46, 71] width 85 height 21
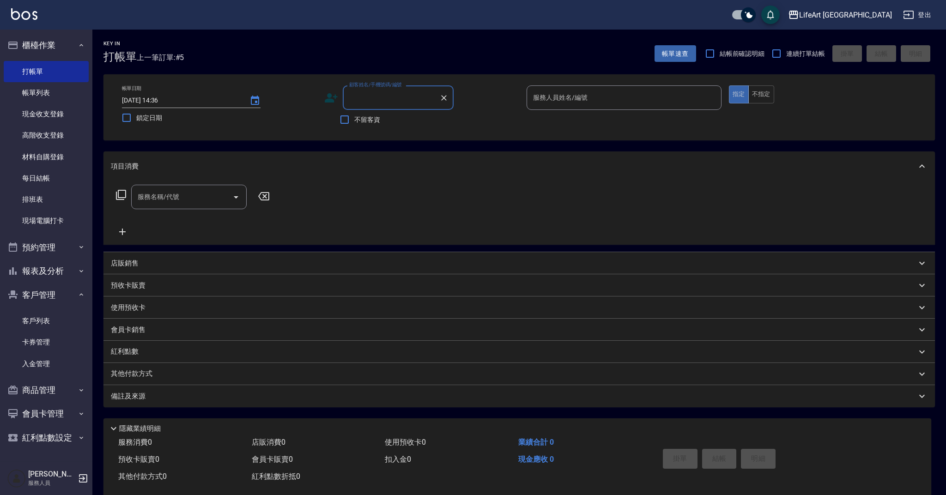
click at [368, 98] on input "顧客姓名/手機號碼/編號" at bounding box center [391, 98] width 89 height 16
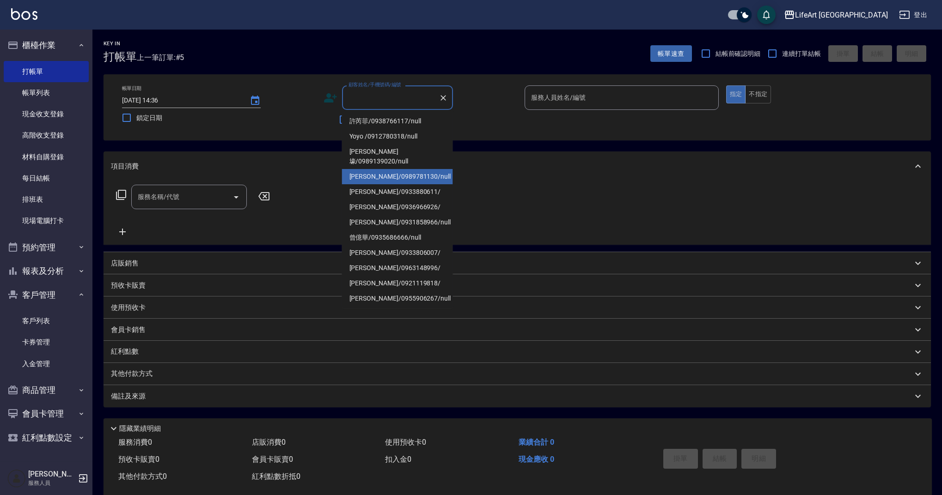
click at [402, 169] on li "[PERSON_NAME]/0989781130/null" at bounding box center [397, 176] width 111 height 15
type input "[PERSON_NAME]/0989781130/null"
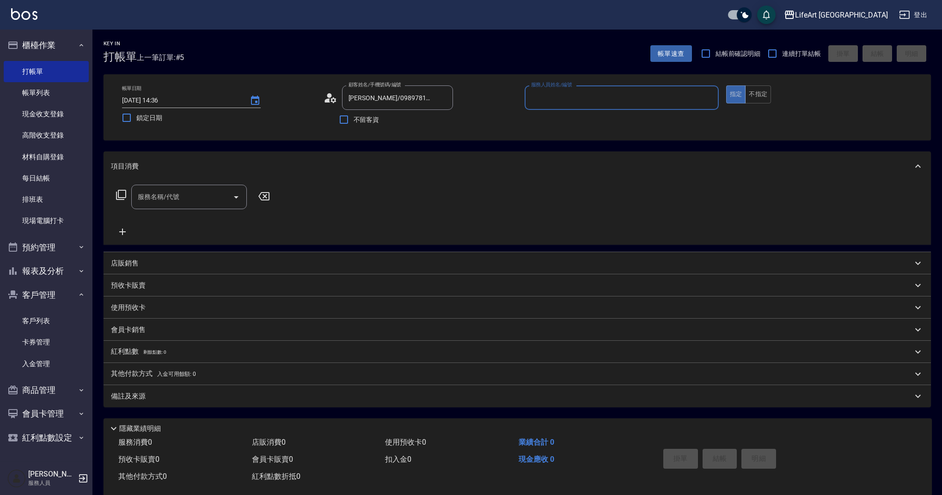
click at [197, 199] on input "服務名稱/代號" at bounding box center [181, 197] width 93 height 16
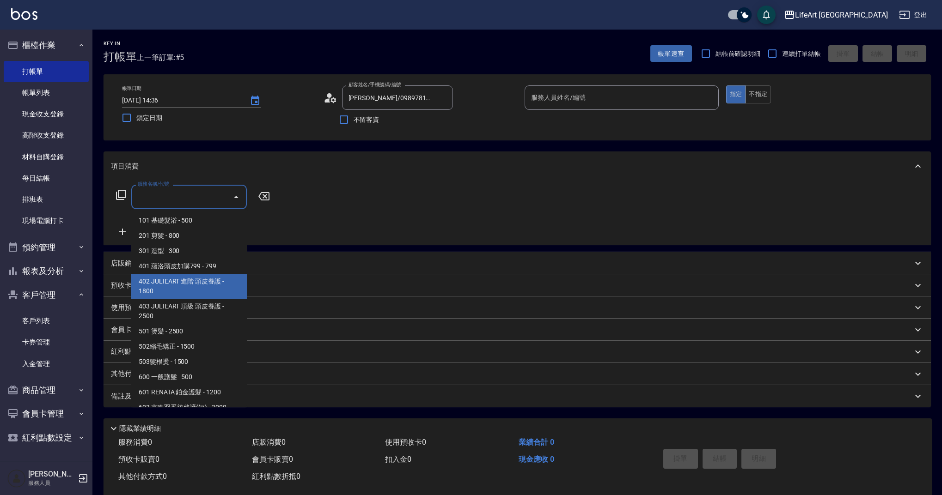
click at [247, 341] on div "紅利點數 剩餘點數: 0" at bounding box center [517, 352] width 827 height 22
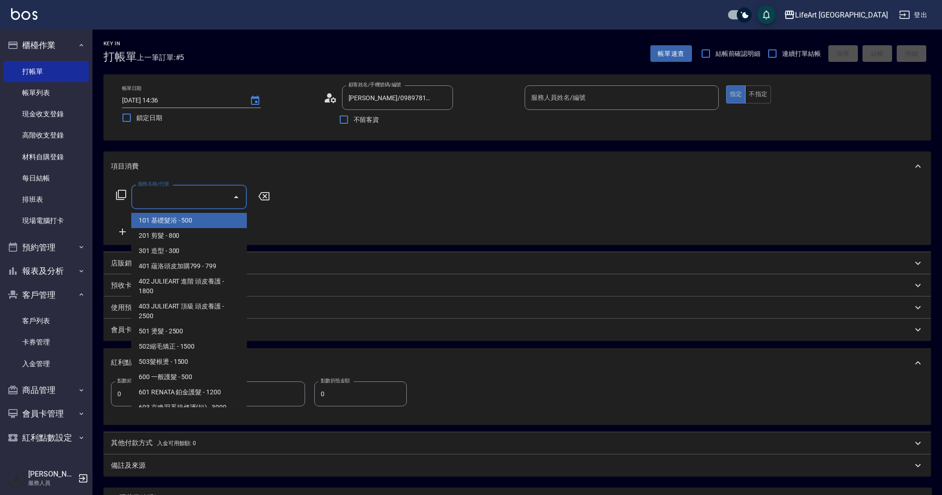
click at [205, 202] on input "服務名稱/代號" at bounding box center [181, 197] width 93 height 16
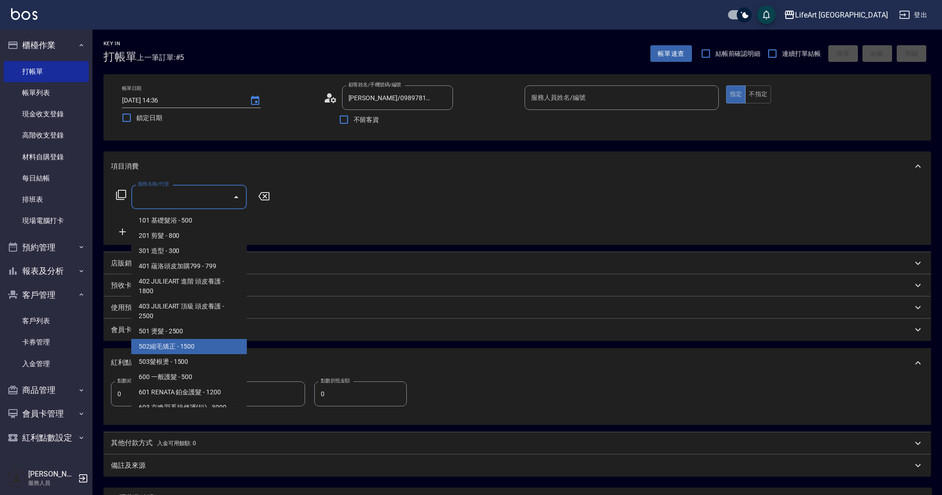
click at [247, 343] on div "項目消費 服務名稱/代號 服務名稱/代號 店販銷售 服務人員姓名/編號 服務人員姓名/編號 商品代號/名稱 商品代號/名稱 預收卡販賣 卡券名稱/代號 卡券名…" at bounding box center [517, 314] width 827 height 325
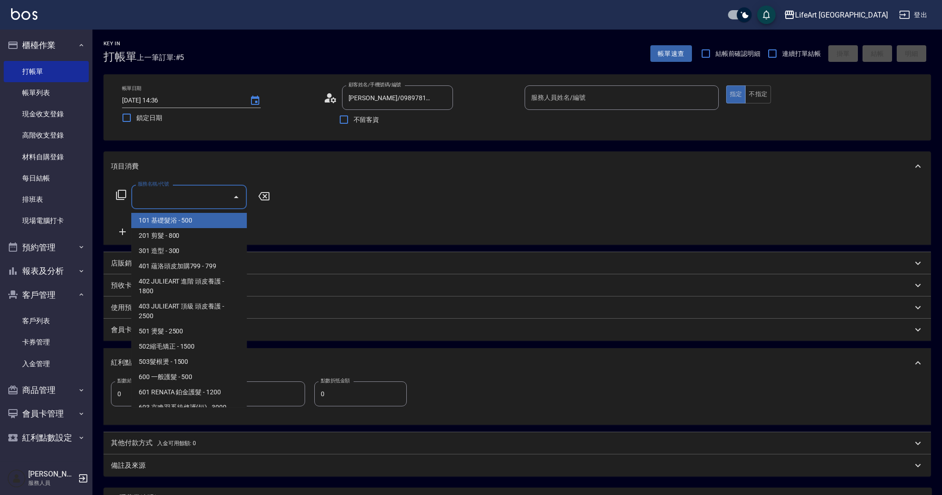
click at [199, 195] on input "服務名稱/代號" at bounding box center [181, 197] width 93 height 16
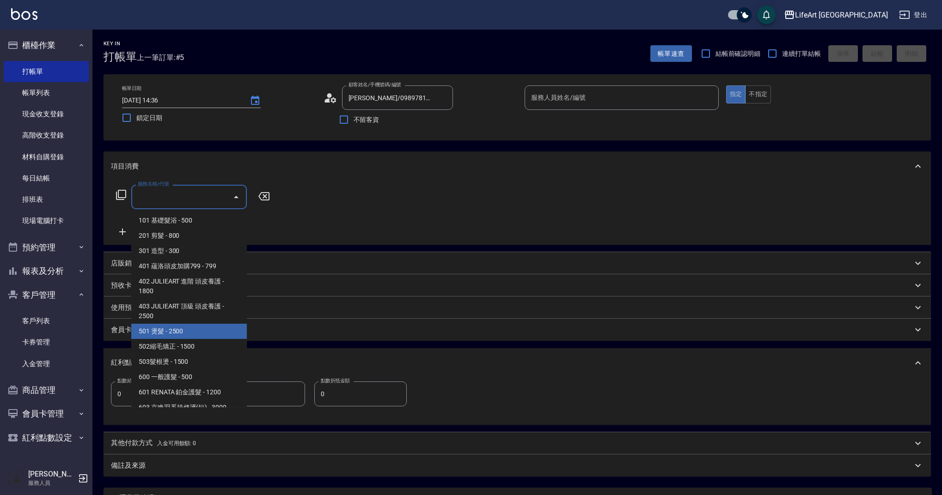
scroll to position [118, 0]
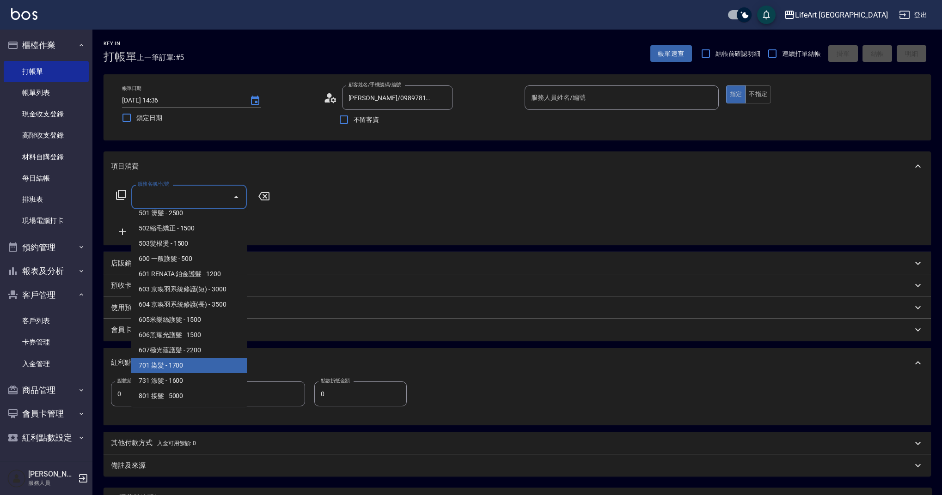
click at [190, 361] on span "701 染髮 - 1700" at bounding box center [189, 365] width 116 height 15
type input "701 染髮(701)"
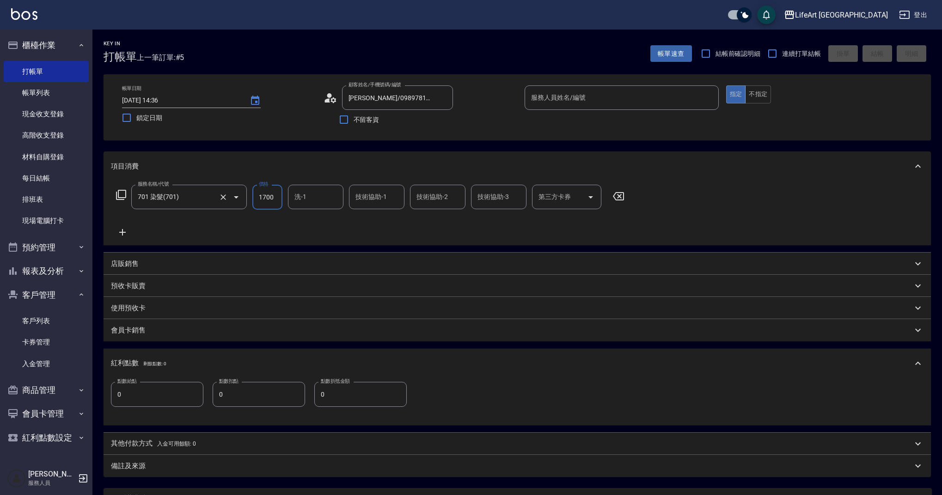
drag, startPoint x: 273, startPoint y: 200, endPoint x: 236, endPoint y: 193, distance: 38.1
click at [236, 193] on div "服務名稱/代號 701 染髮(701) 服務名稱/代號 價格 1700 價格 洗-1 洗-1 技術協助-1 技術協助-1 技術協助-2 技術協助-2 技術協助…" at bounding box center [370, 197] width 519 height 25
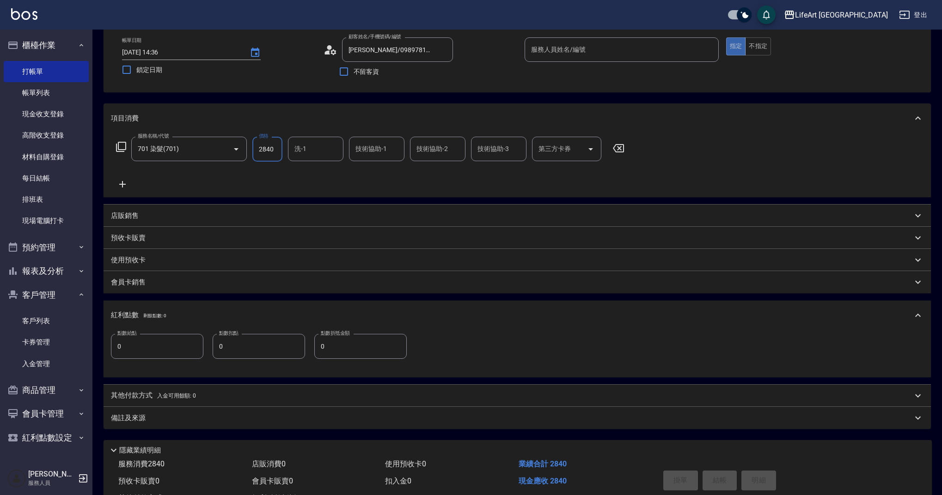
scroll to position [86, 0]
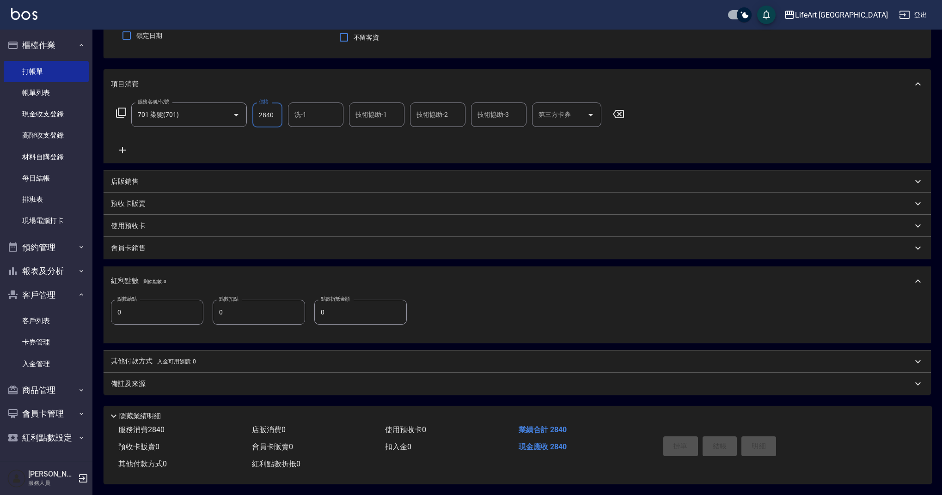
type input "2840"
click at [264, 380] on div "備註及來源" at bounding box center [511, 384] width 801 height 10
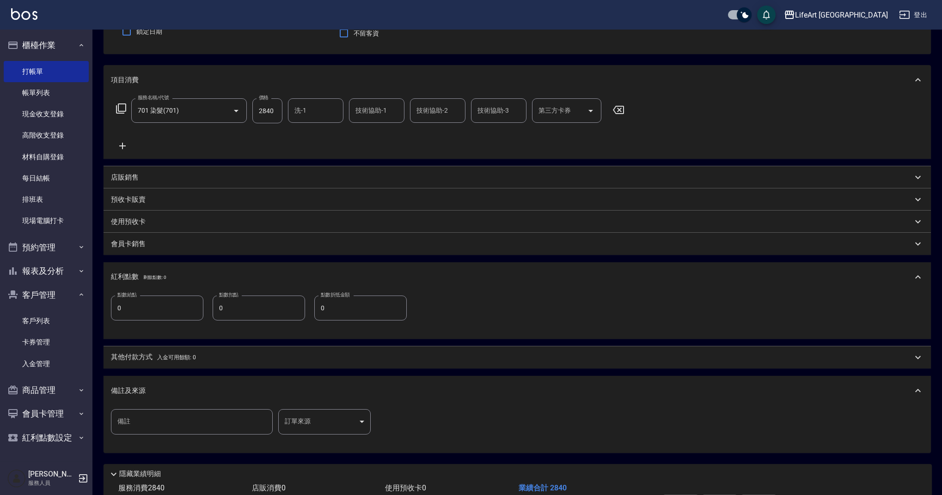
click at [348, 420] on body "LifeArt 蘆洲 登出 櫃檯作業 打帳單 帳單列表 現金收支登錄 高階收支登錄 材料自購登錄 每日結帳 排班表 現場電腦打卡 預約管理 預約管理 單日預約…" at bounding box center [471, 234] width 942 height 640
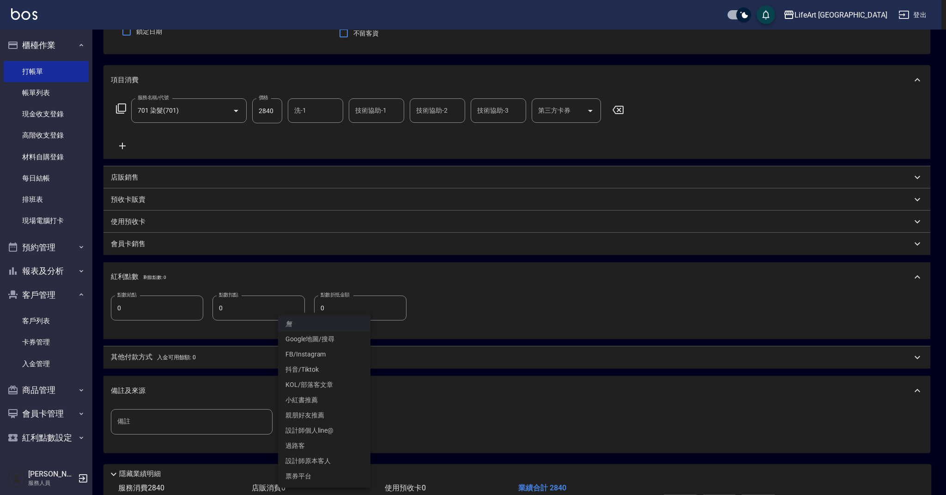
click at [329, 459] on li "設計師原本客人" at bounding box center [324, 461] width 92 height 15
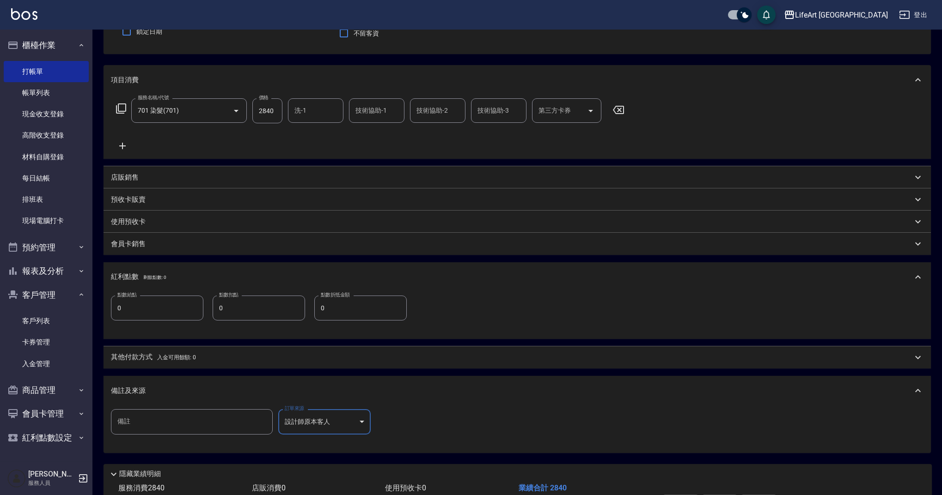
click at [337, 423] on body "LifeArt 蘆洲 登出 櫃檯作業 打帳單 帳單列表 現金收支登錄 高階收支登錄 材料自購登錄 每日結帳 排班表 現場電腦打卡 預約管理 預約管理 單日預約…" at bounding box center [471, 234] width 942 height 640
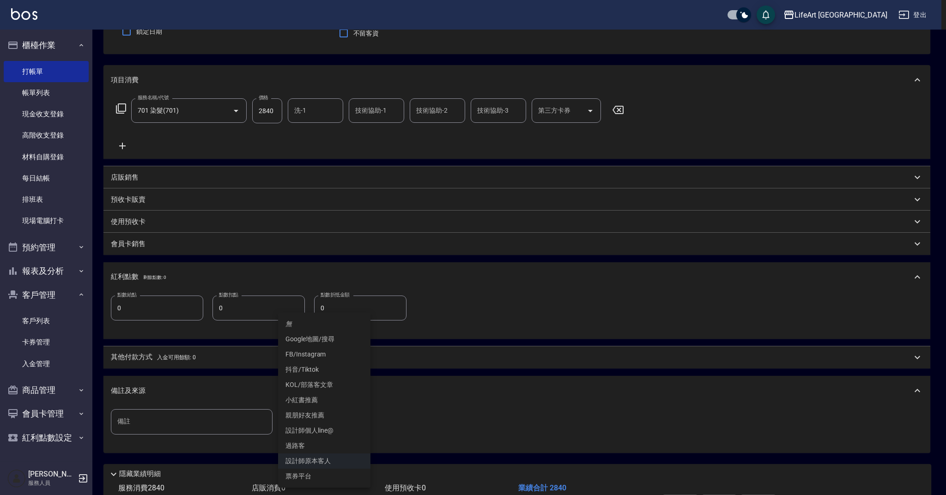
click at [319, 356] on li "FB/Instagram" at bounding box center [324, 354] width 92 height 15
type input "FB/Instagram"
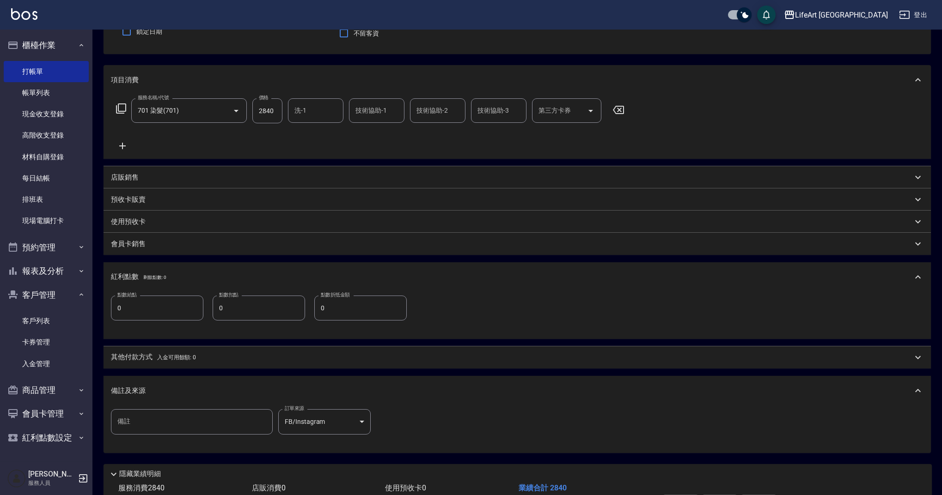
click at [360, 401] on div "備註及來源" at bounding box center [517, 391] width 827 height 30
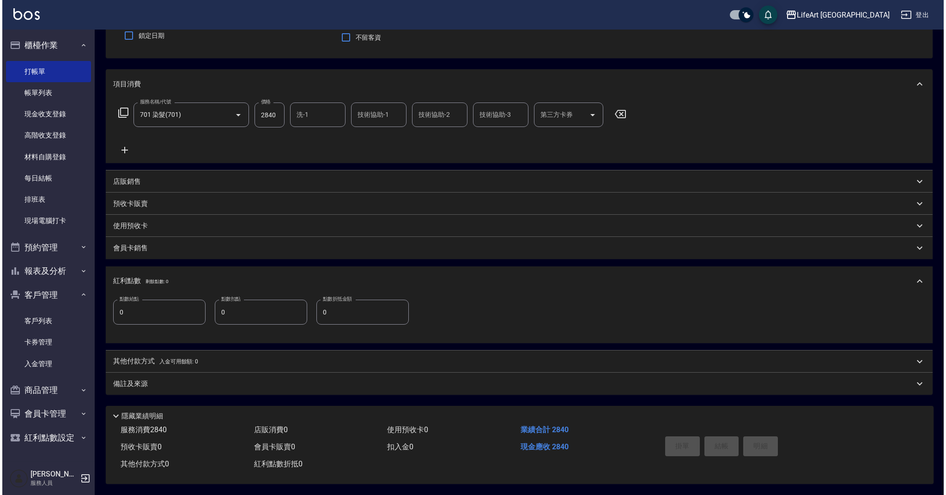
scroll to position [0, 0]
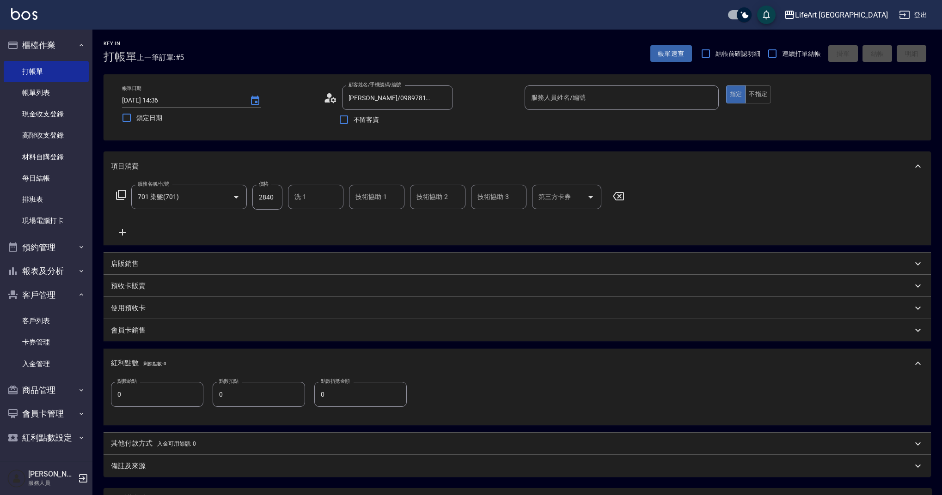
click at [602, 109] on div "服務人員姓名/編號" at bounding box center [621, 97] width 194 height 24
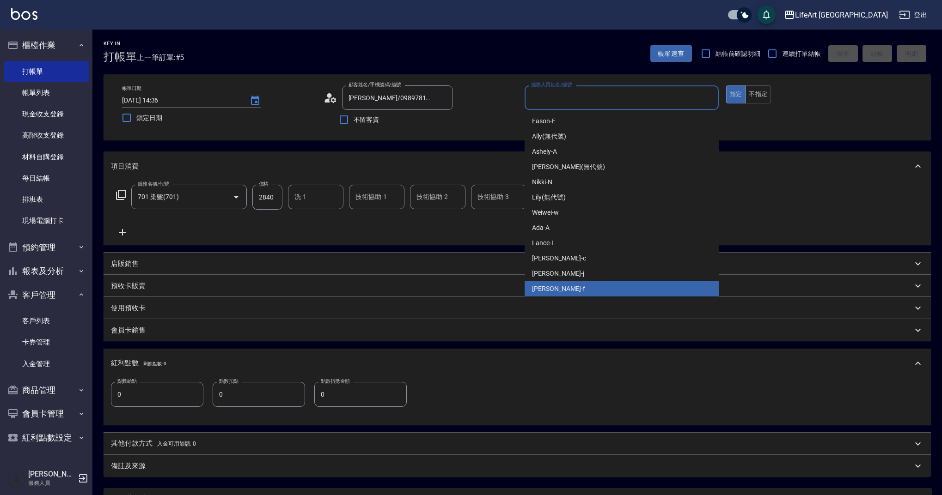
click at [557, 285] on div "Finney -f" at bounding box center [621, 288] width 194 height 15
type input "Finney-f"
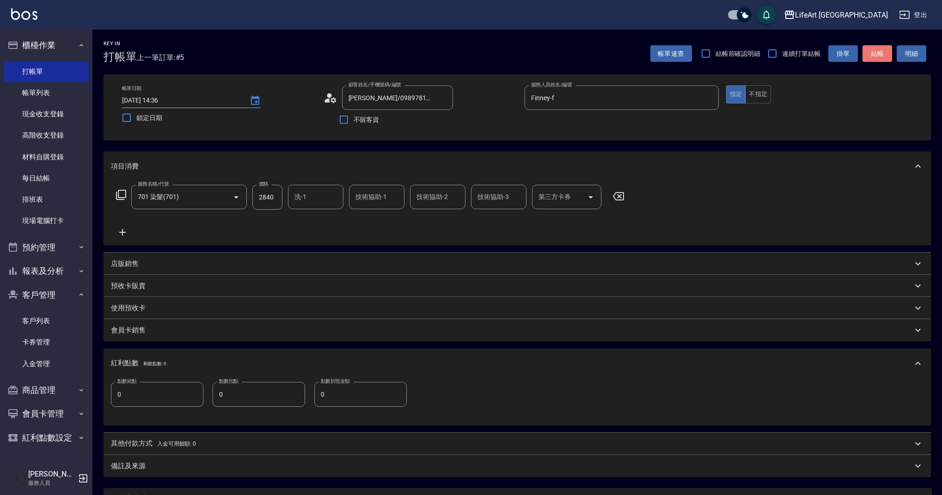
click at [882, 58] on button "結帳" at bounding box center [877, 53] width 30 height 17
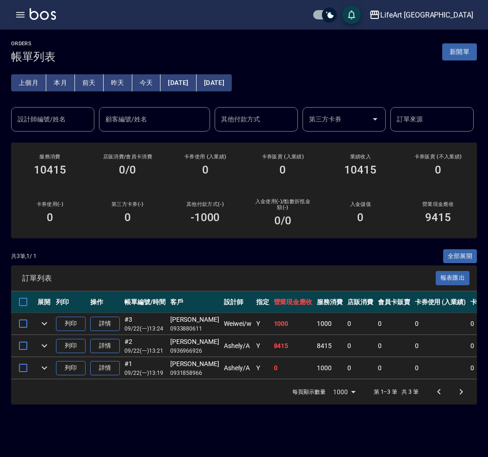
click at [19, 16] on icon "button" at bounding box center [20, 14] width 11 height 11
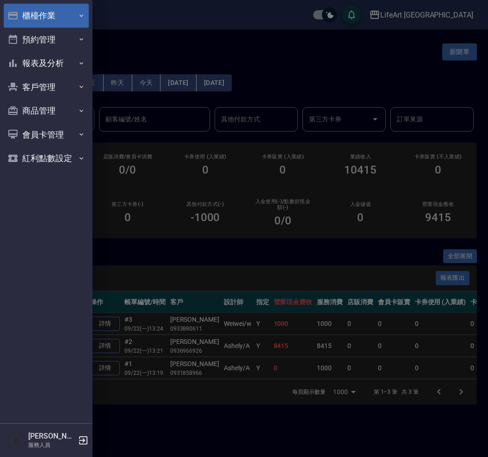
click at [56, 19] on button "櫃檯作業" at bounding box center [46, 16] width 85 height 24
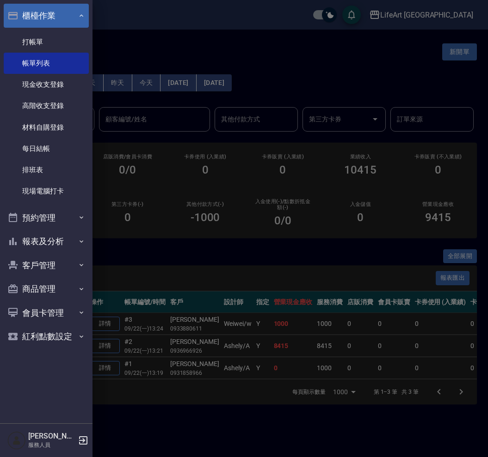
click at [56, 19] on button "櫃檯作業" at bounding box center [46, 16] width 85 height 24
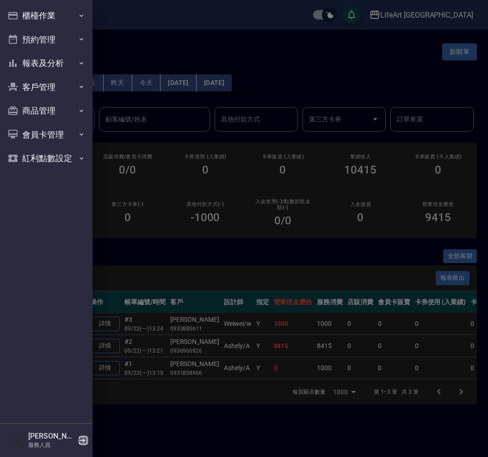
click at [82, 441] on icon "button" at bounding box center [83, 441] width 8 height 8
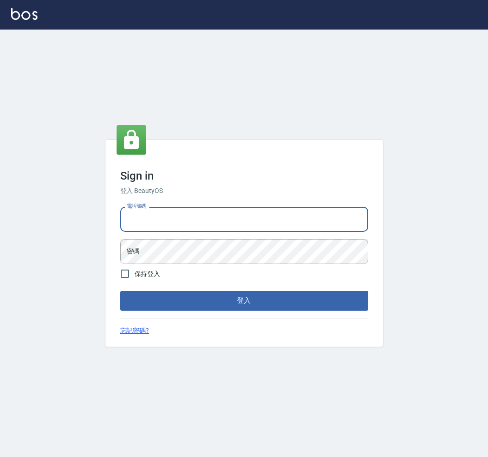
type input "0958051258"
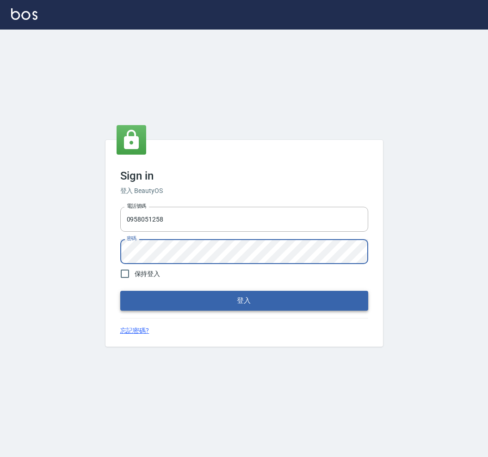
click at [224, 301] on button "登入" at bounding box center [244, 300] width 248 height 19
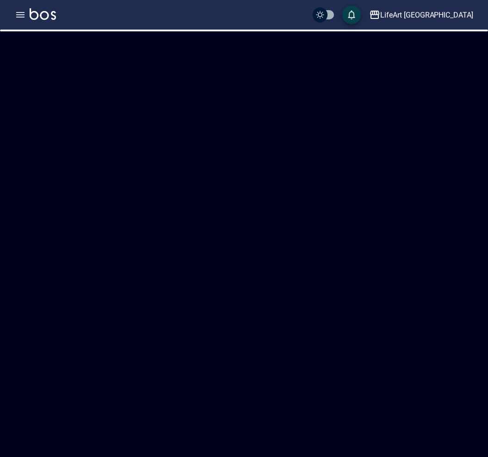
checkbox input "true"
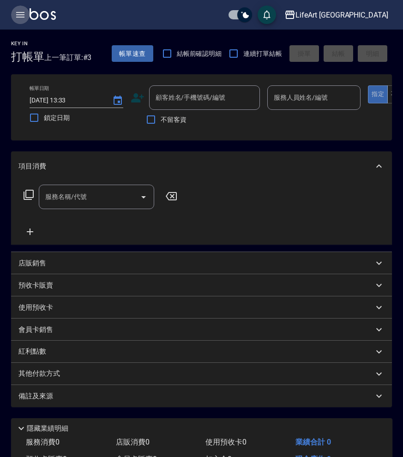
click at [20, 15] on icon "button" at bounding box center [20, 15] width 8 height 6
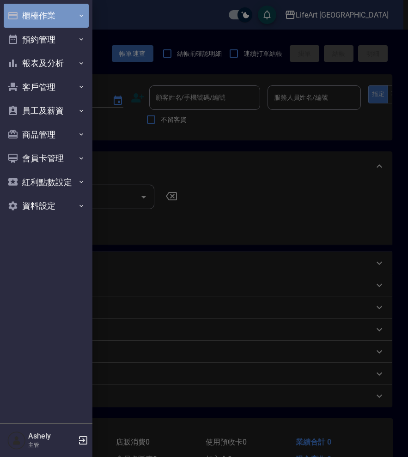
click at [79, 17] on icon "button" at bounding box center [81, 15] width 7 height 7
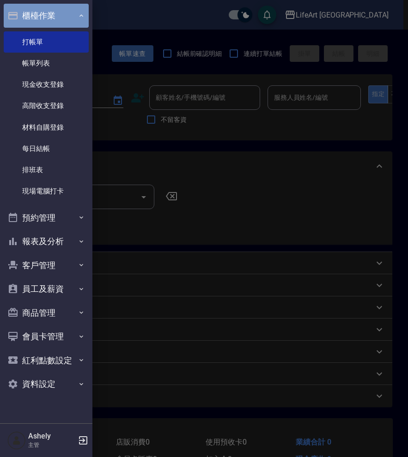
click at [88, 20] on button "櫃檯作業" at bounding box center [46, 16] width 85 height 24
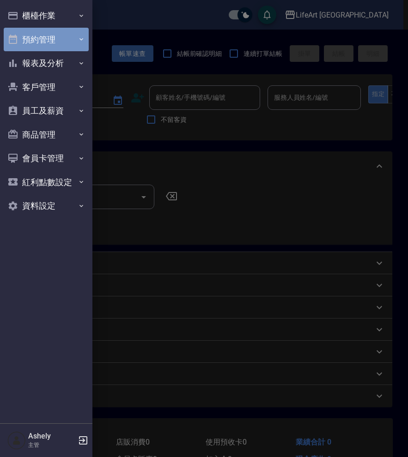
click at [76, 41] on button "預約管理" at bounding box center [46, 40] width 85 height 24
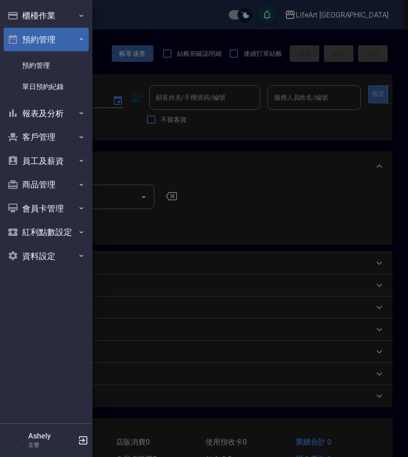
click at [76, 41] on button "預約管理" at bounding box center [46, 40] width 85 height 24
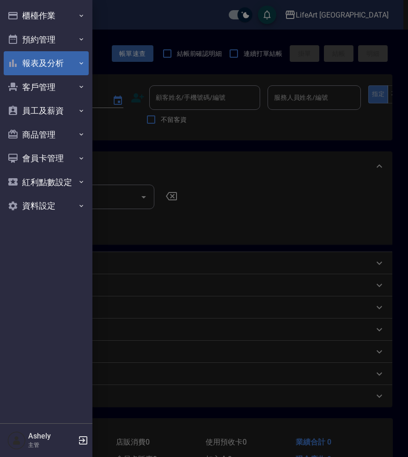
click at [85, 71] on button "報表及分析" at bounding box center [46, 63] width 85 height 24
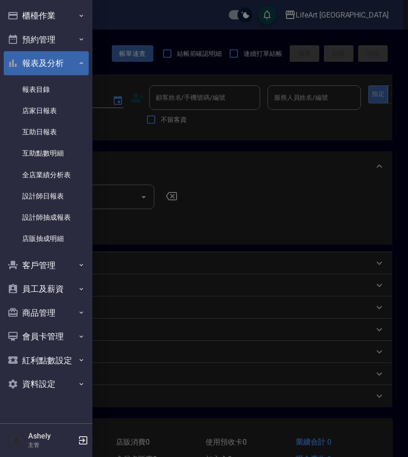
click at [85, 71] on button "報表及分析" at bounding box center [46, 63] width 85 height 24
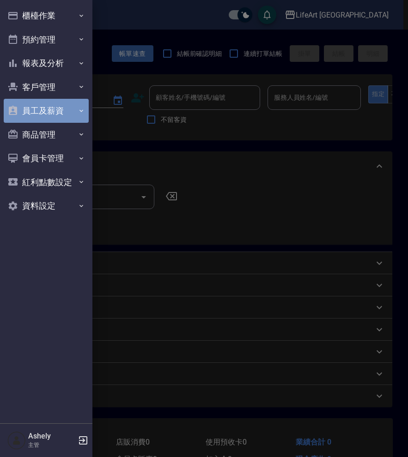
click at [84, 109] on icon "button" at bounding box center [81, 110] width 7 height 7
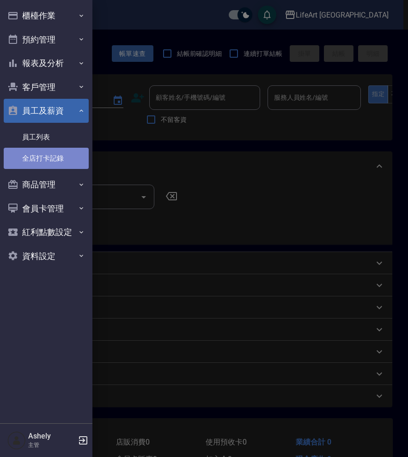
click at [58, 165] on link "全店打卡記錄" at bounding box center [46, 158] width 85 height 21
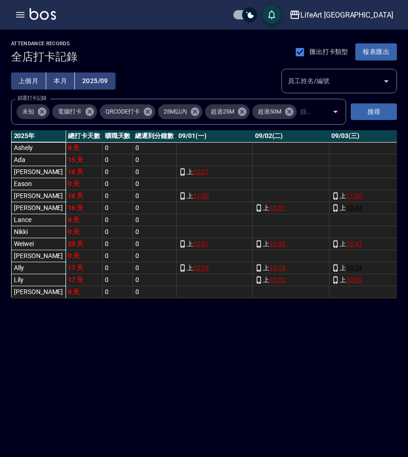
click at [115, 357] on div "ATTENDANCE RECORDS 全店打卡記錄 匯出打卡類型 報表匯出 上個月 本月 2025/09 員工姓名/編號 員工姓名/編號 篩選打卡記錄 未知 …" at bounding box center [204, 228] width 408 height 457
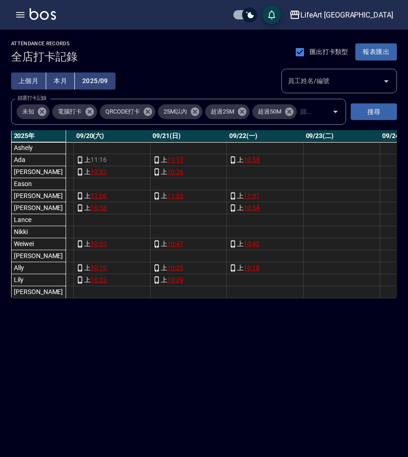
scroll to position [0, 1560]
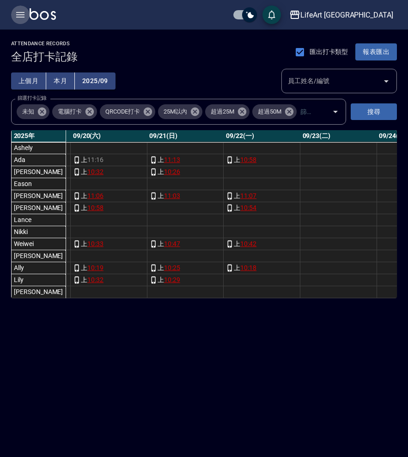
click at [16, 13] on icon "button" at bounding box center [20, 15] width 8 height 6
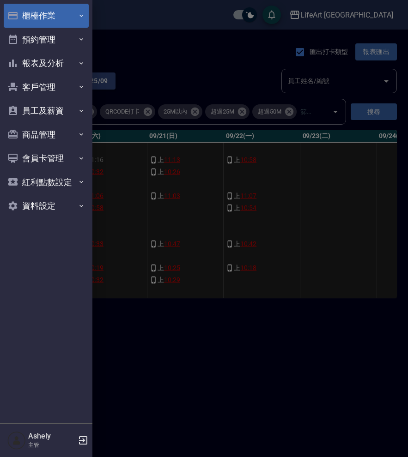
click at [41, 23] on button "櫃檯作業" at bounding box center [46, 16] width 85 height 24
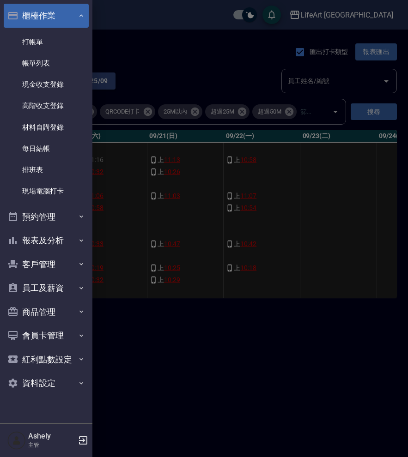
click at [41, 23] on button "櫃檯作業" at bounding box center [46, 16] width 85 height 24
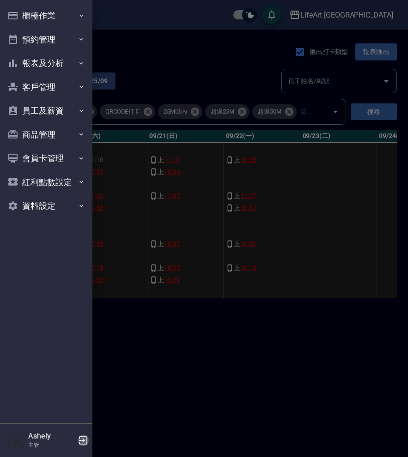
click at [82, 439] on icon "button" at bounding box center [83, 440] width 11 height 11
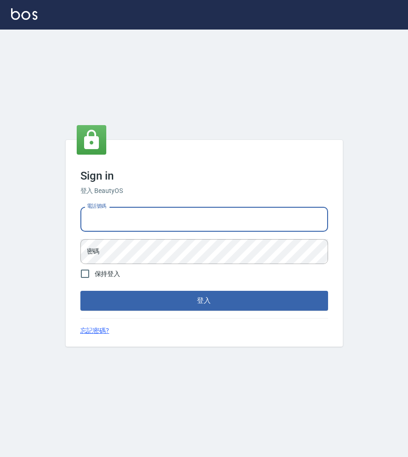
type input "0989368139"
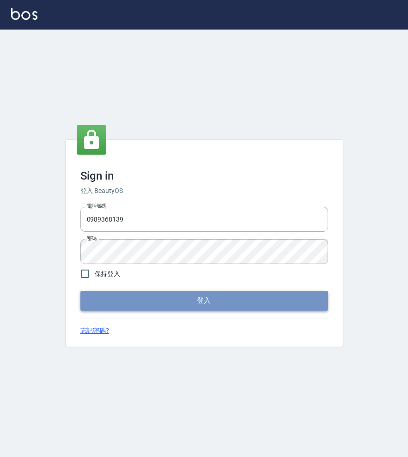
click at [207, 302] on button "登入" at bounding box center [204, 300] width 248 height 19
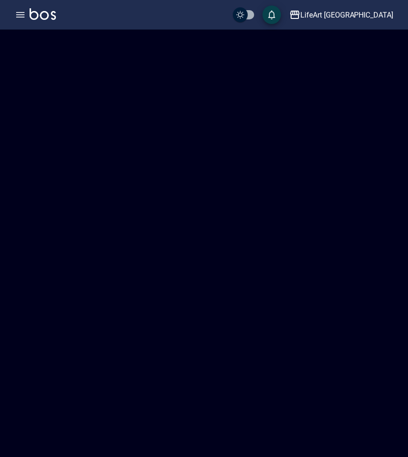
checkbox input "true"
